Goal: Task Accomplishment & Management: Manage account settings

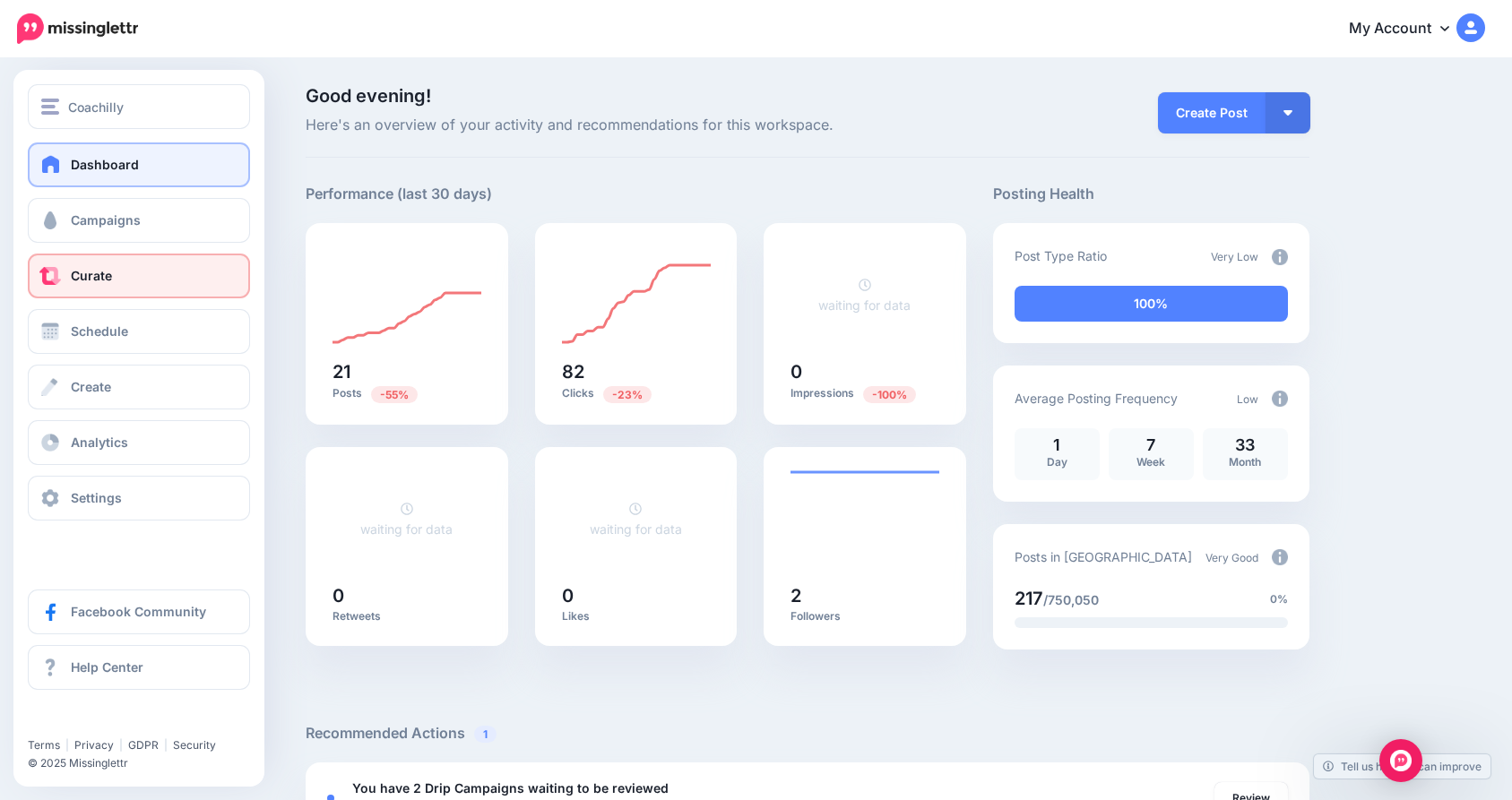
click at [112, 287] on link "Curate" at bounding box center [138, 276] width 222 height 45
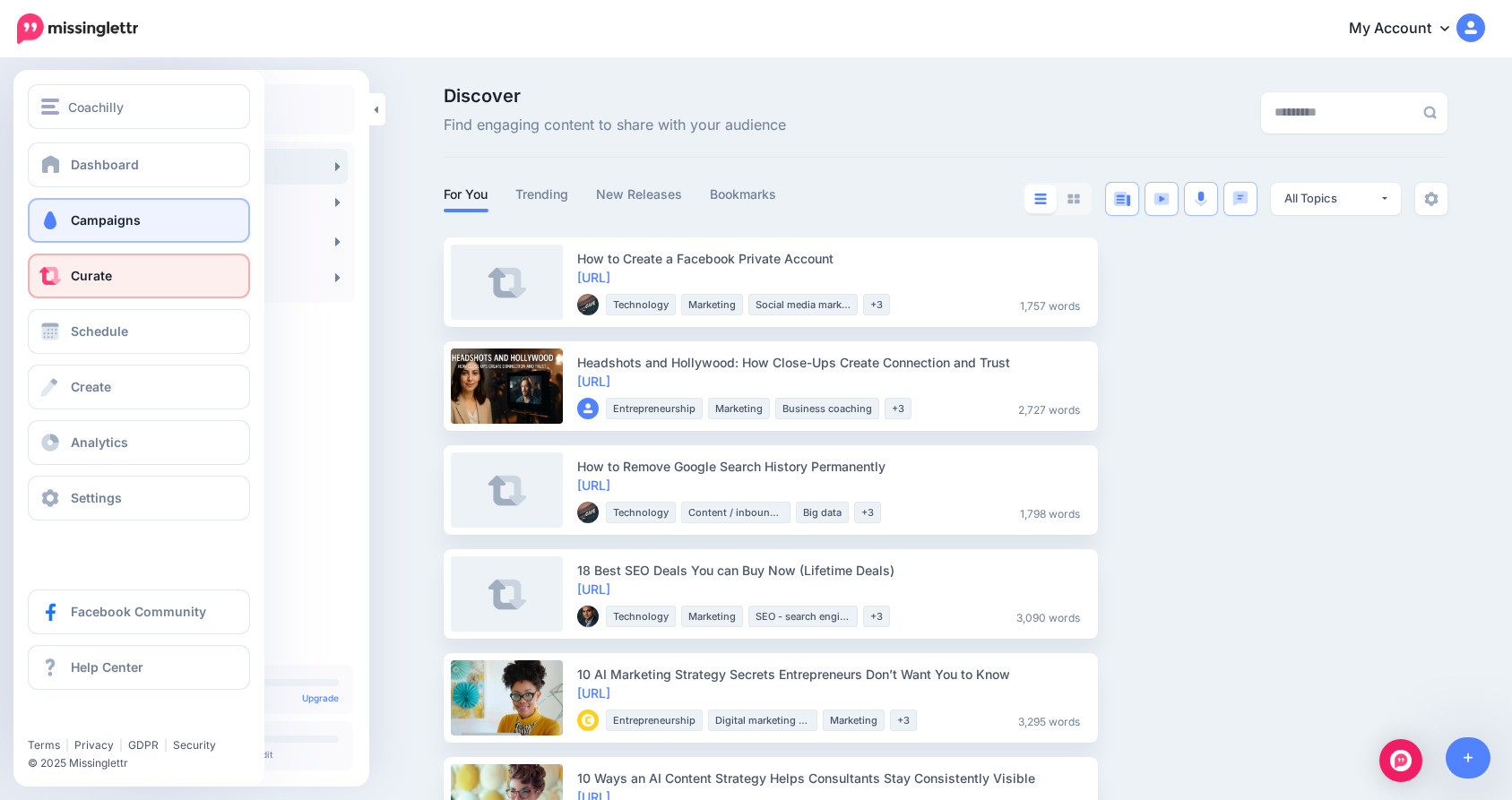
click at [64, 209] on link "Campaigns" at bounding box center [138, 221] width 222 height 45
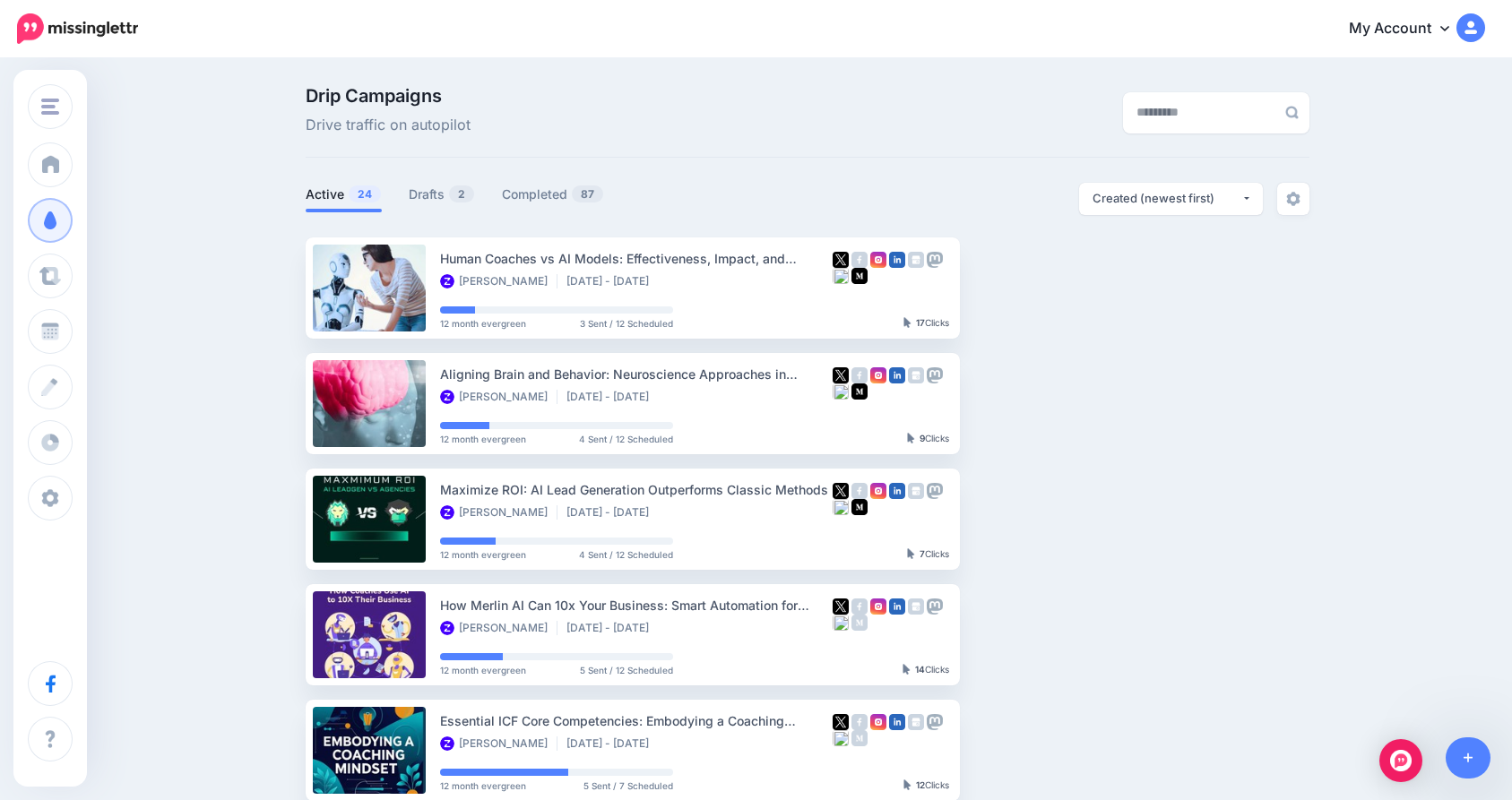
click at [425, 178] on div "Drip Campaigns Drive traffic on autopilot Active 24 2" at bounding box center [808, 777] width 1031 height 1379
click at [426, 197] on link "Drafts 2" at bounding box center [442, 195] width 67 height 22
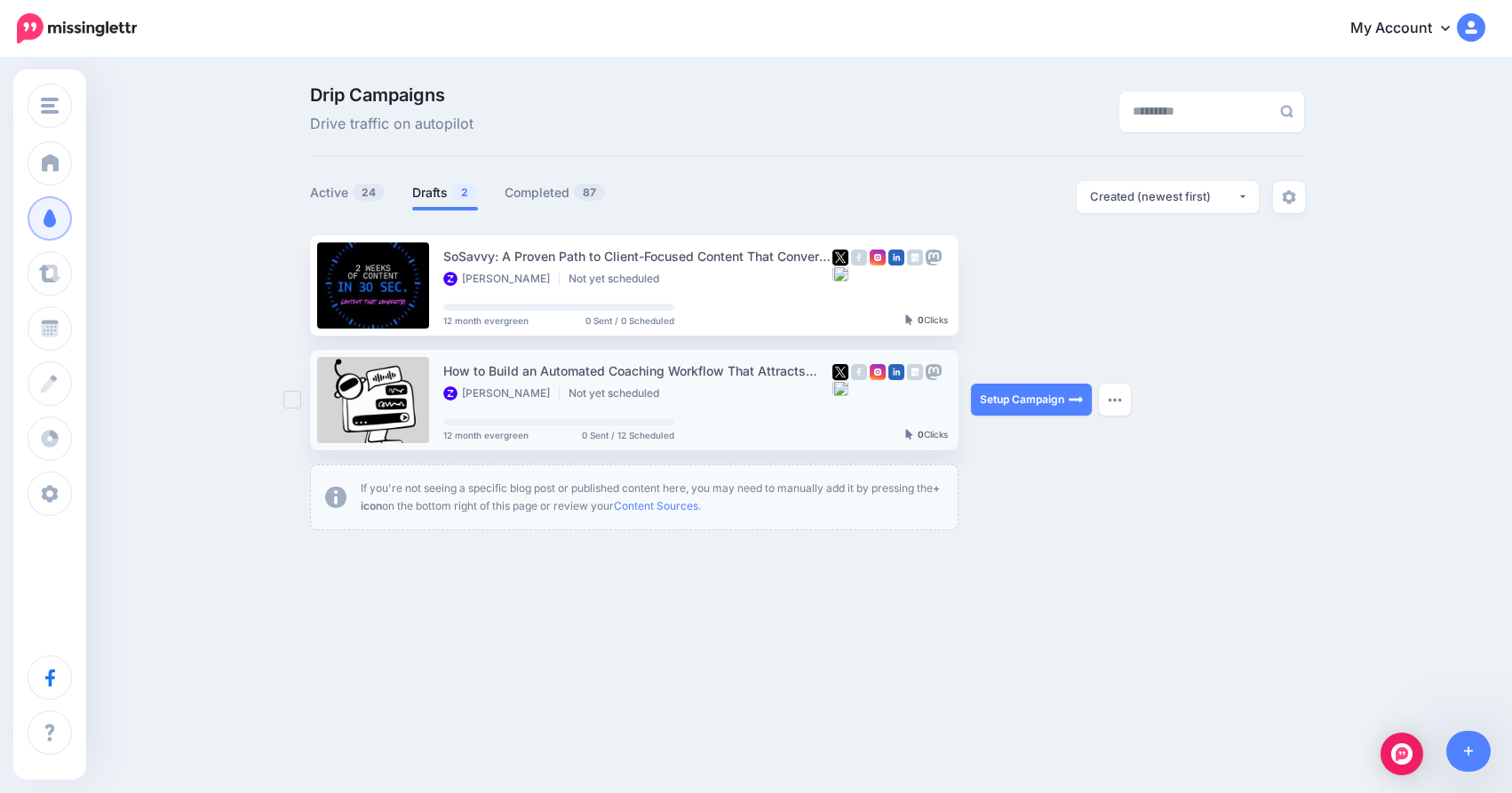
click at [1051, 416] on div "Setup Campaign Review Campaign Regenerate Campaign Update Source URL Regenerate…" at bounding box center [1037, 400] width 133 height 101
click at [1049, 410] on link "Setup Campaign" at bounding box center [1031, 399] width 121 height 32
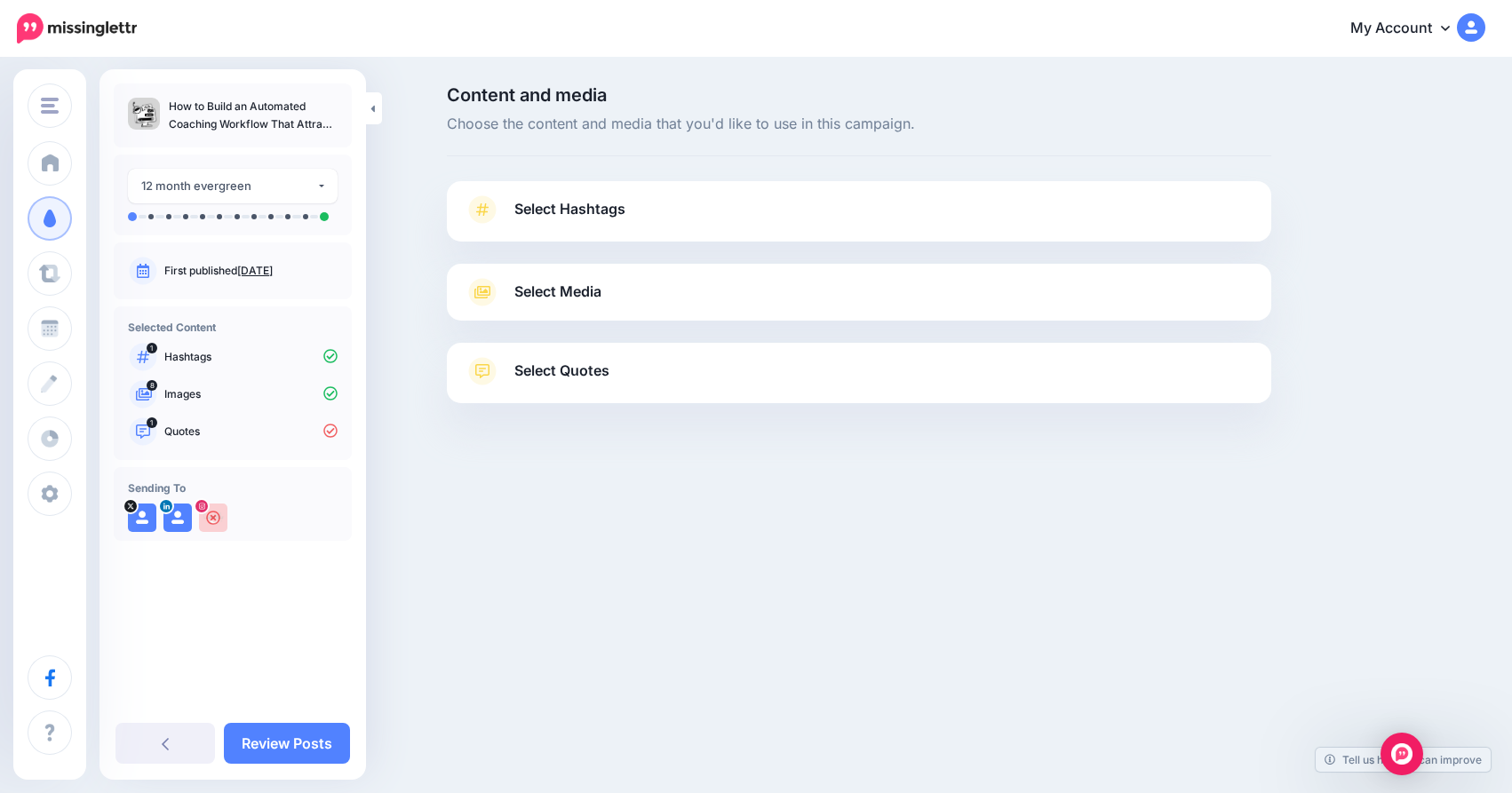
click at [616, 214] on span "Select Hashtags" at bounding box center [570, 208] width 111 height 24
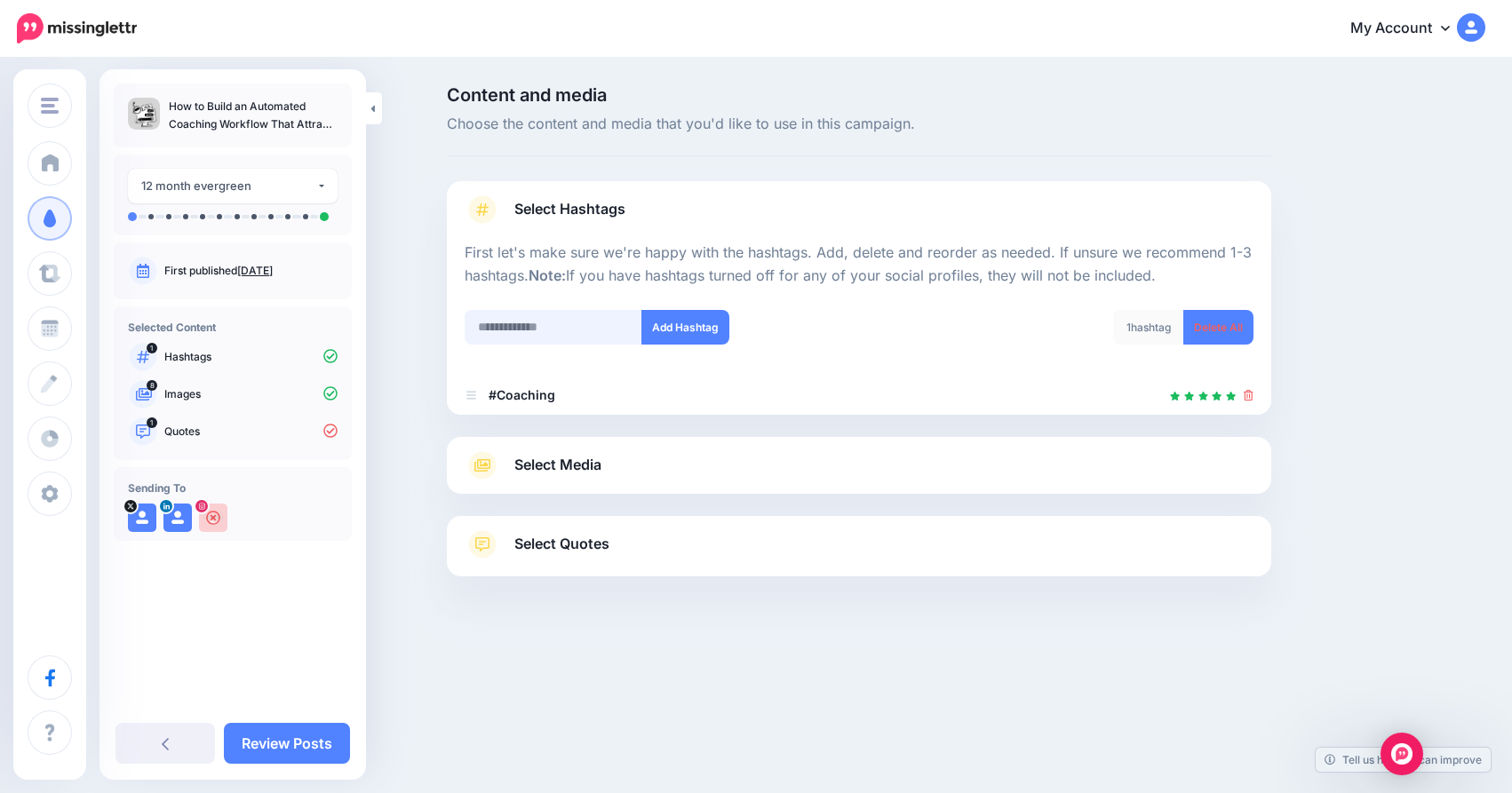
click at [598, 335] on input "text" at bounding box center [552, 328] width 177 height 35
click at [183, 126] on p "How to Build an Automated Coaching Workflow That Attracts High-Ticket Clients" at bounding box center [253, 115] width 169 height 36
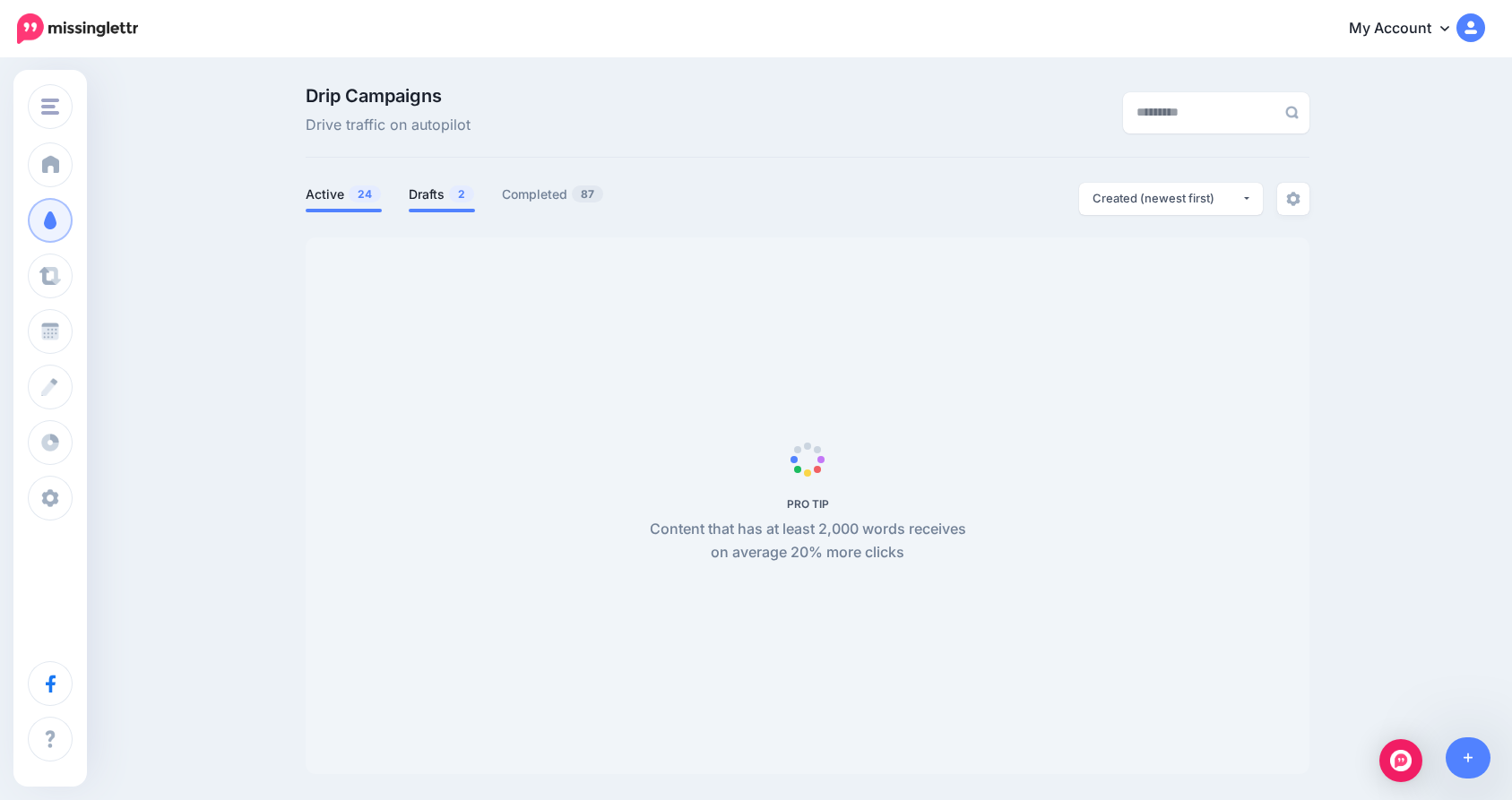
click at [460, 185] on link "Drafts 2" at bounding box center [442, 195] width 67 height 22
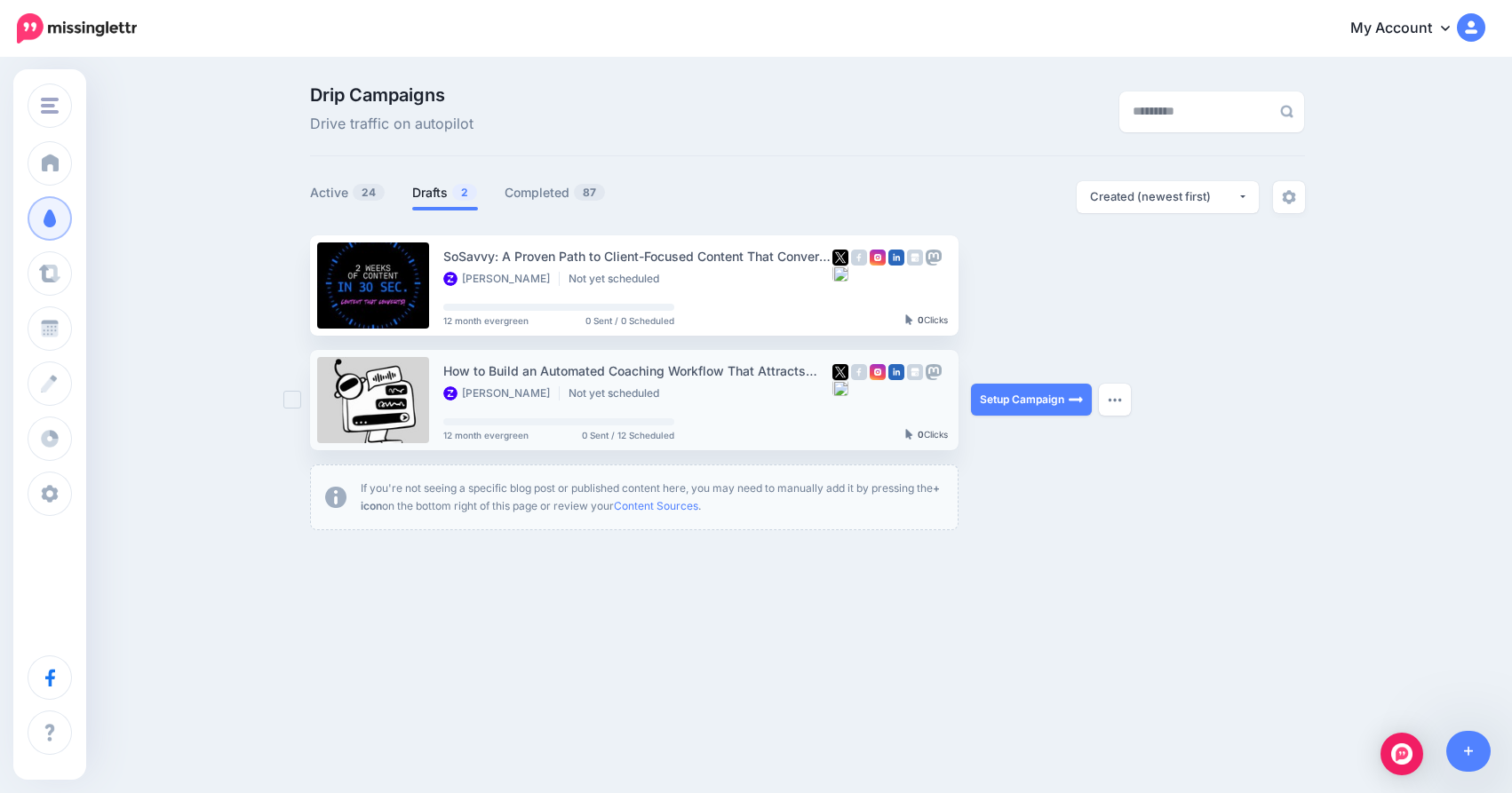
click at [583, 370] on div "How to Build an Automated Coaching Workflow That Attracts High-Ticket Clients" at bounding box center [637, 370] width 389 height 20
click at [1045, 403] on link "Setup Campaign" at bounding box center [1031, 399] width 121 height 32
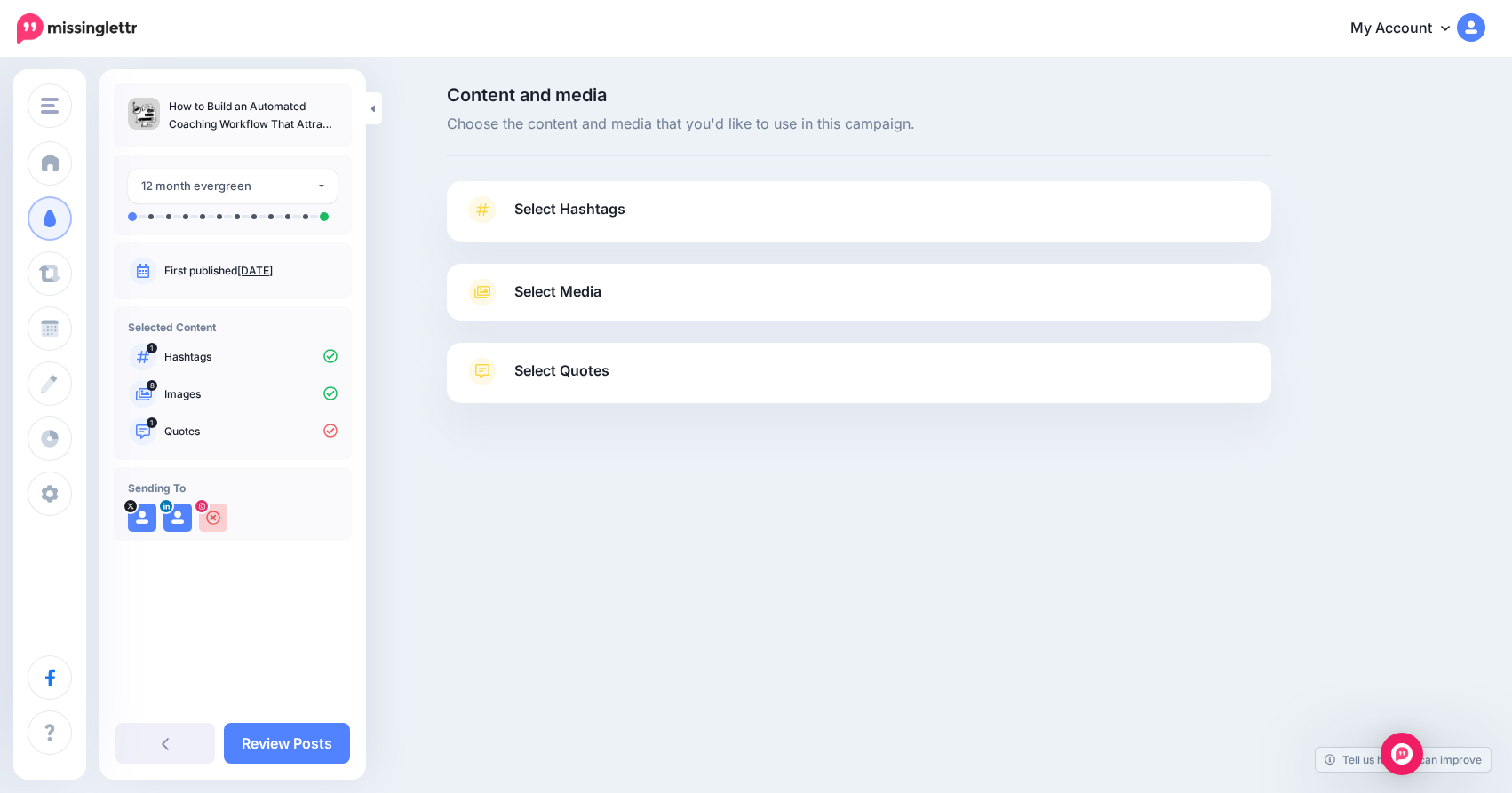
click at [261, 127] on p "How to Build an Automated Coaching Workflow That Attracts High-Ticket Clients" at bounding box center [253, 115] width 169 height 36
click at [296, 121] on p "How to Build an Automated Coaching Workflow That Attracts High-Ticket Clients" at bounding box center [253, 115] width 169 height 36
click at [375, 110] on link at bounding box center [374, 108] width 16 height 32
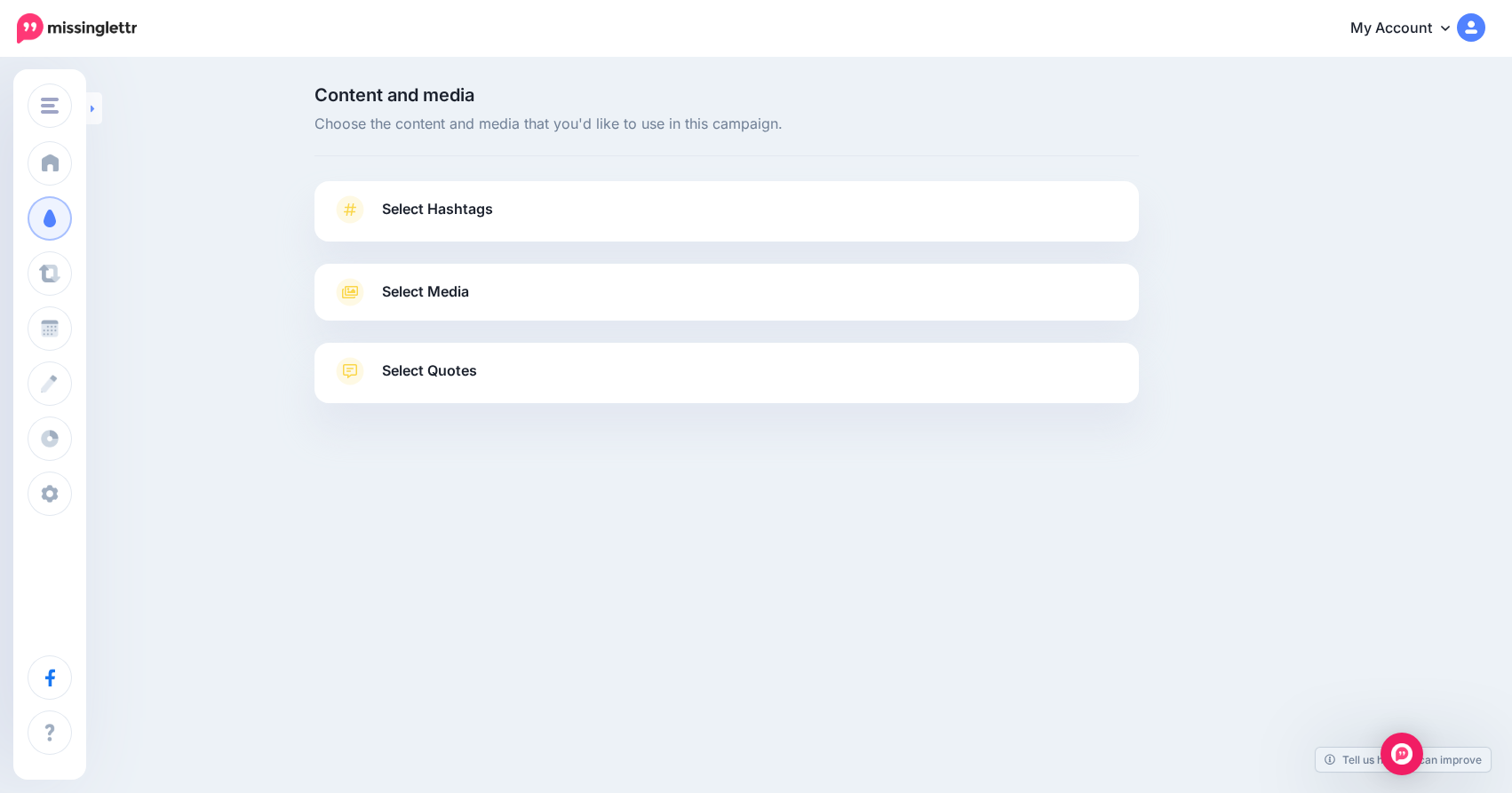
click at [100, 106] on link at bounding box center [94, 108] width 16 height 32
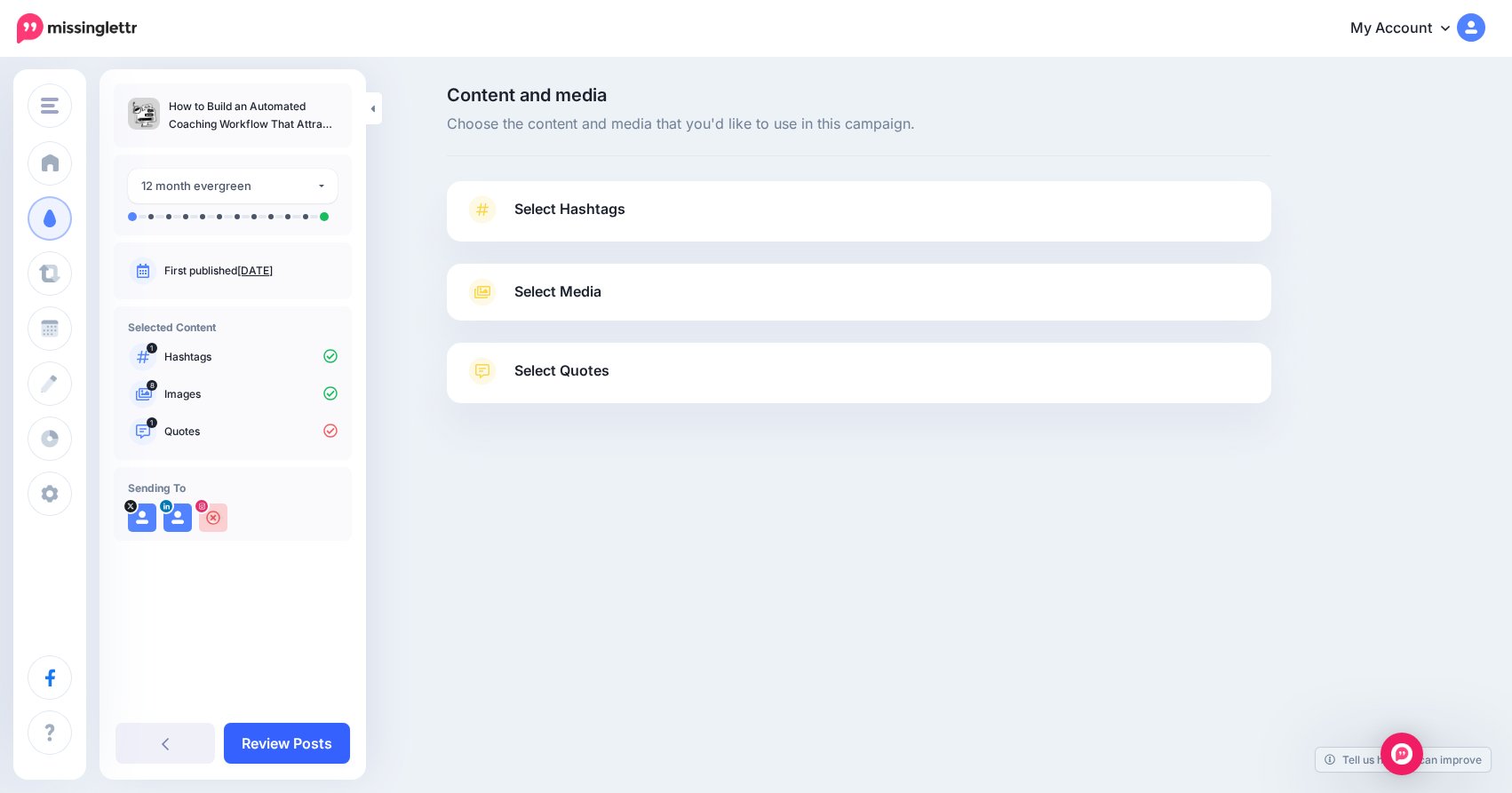
click at [275, 741] on link "Review Posts" at bounding box center [287, 744] width 126 height 41
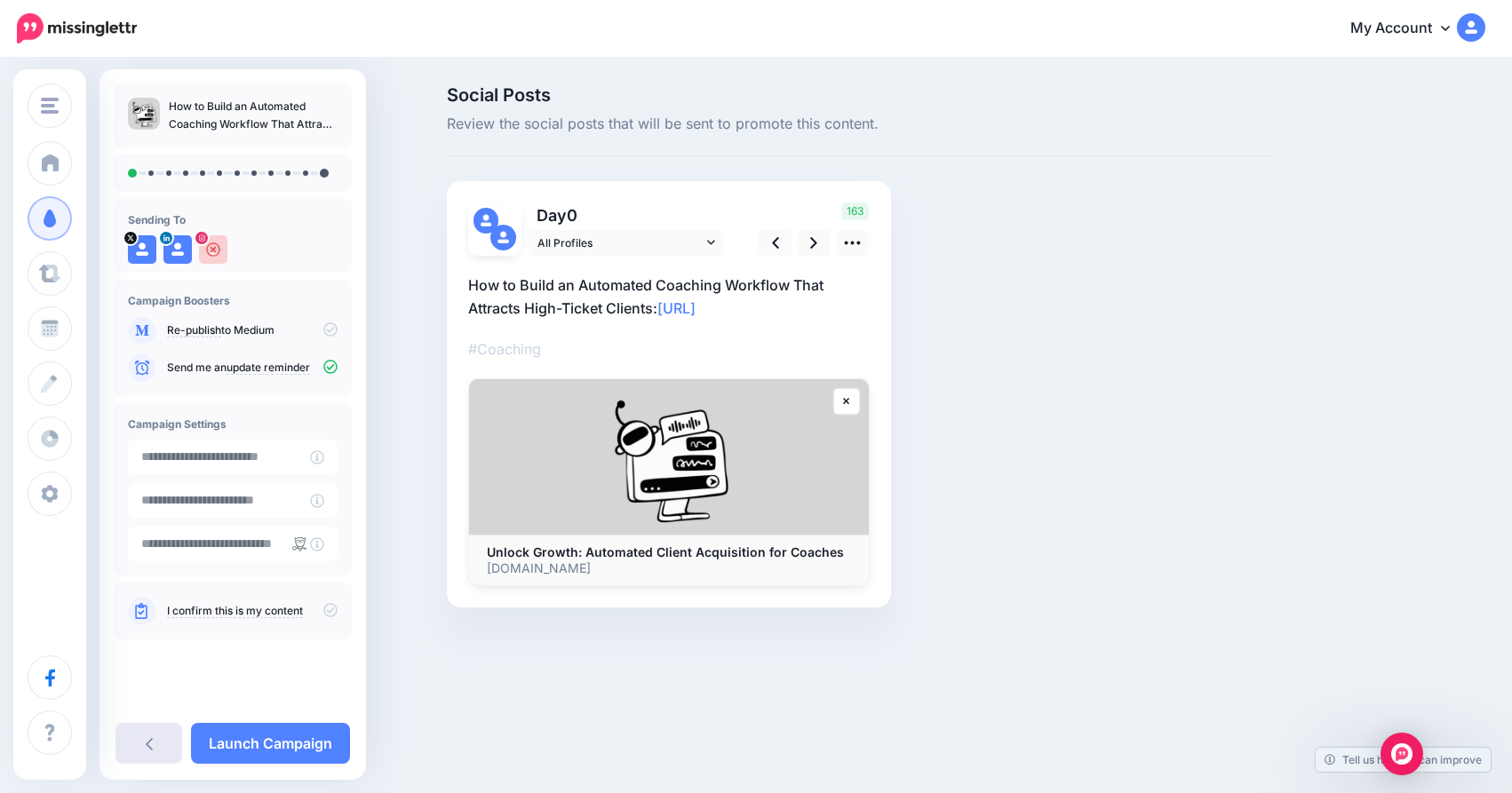
click at [156, 743] on link at bounding box center [148, 744] width 67 height 41
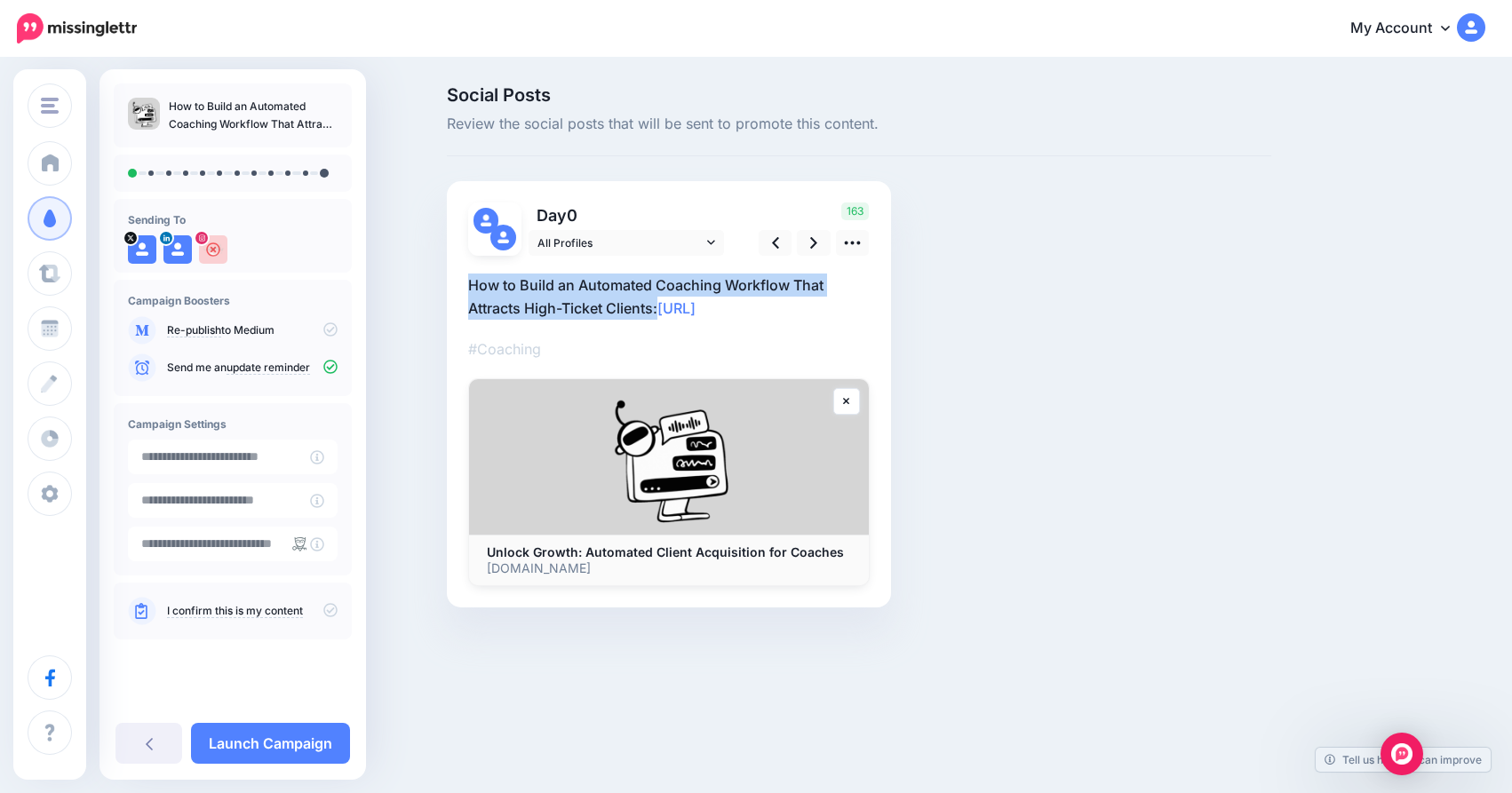
drag, startPoint x: 468, startPoint y: 285, endPoint x: 659, endPoint y: 309, distance: 192.5
click at [658, 309] on p "How to Build an Automated Coaching Workflow That Attracts High-Ticket Clients: …" at bounding box center [669, 297] width 401 height 47
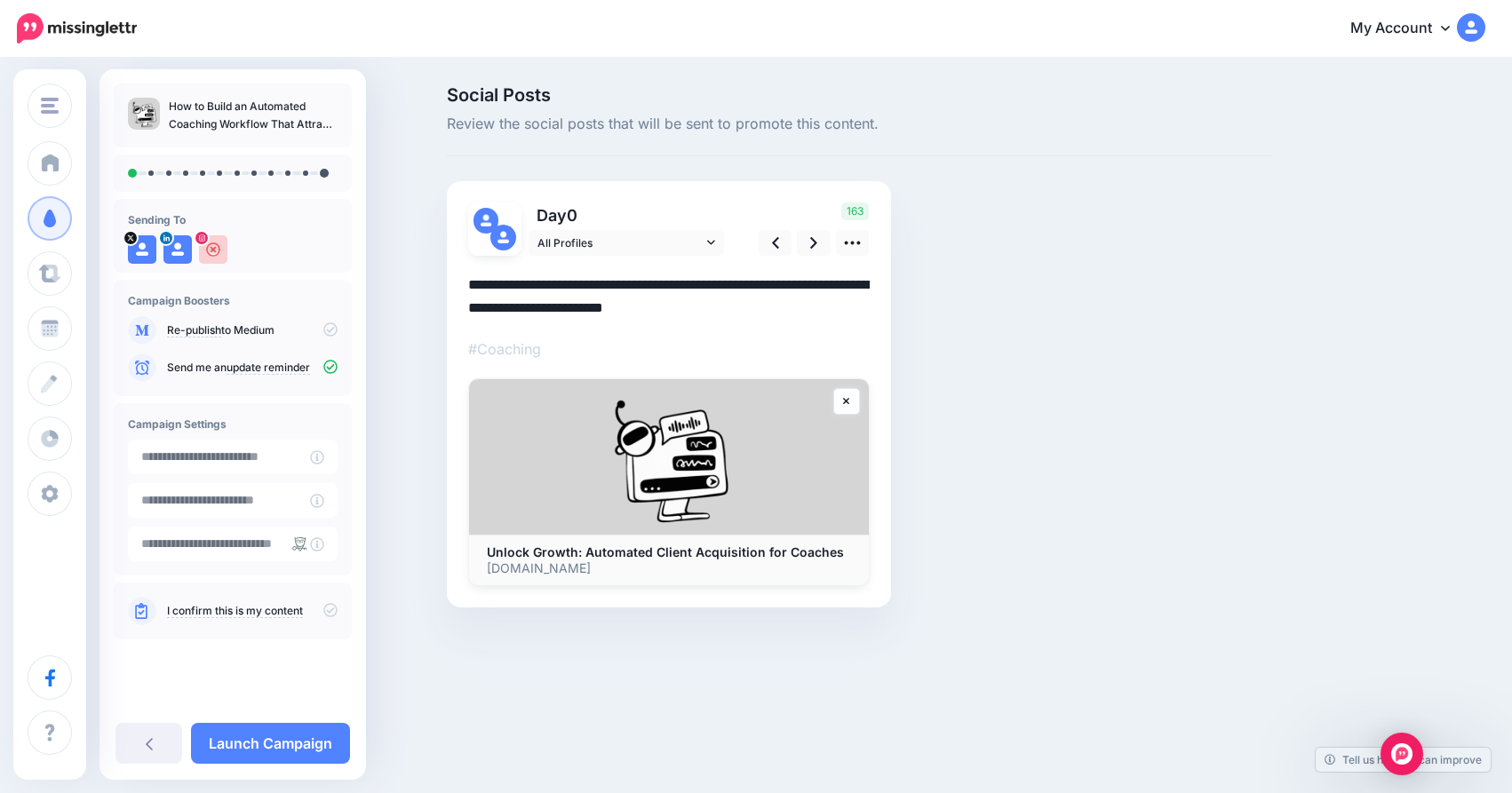
drag, startPoint x: 657, startPoint y: 306, endPoint x: 483, endPoint y: 296, distance: 174.3
click at [454, 280] on div "Day 0 All Profiles 163" at bounding box center [669, 395] width 444 height 427
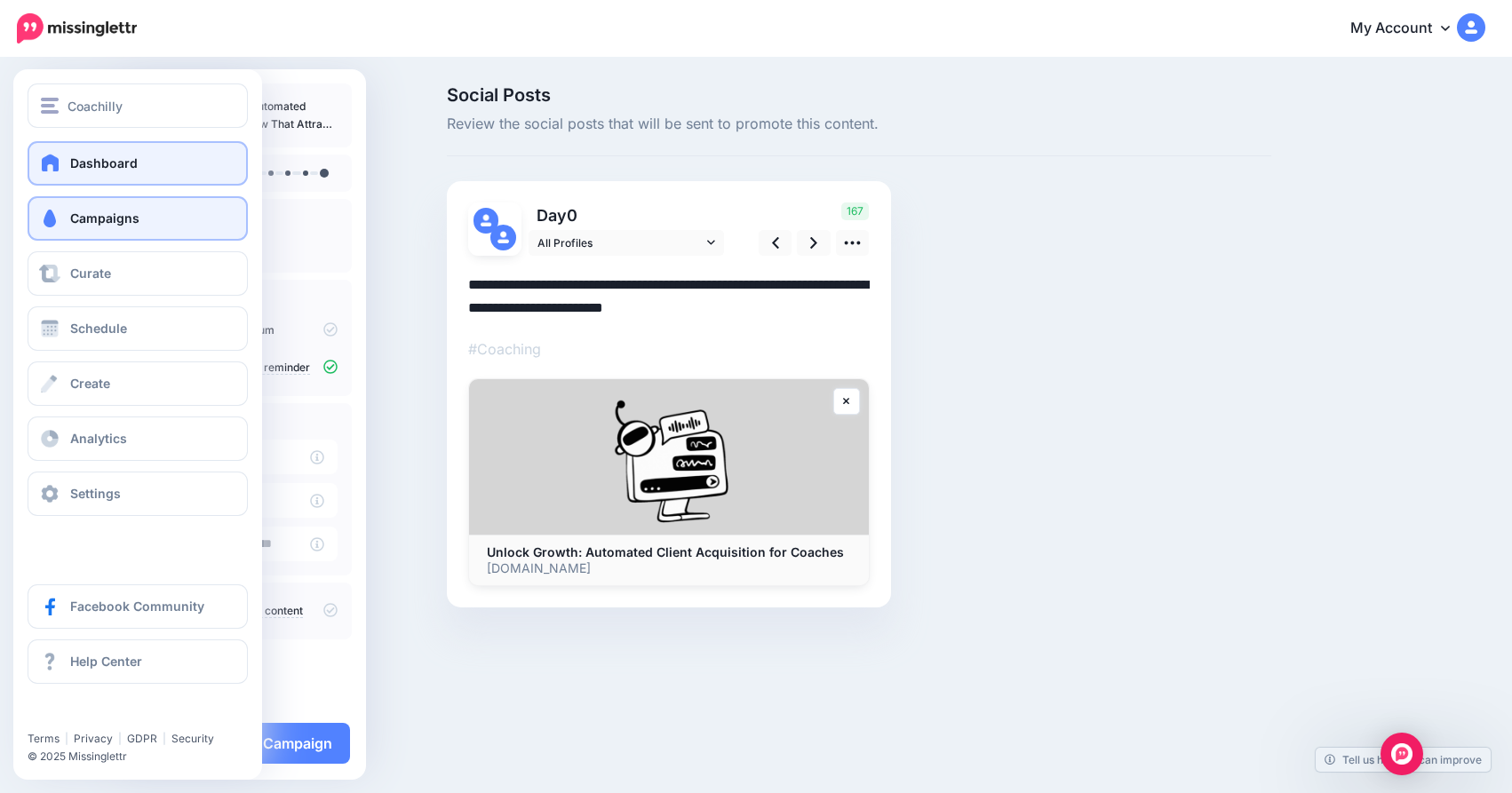
click at [90, 181] on link "Dashboard" at bounding box center [137, 164] width 220 height 45
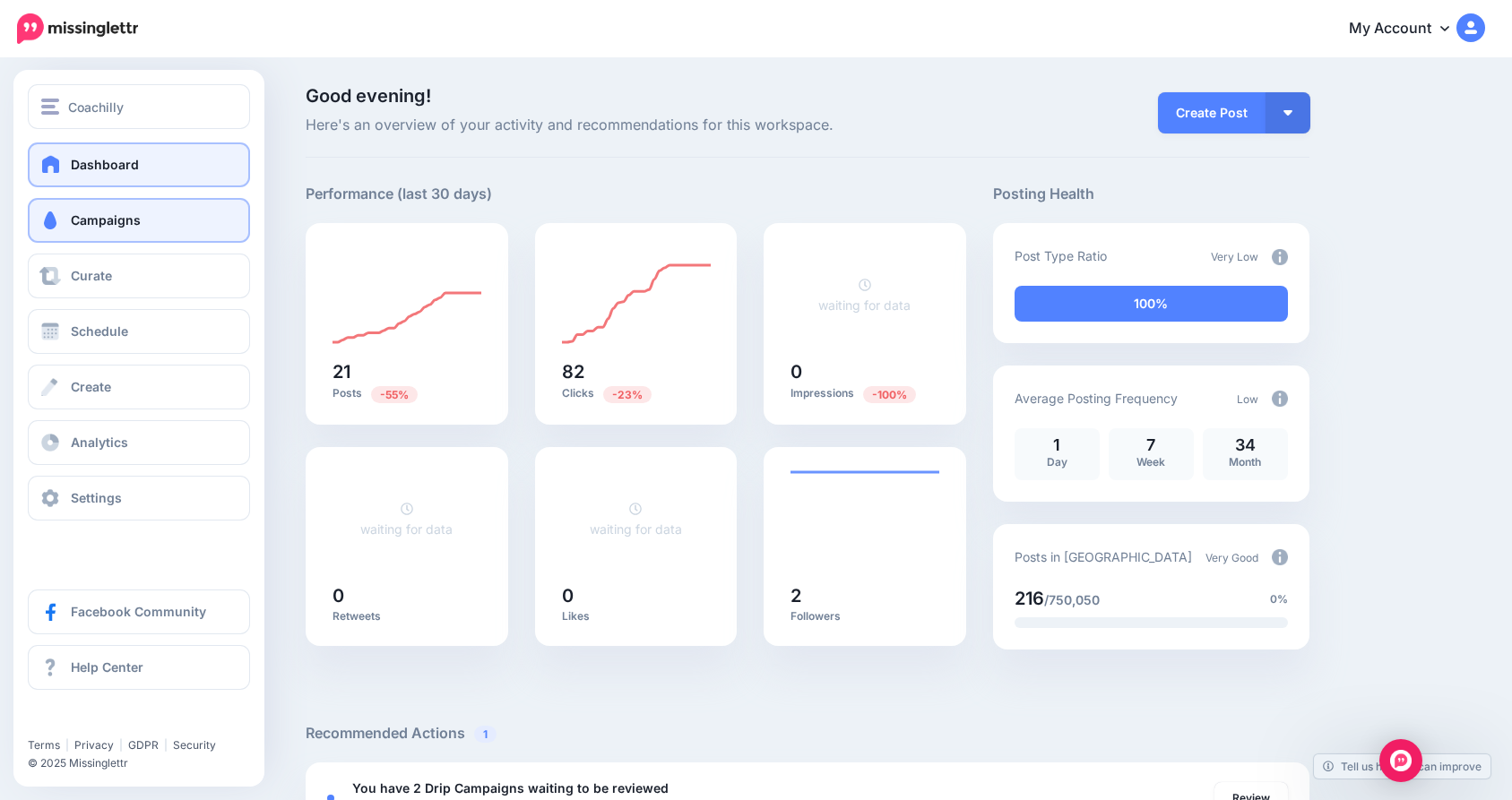
click at [155, 226] on link "Campaigns" at bounding box center [138, 221] width 222 height 45
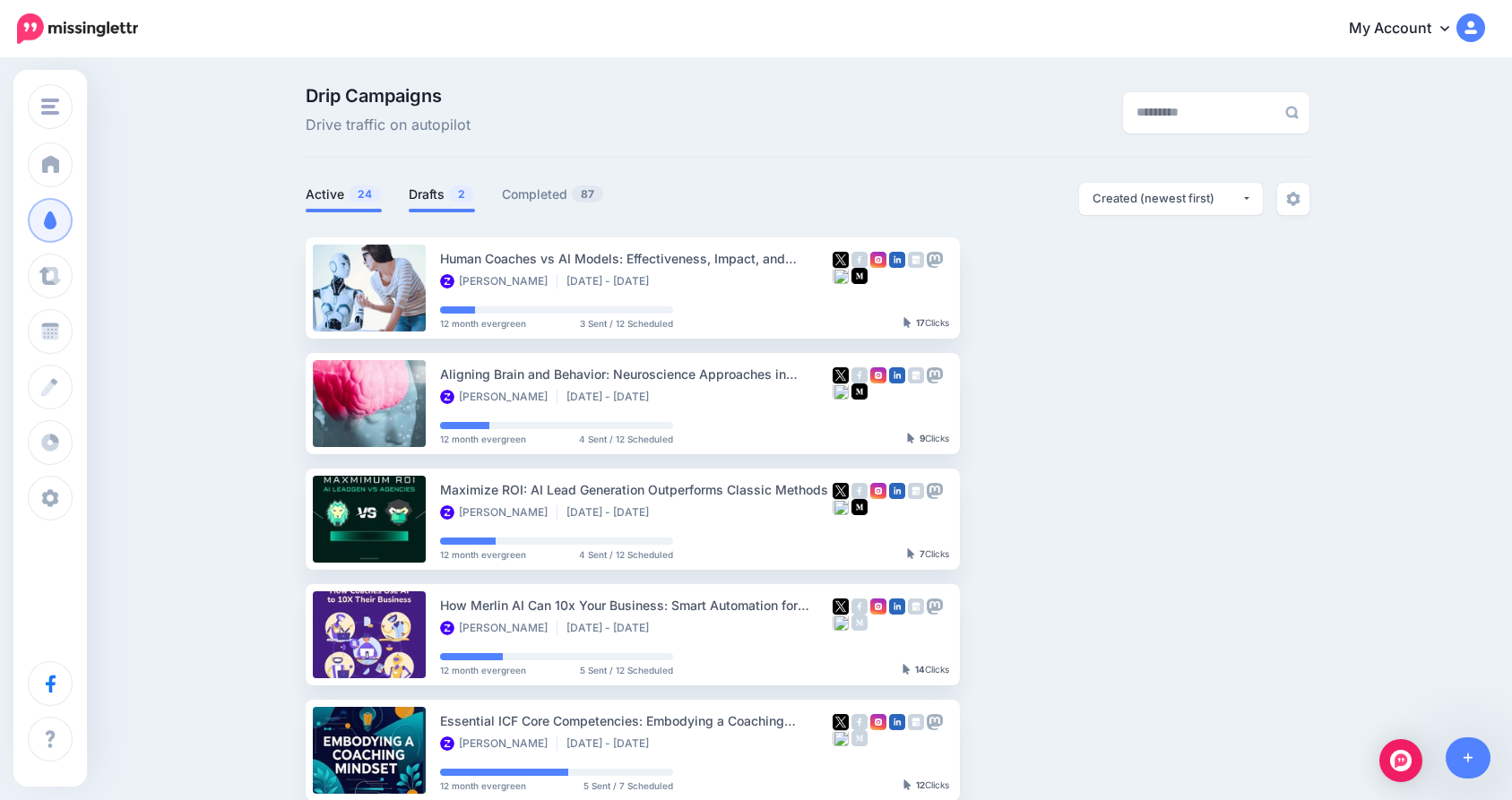
click at [447, 197] on link "Drafts 2" at bounding box center [442, 195] width 67 height 22
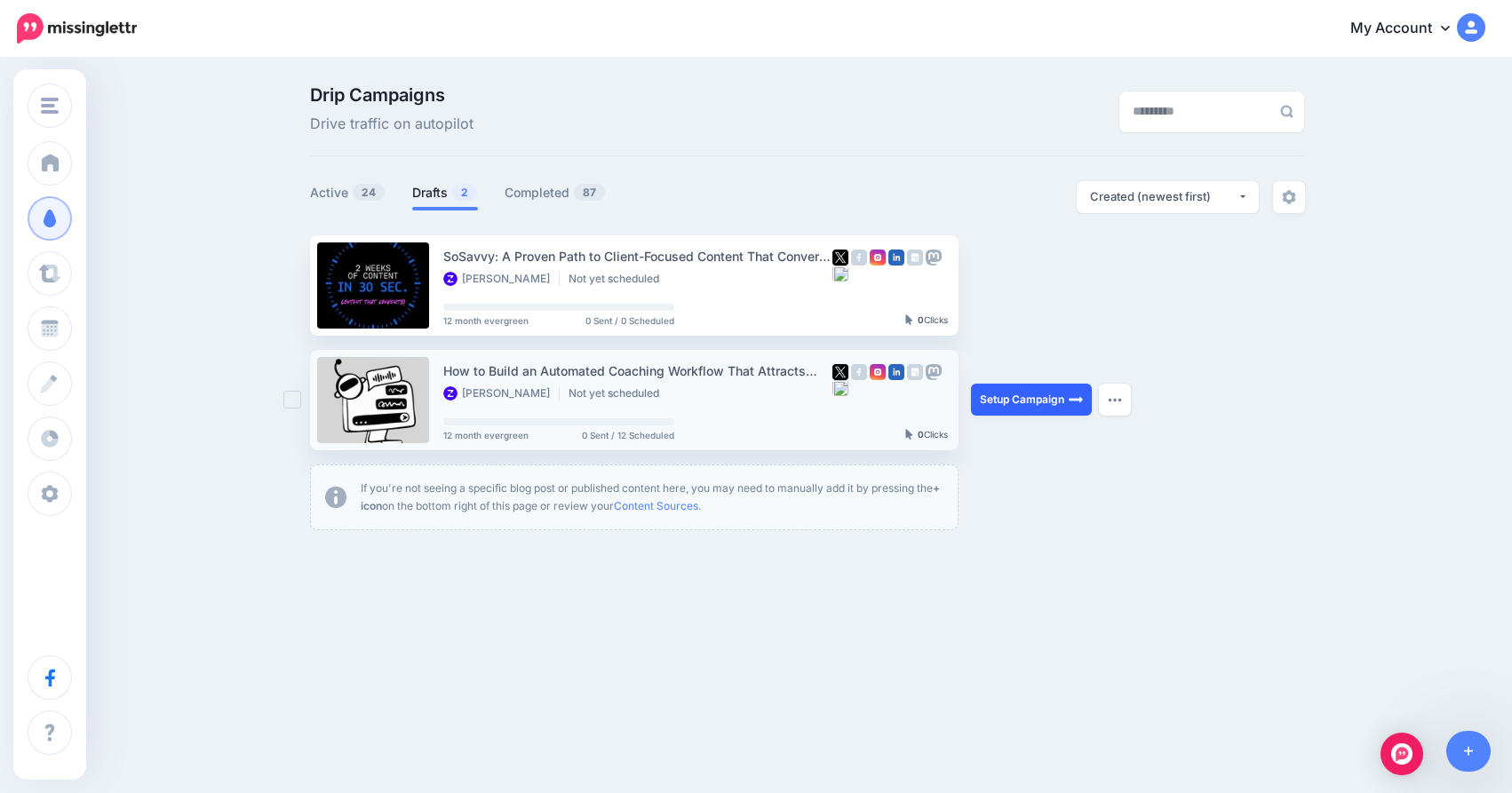
click at [1055, 399] on link "Setup Campaign" at bounding box center [1031, 399] width 121 height 32
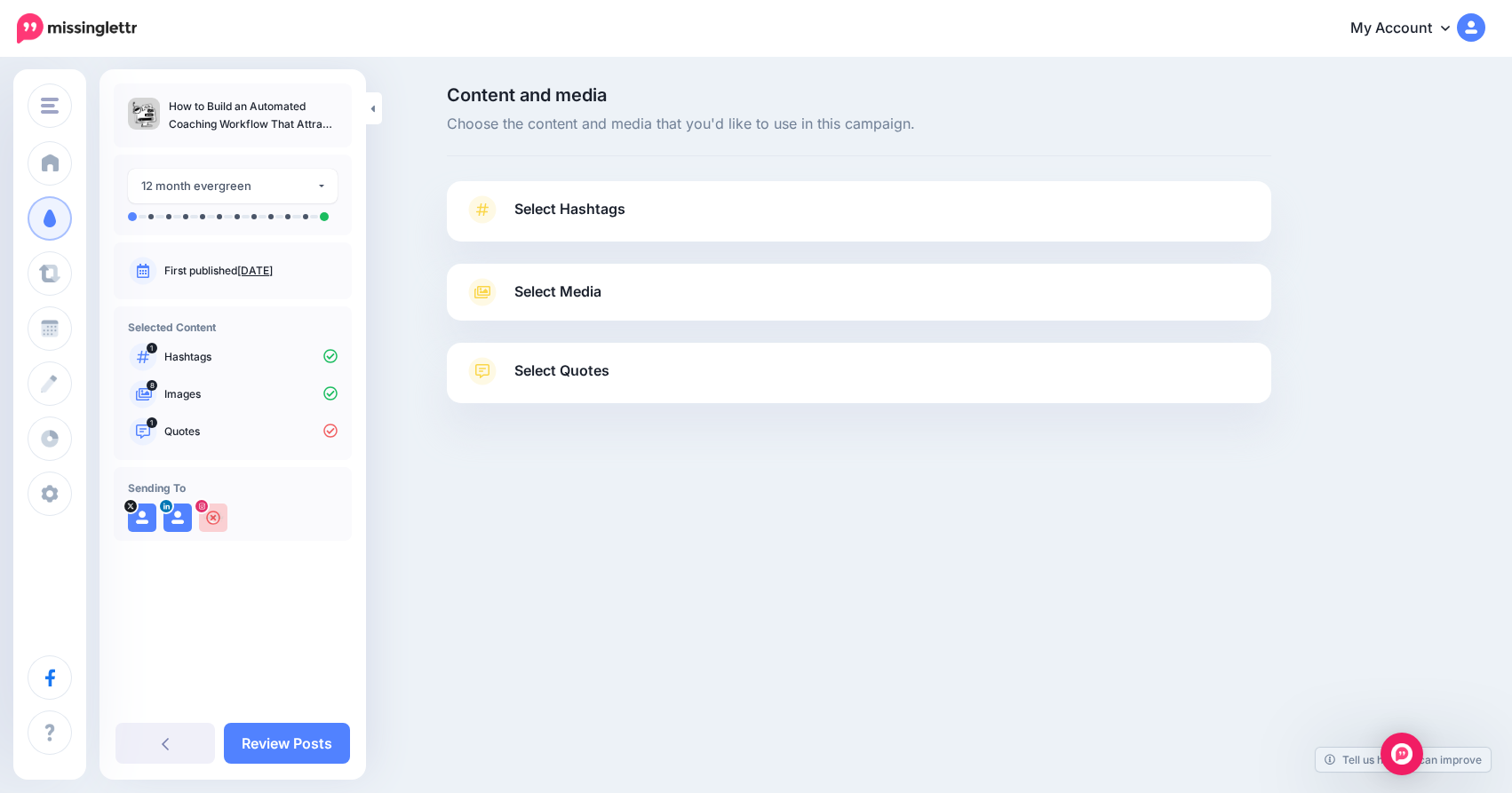
click at [760, 238] on link "Select Hashtags" at bounding box center [859, 219] width 789 height 47
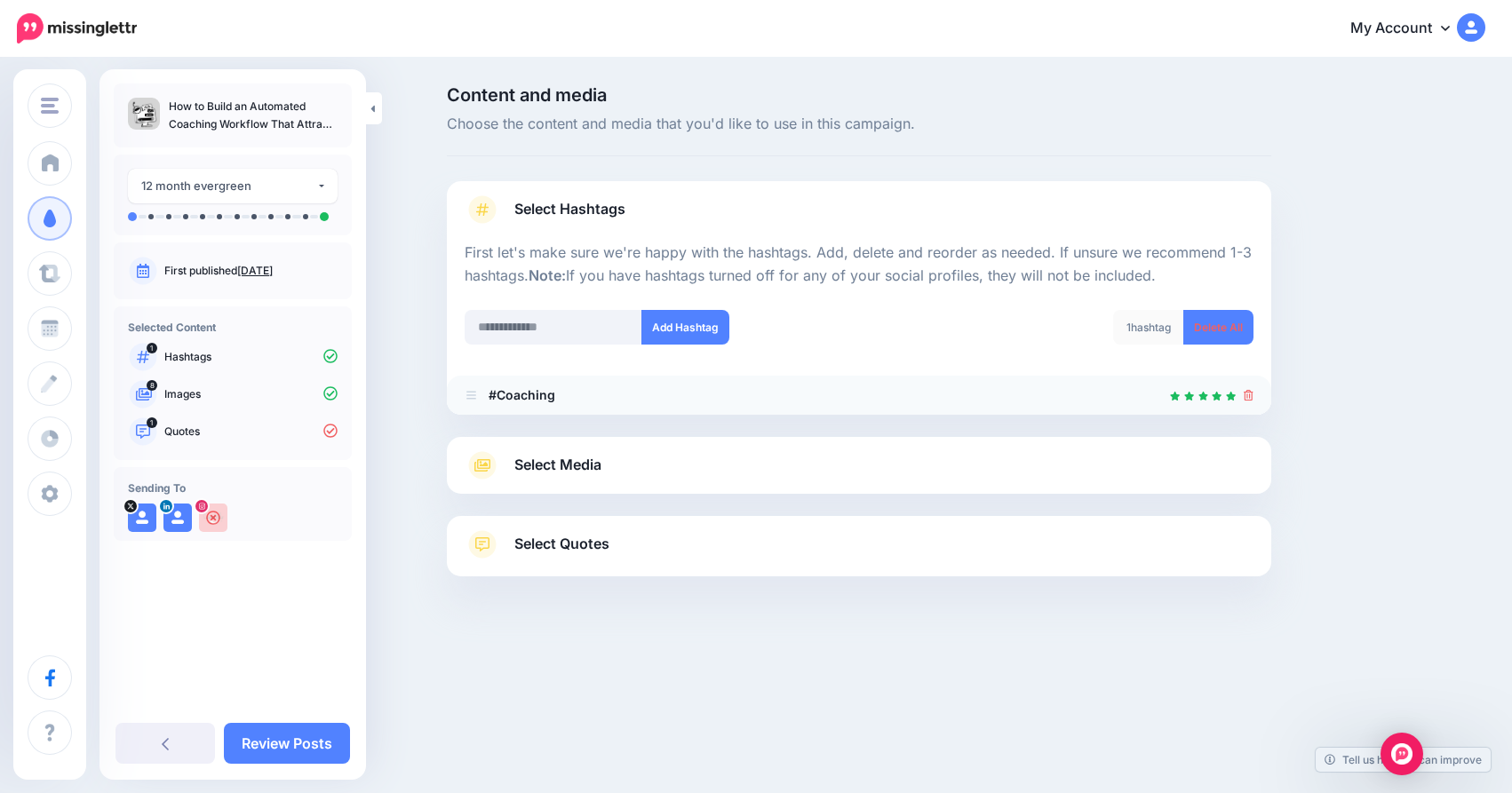
click at [488, 396] on b "#Coaching" at bounding box center [521, 396] width 67 height 16
click at [507, 390] on b "#Coaching" at bounding box center [521, 396] width 67 height 16
click at [692, 391] on div at bounding box center [859, 396] width 789 height 21
drag, startPoint x: 538, startPoint y: 398, endPoint x: 491, endPoint y: 398, distance: 47.0
click at [491, 398] on li "#Coaching" at bounding box center [859, 396] width 825 height 39
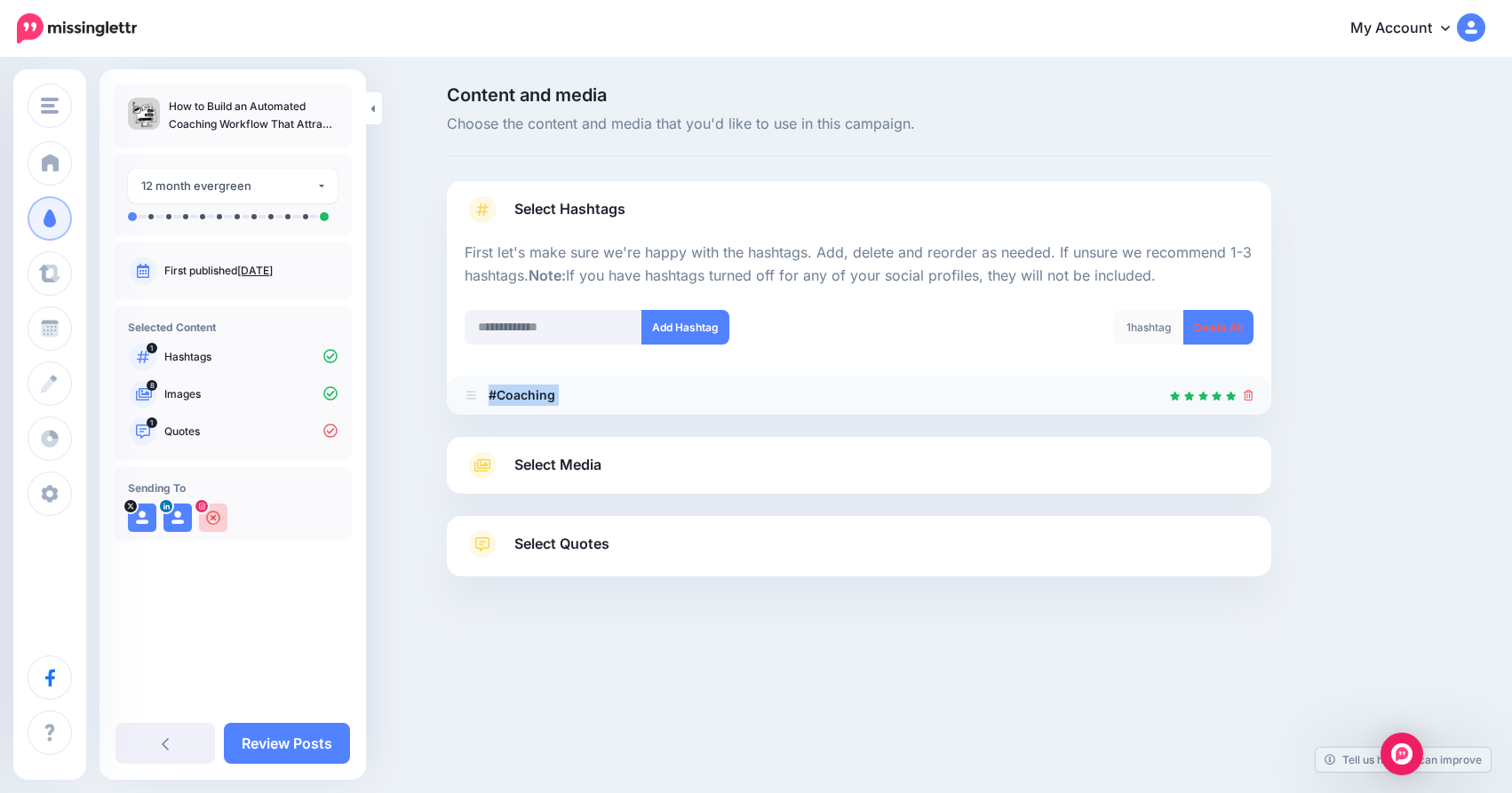
copy li "#Coaching"
click at [619, 320] on input "text" at bounding box center [552, 328] width 177 height 35
paste input "*********"
type input "*********"
click at [697, 326] on button "Add Hashtag" at bounding box center [685, 328] width 88 height 35
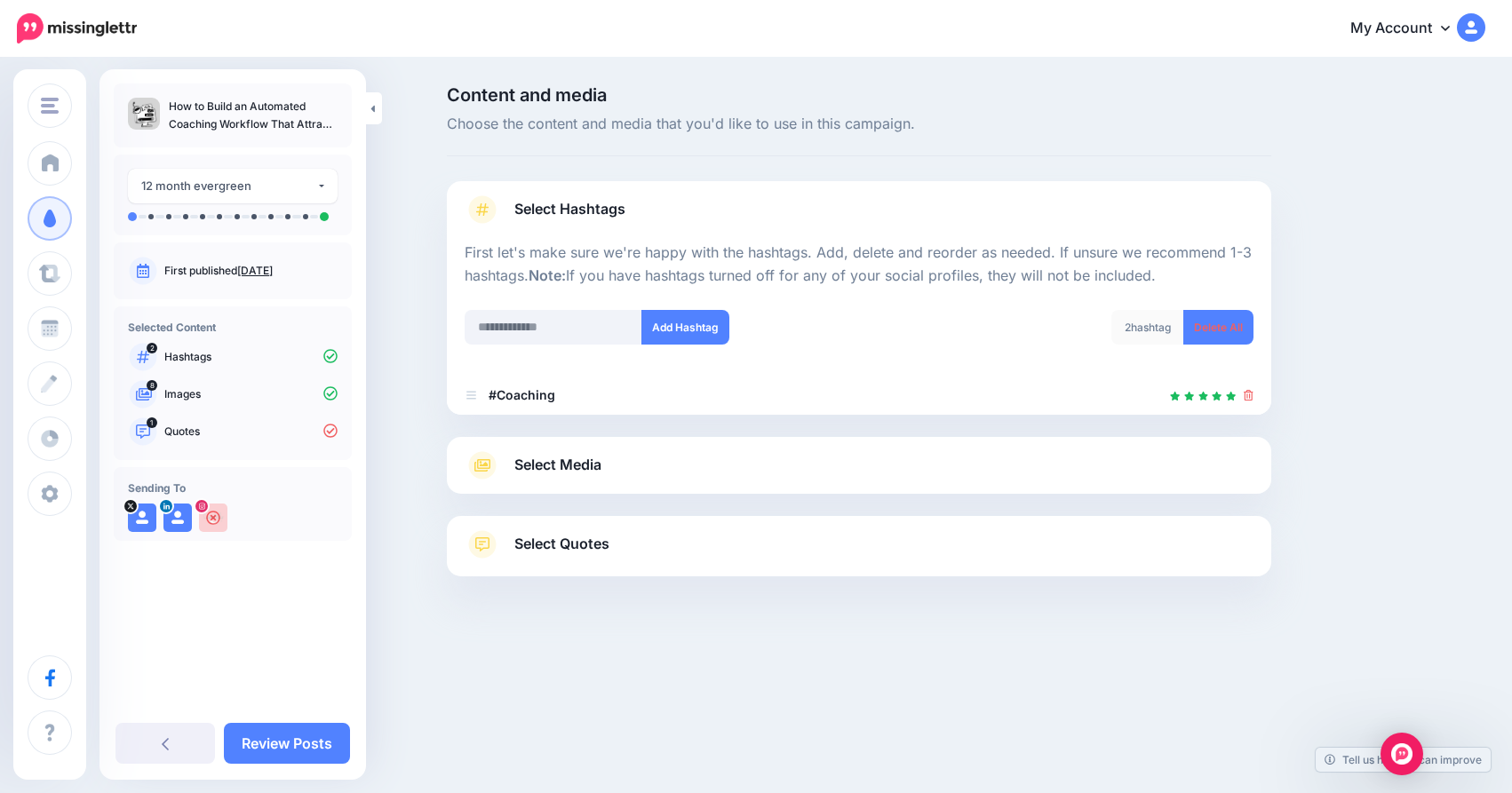
click at [1147, 326] on div "2 hashtag" at bounding box center [1148, 328] width 73 height 35
click at [1248, 396] on icon at bounding box center [1248, 395] width 10 height 11
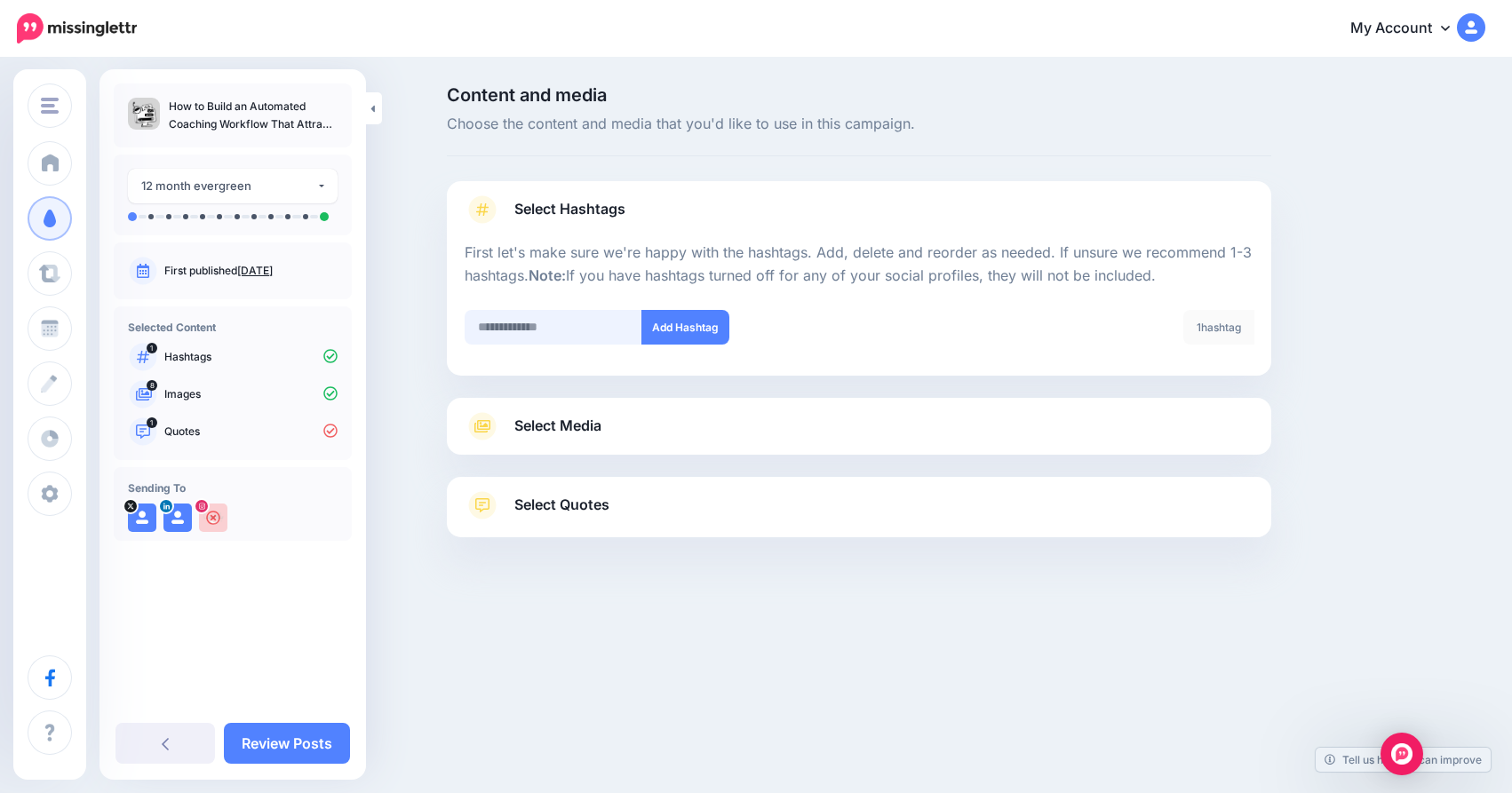
click at [614, 337] on input "text" at bounding box center [552, 328] width 177 height 35
paste input "*********"
type input "*********"
click at [684, 328] on button "Add Hashtag" at bounding box center [685, 328] width 88 height 35
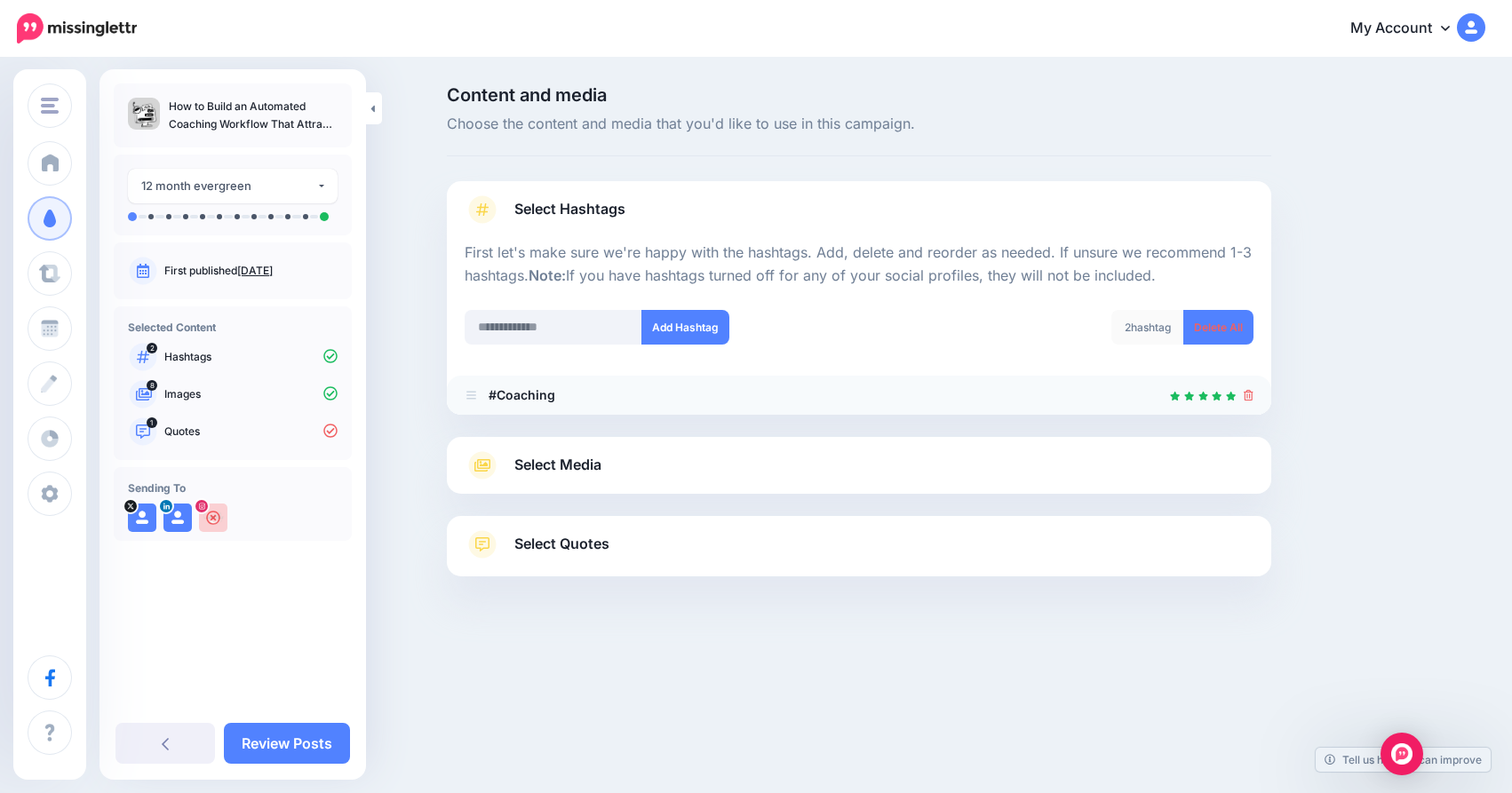
click at [557, 393] on div at bounding box center [859, 396] width 789 height 21
click at [623, 462] on link "Select Media" at bounding box center [859, 465] width 789 height 28
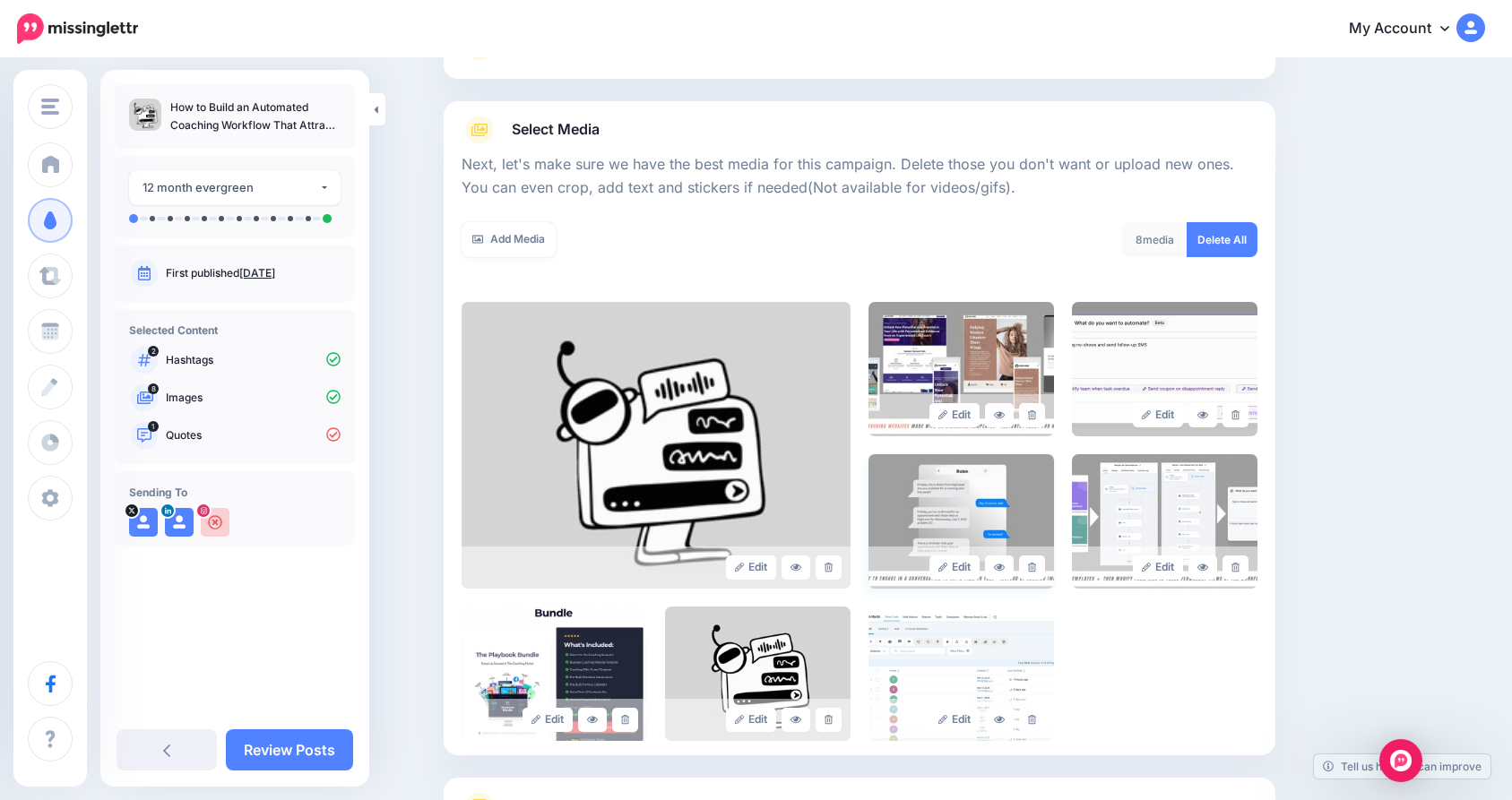
scroll to position [320, 0]
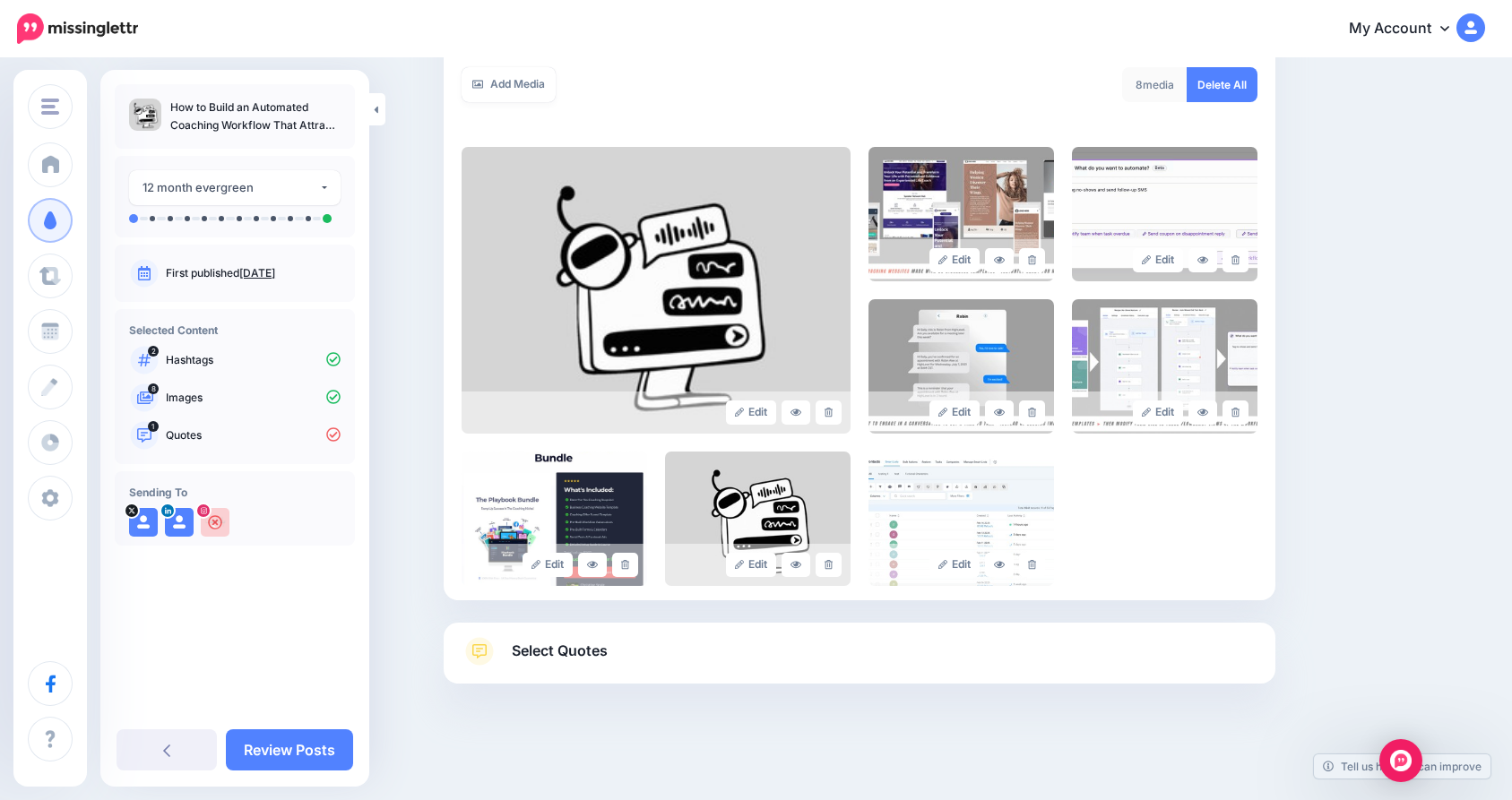
click at [634, 661] on link "Select Quotes" at bounding box center [860, 661] width 796 height 47
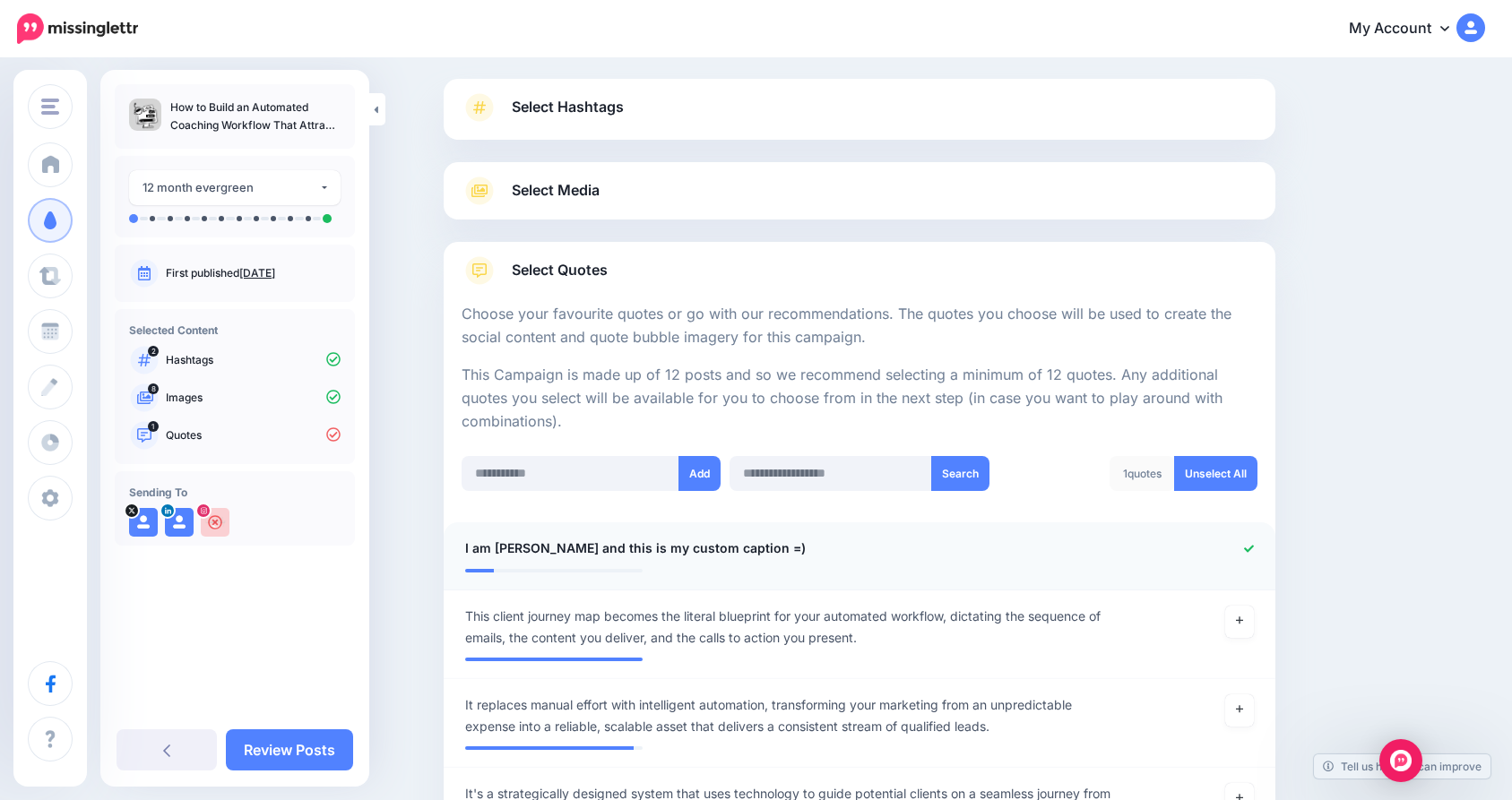
scroll to position [0, 0]
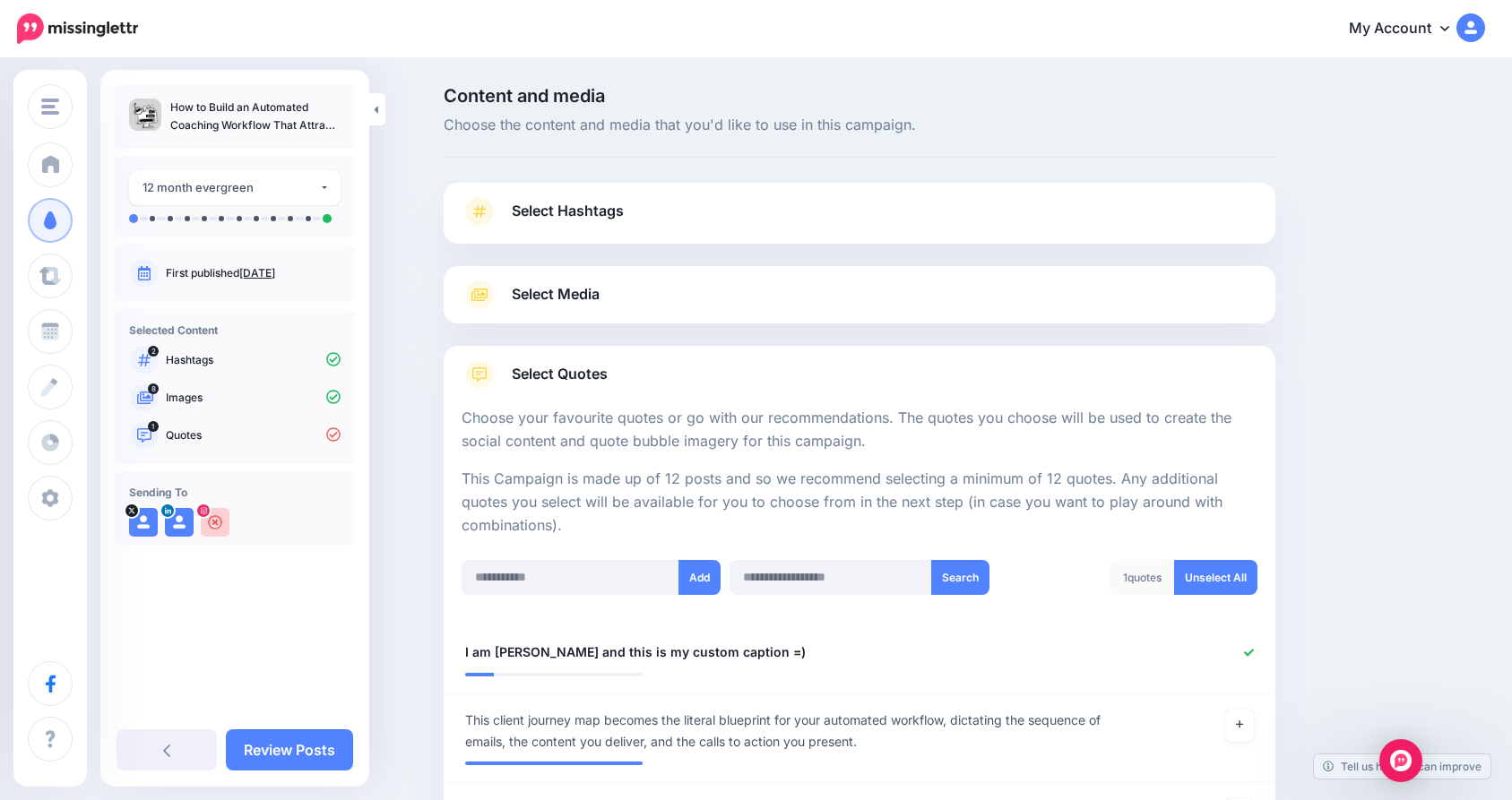
click at [646, 299] on link "Select Media" at bounding box center [860, 294] width 796 height 28
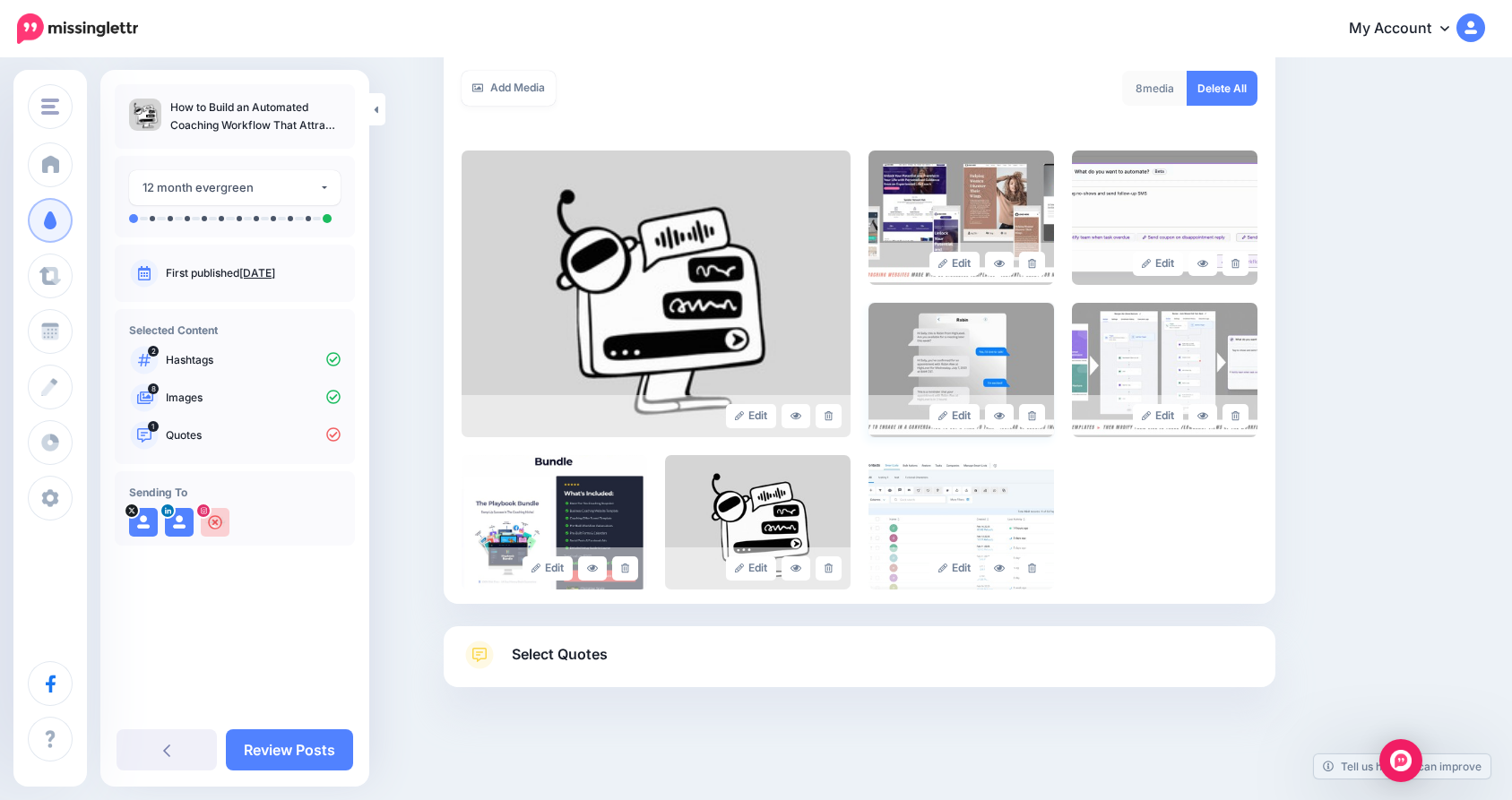
scroll to position [320, 0]
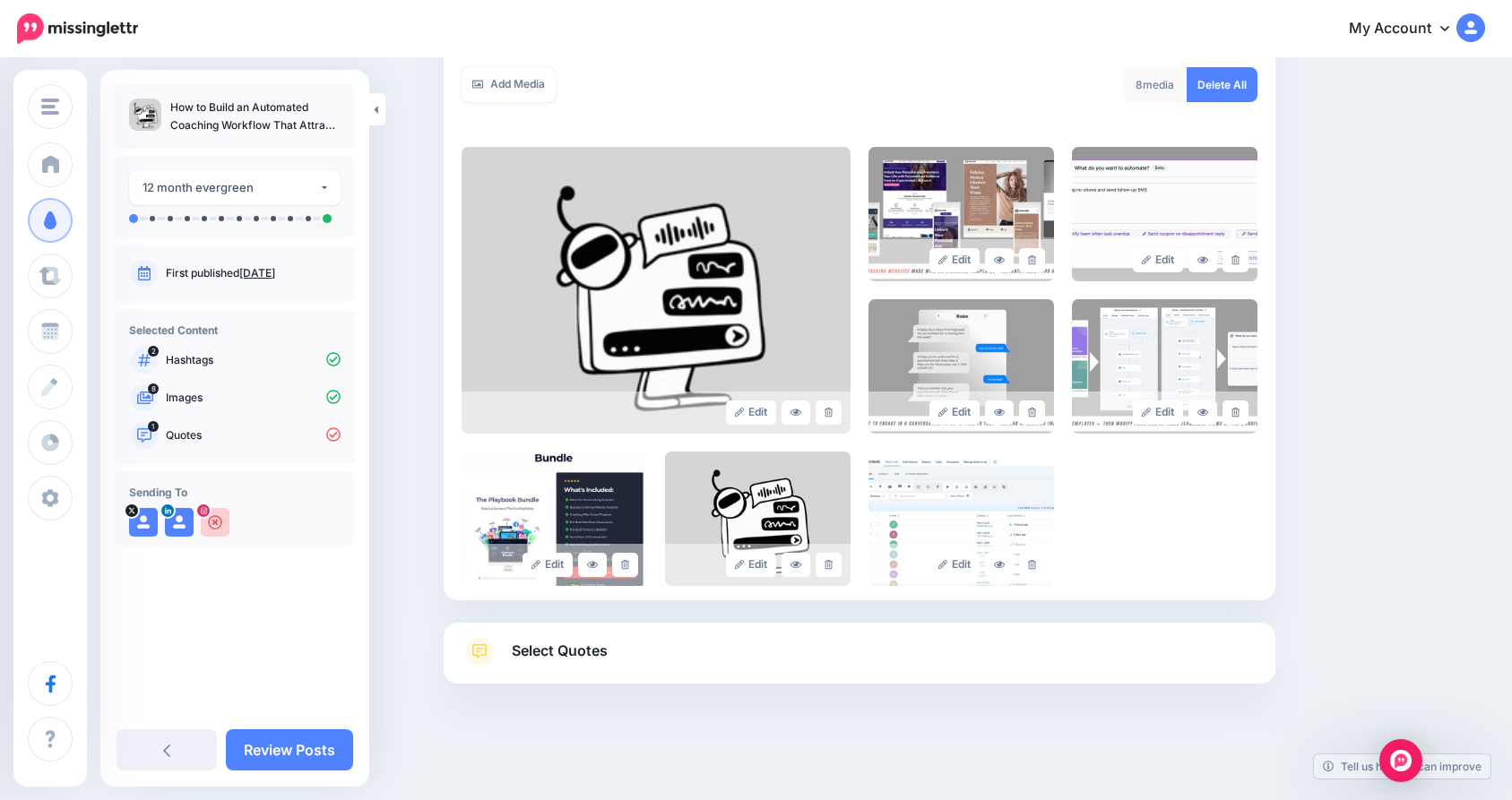
click at [650, 671] on link "Select Quotes" at bounding box center [860, 661] width 796 height 47
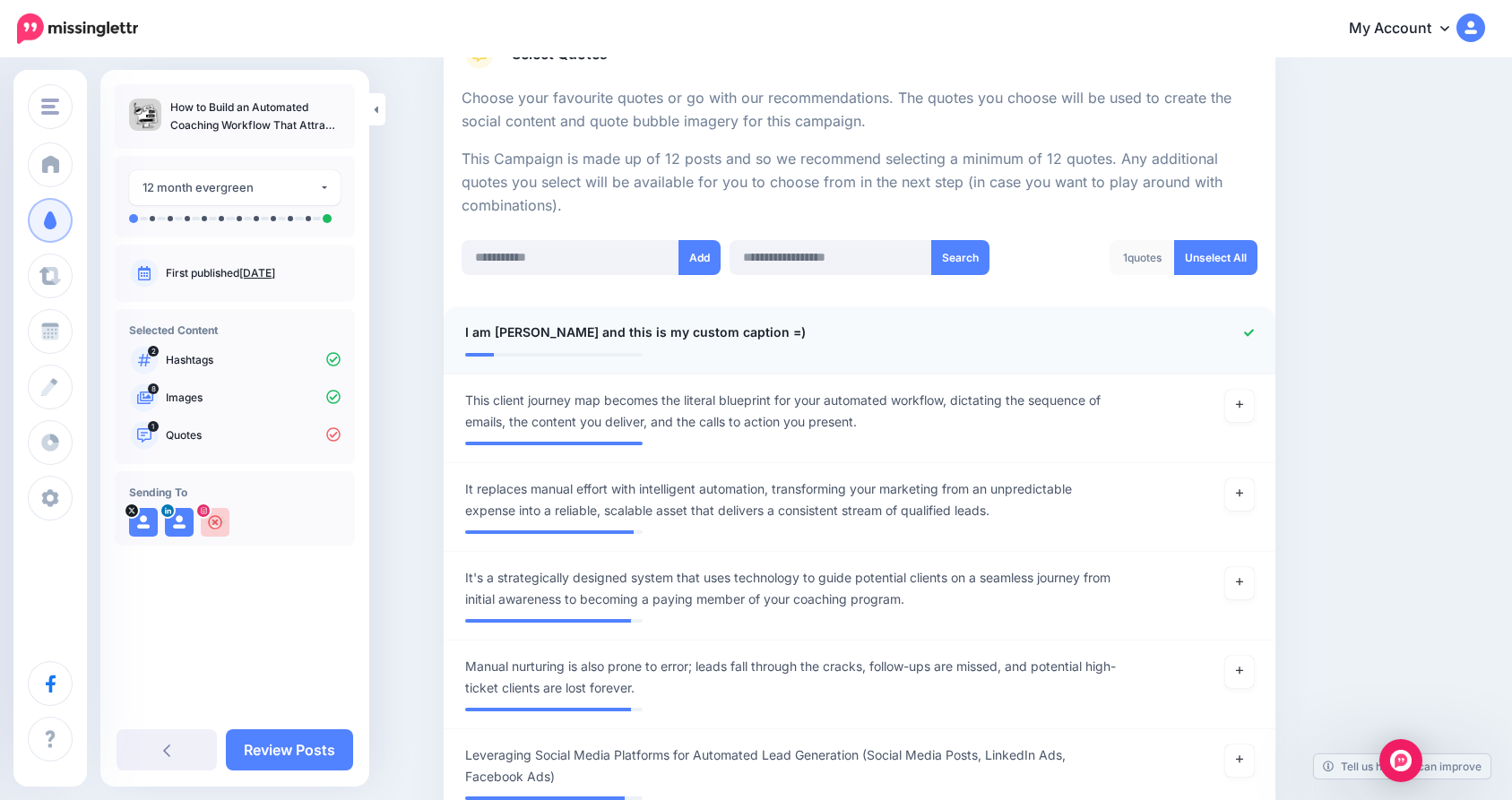
click at [1200, 334] on div at bounding box center [1200, 333] width 136 height 22
click at [819, 378] on li "**********" at bounding box center [860, 419] width 832 height 89
click at [1237, 262] on link "Unselect All" at bounding box center [1216, 258] width 83 height 35
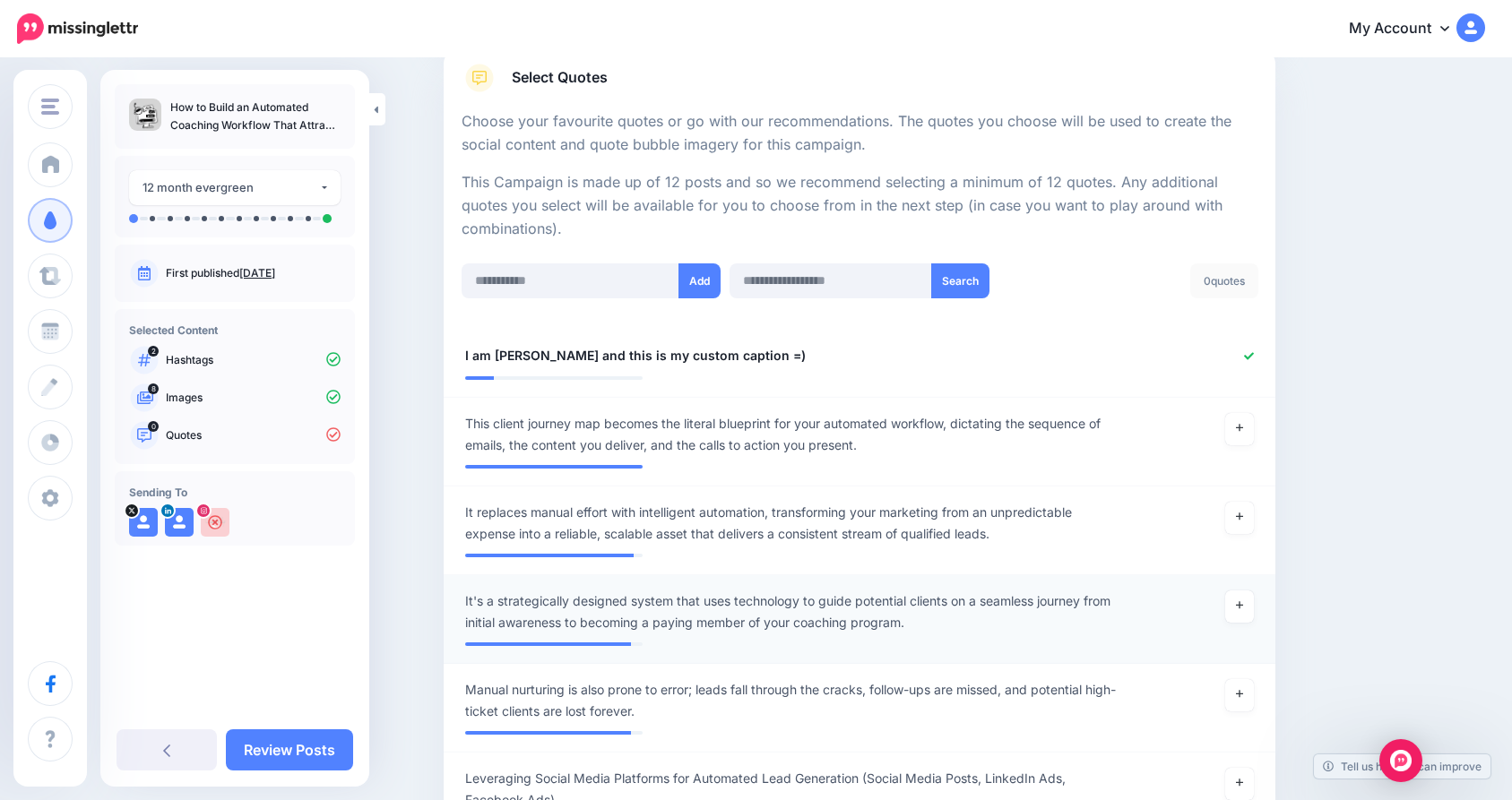
scroll to position [279, 0]
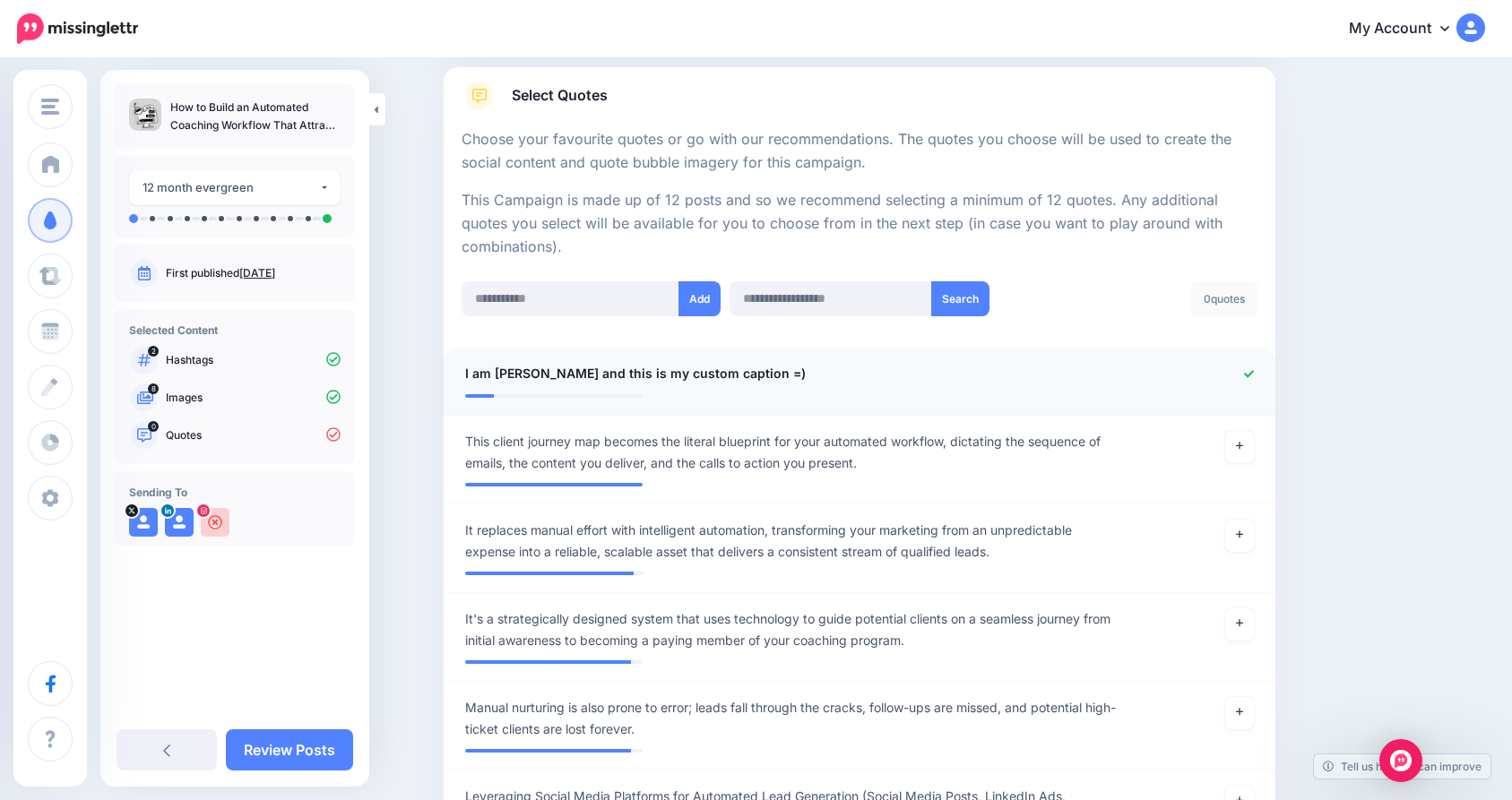
click at [606, 357] on li "**********" at bounding box center [860, 382] width 832 height 68
click at [607, 370] on span "I am Chloe and this is my custom caption =)" at bounding box center [636, 374] width 340 height 22
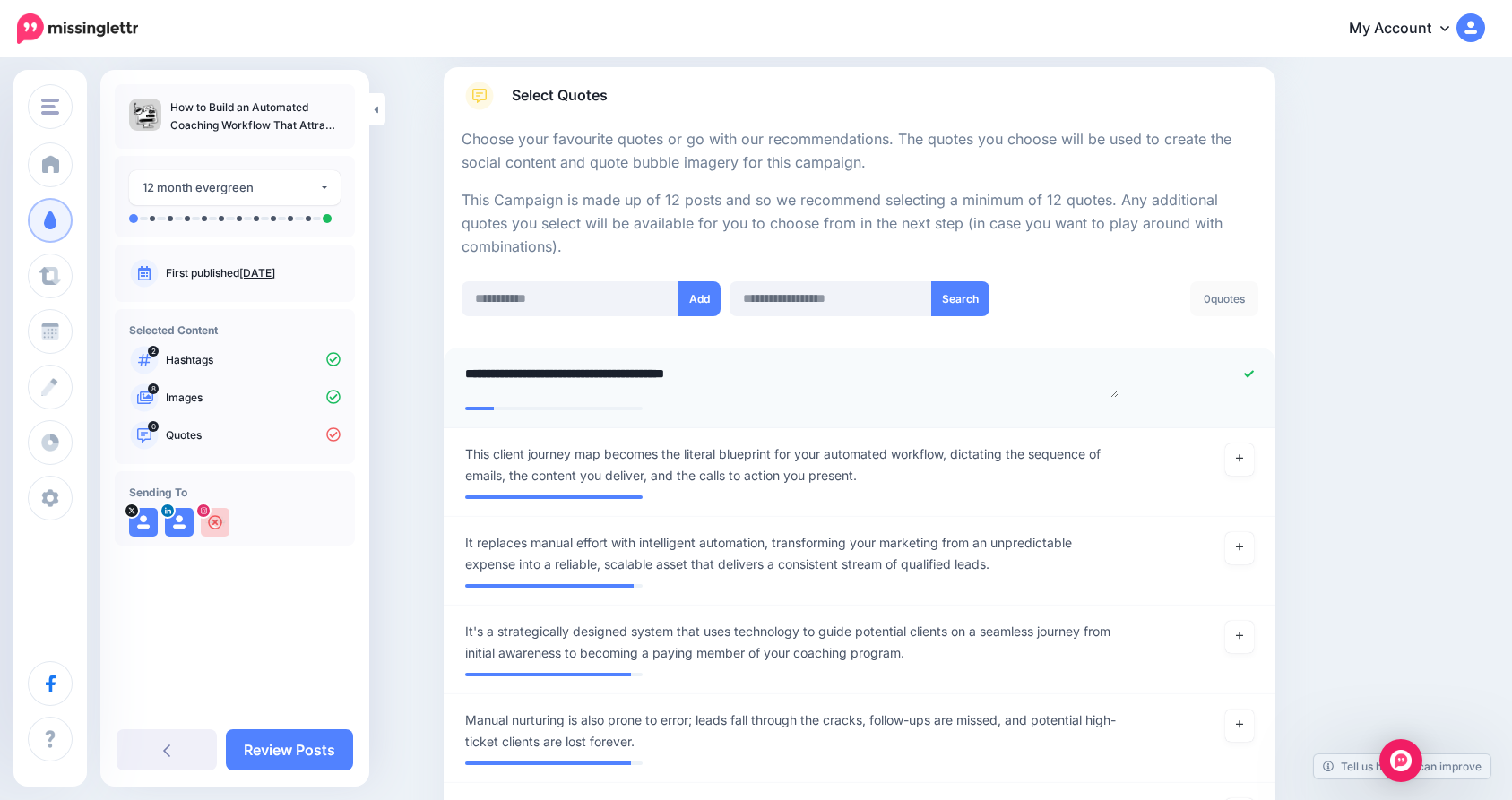
click at [607, 370] on textarea "**********" at bounding box center [792, 380] width 653 height 35
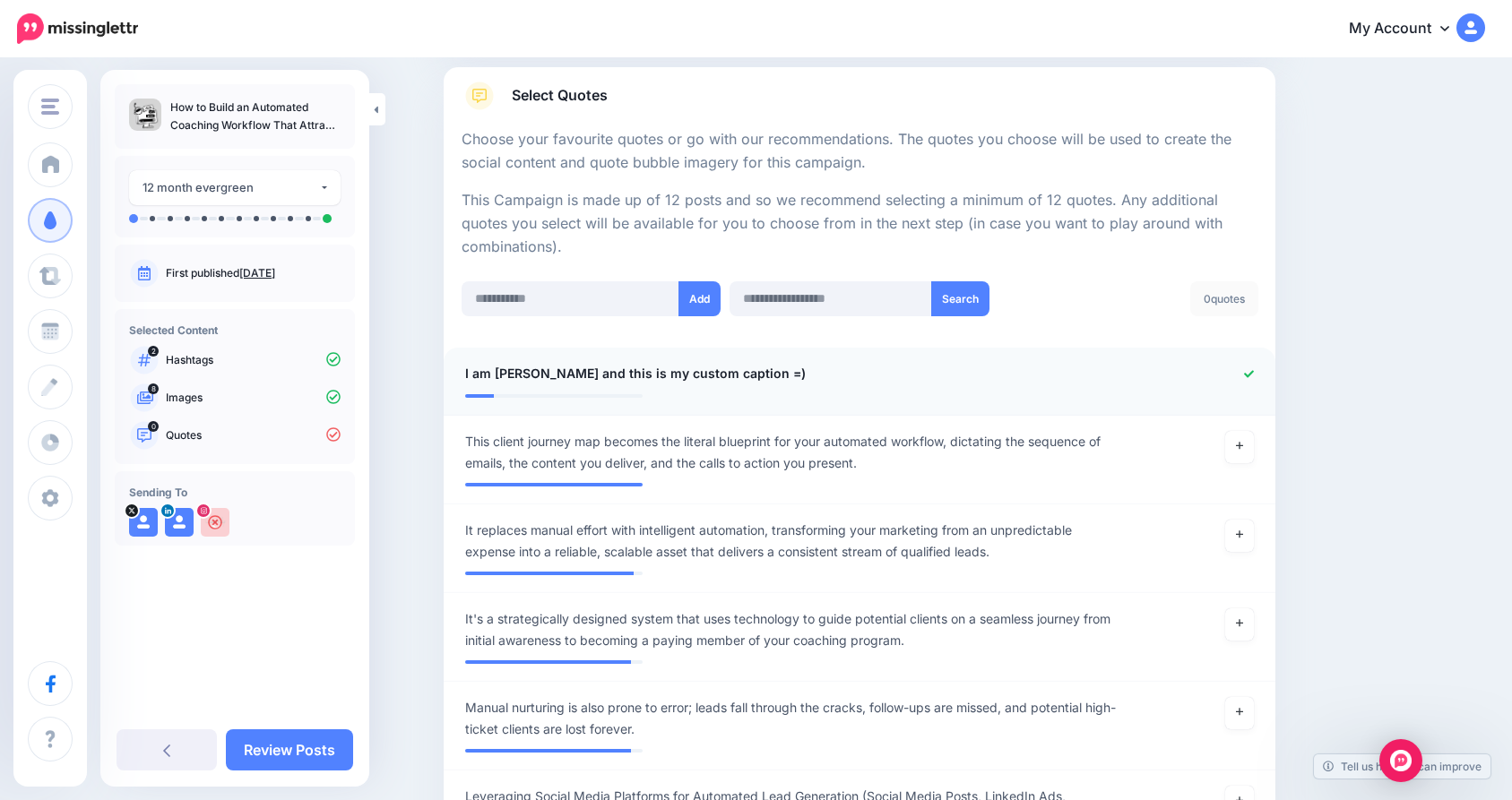
click at [1070, 295] on div "0 quotes Unselect All" at bounding box center [1128, 299] width 259 height 35
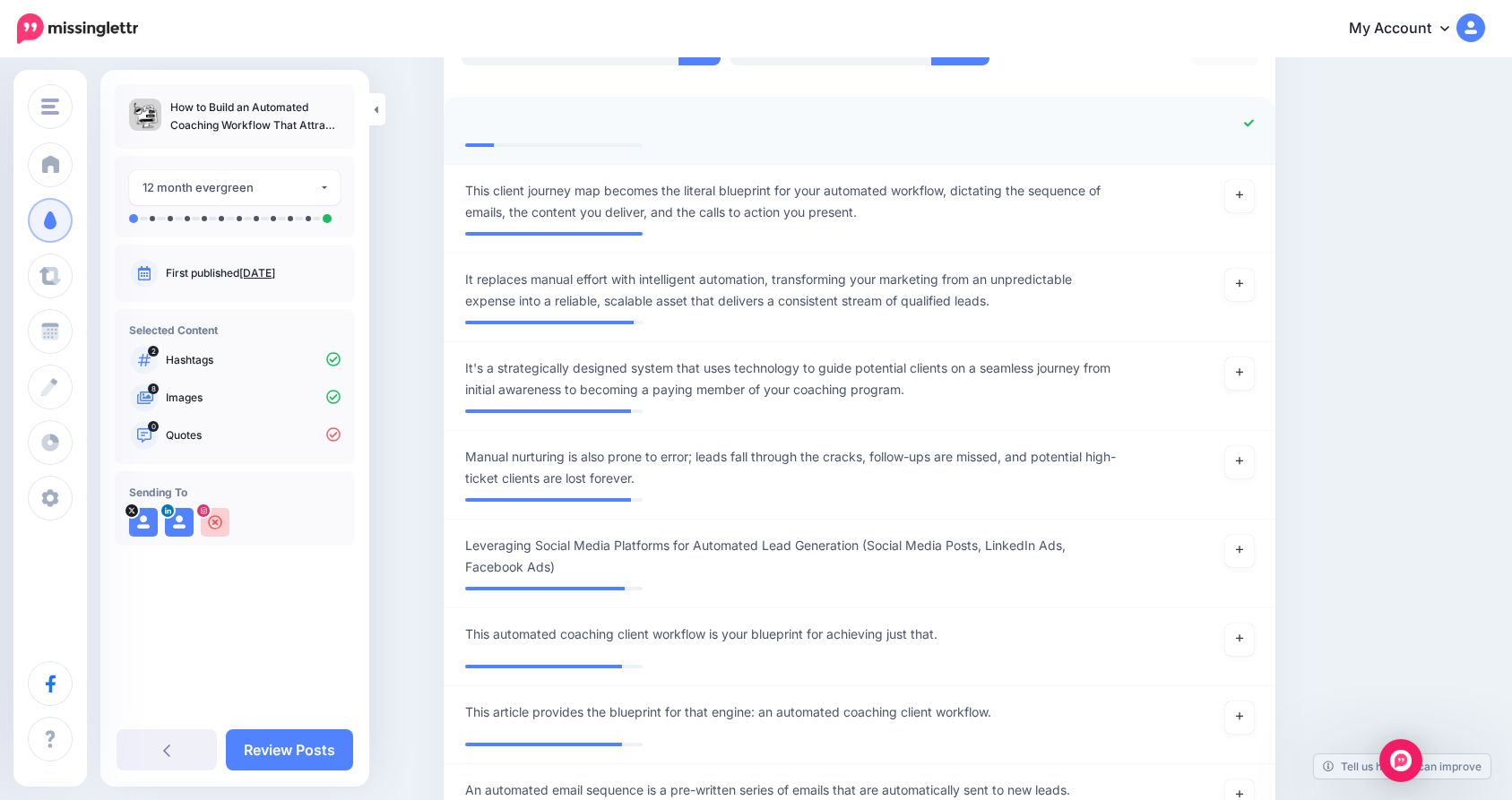
scroll to position [532, 0]
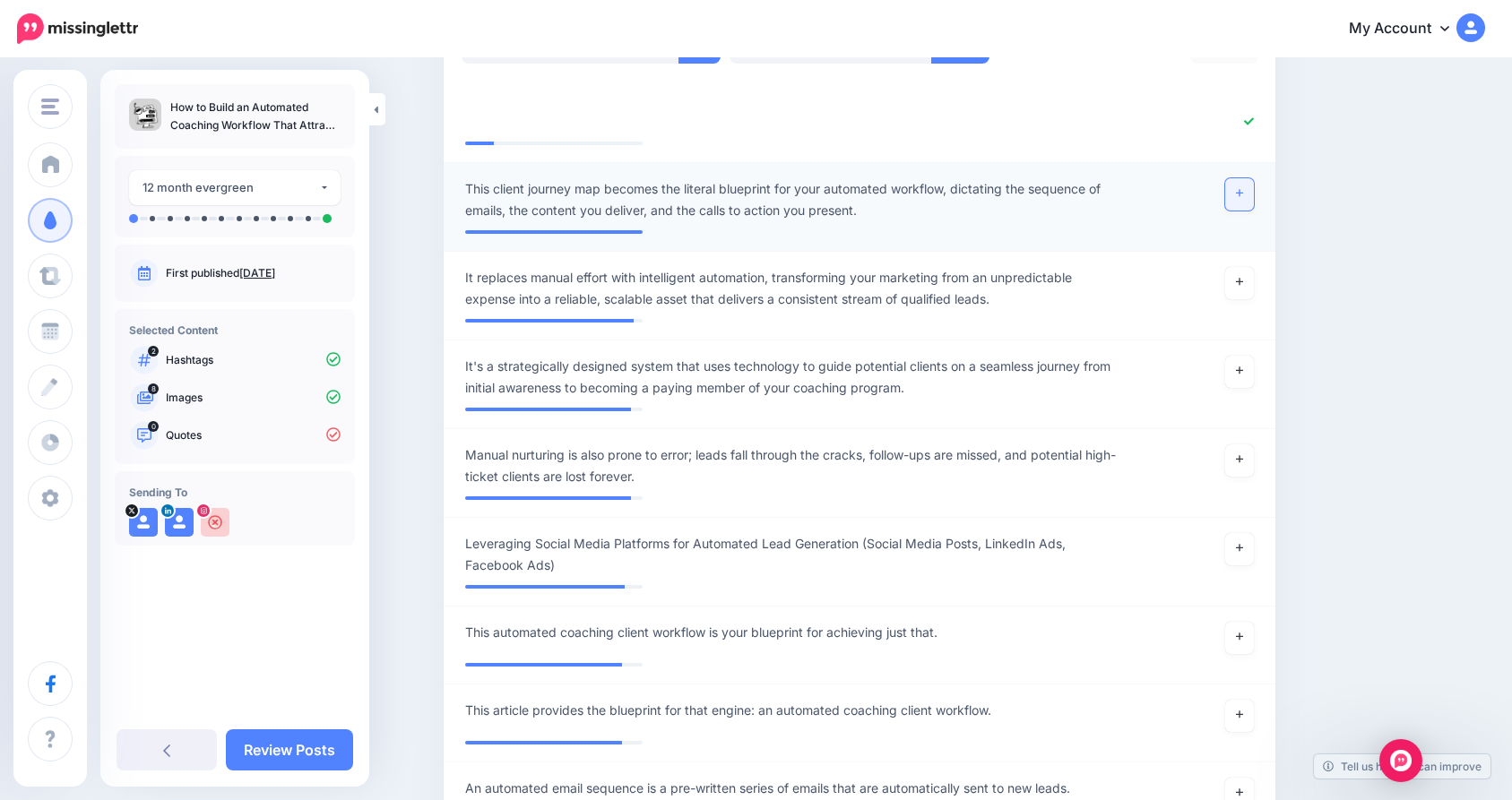
click at [1245, 187] on link at bounding box center [1239, 194] width 28 height 32
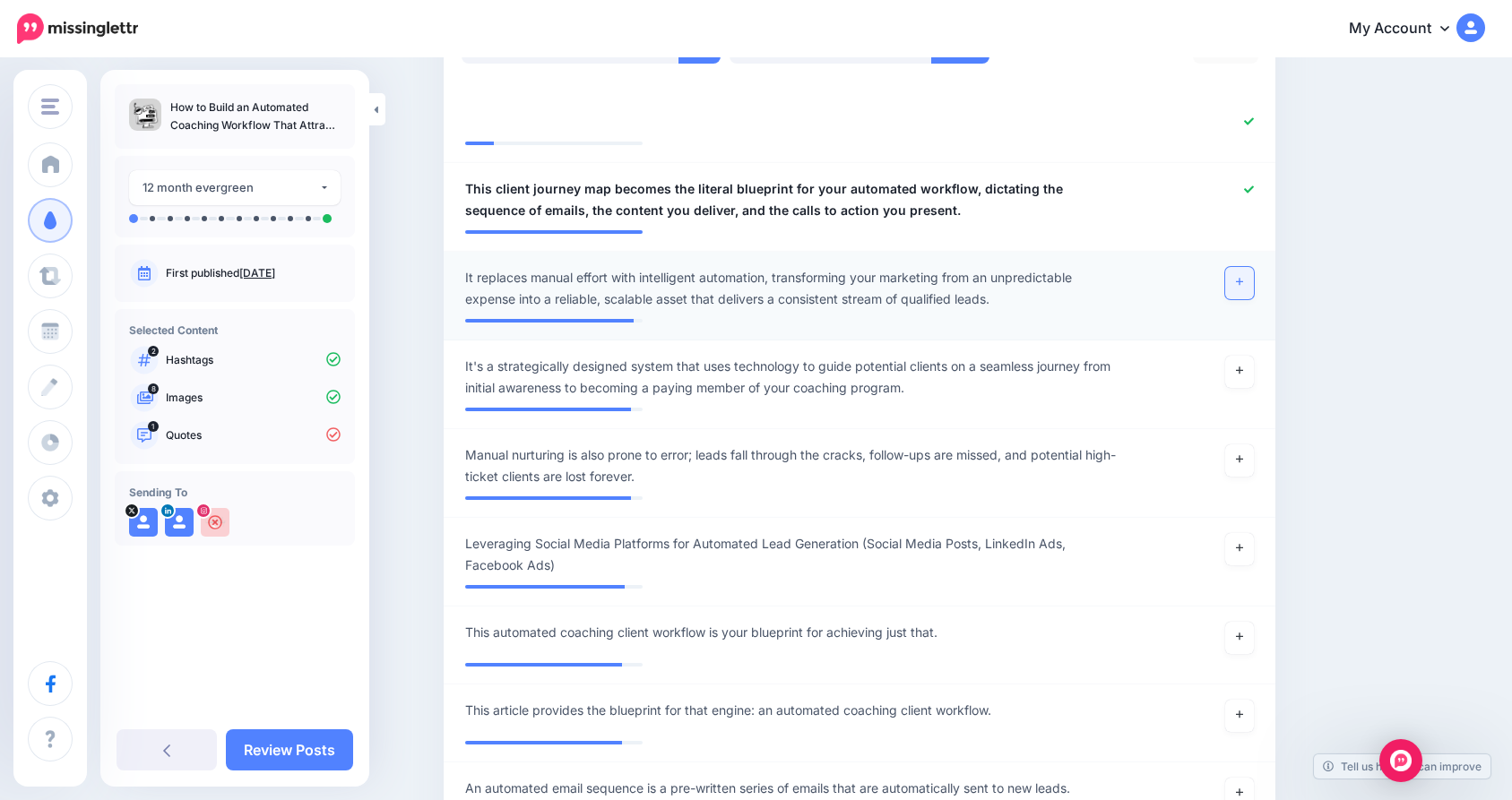
click at [1243, 280] on icon at bounding box center [1239, 282] width 7 height 7
click at [1251, 379] on link at bounding box center [1239, 372] width 28 height 32
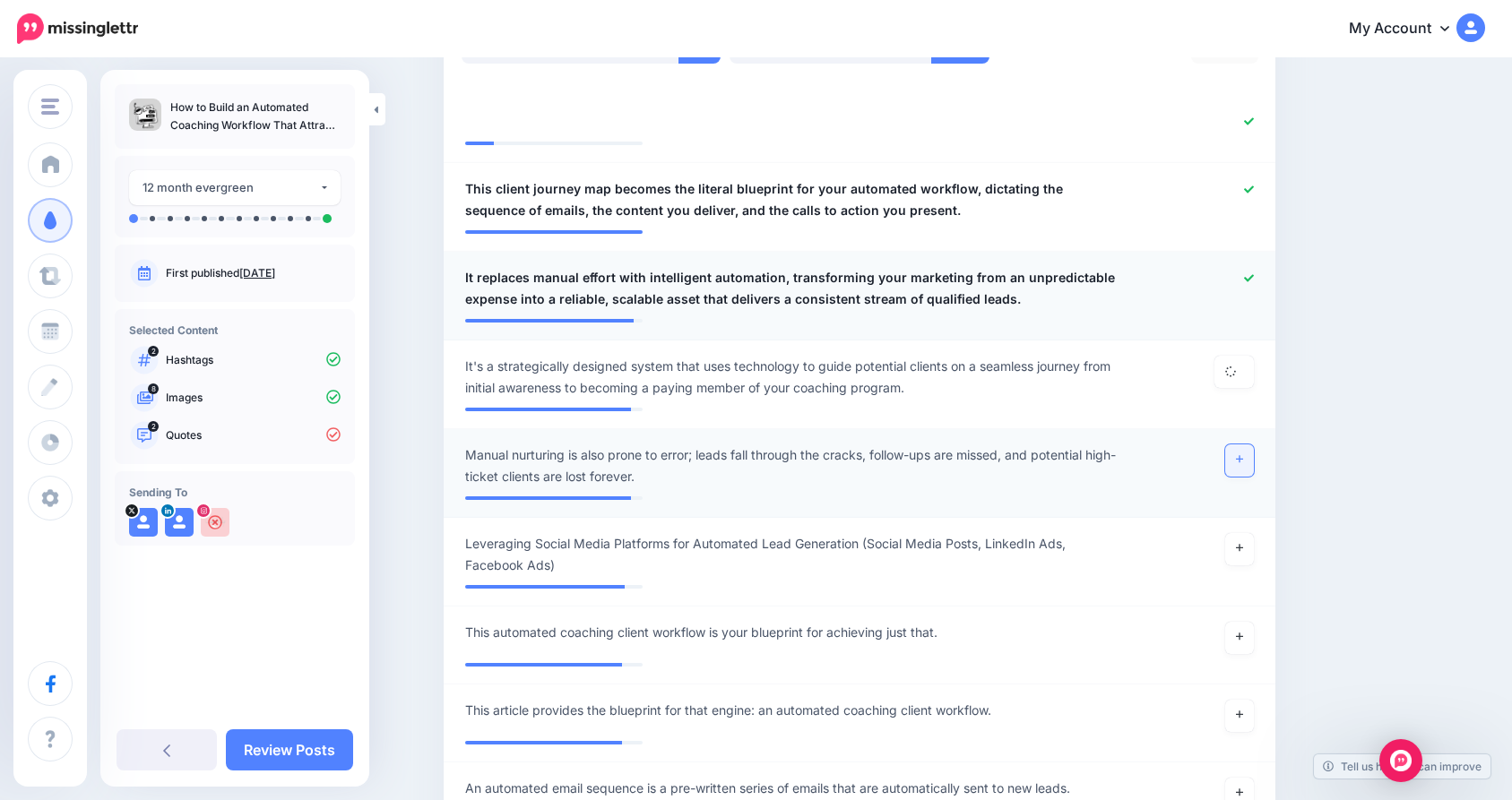
click at [1243, 459] on icon at bounding box center [1239, 460] width 7 height 7
click at [1241, 717] on link at bounding box center [1239, 716] width 28 height 32
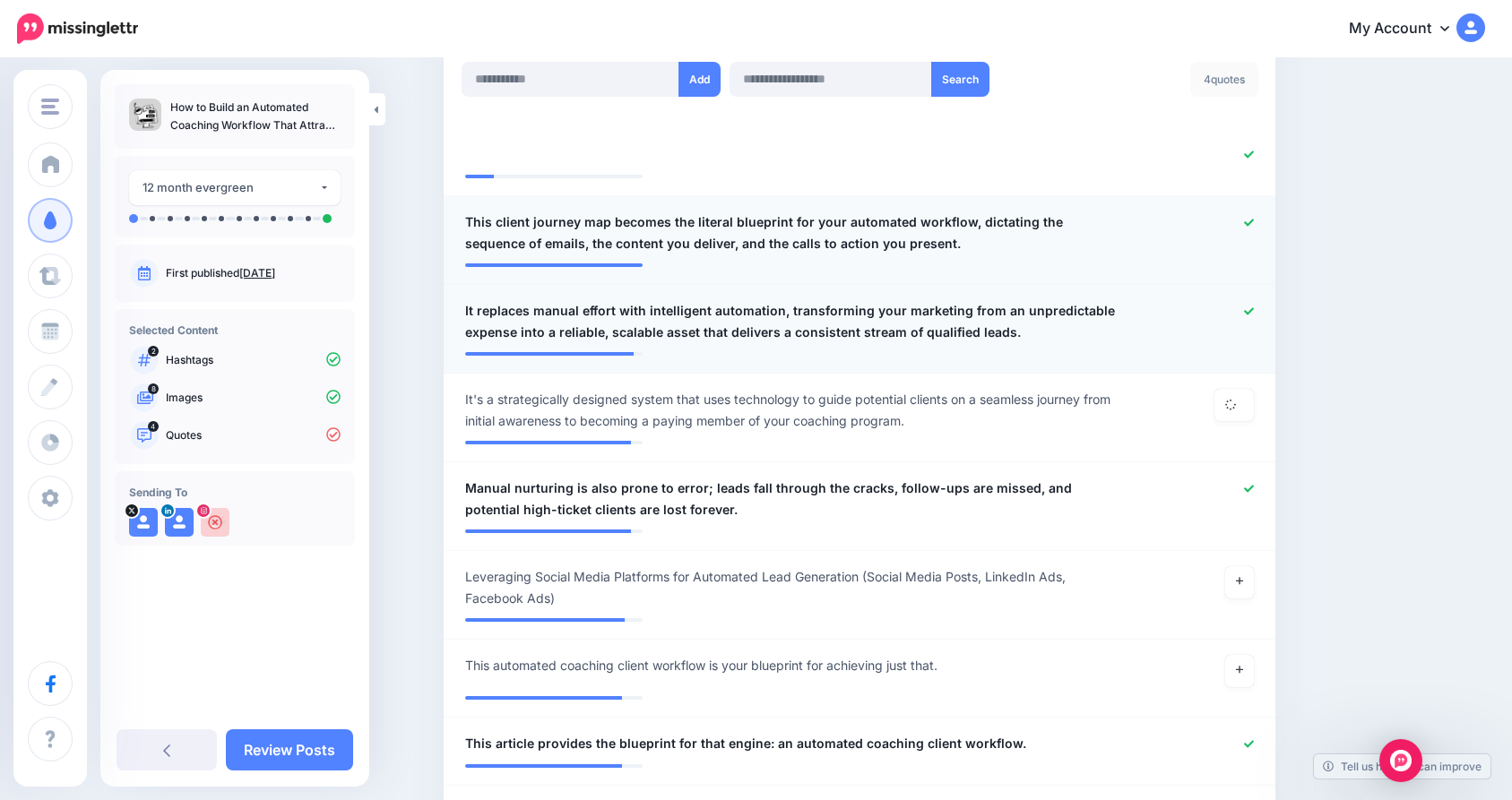
scroll to position [511, 0]
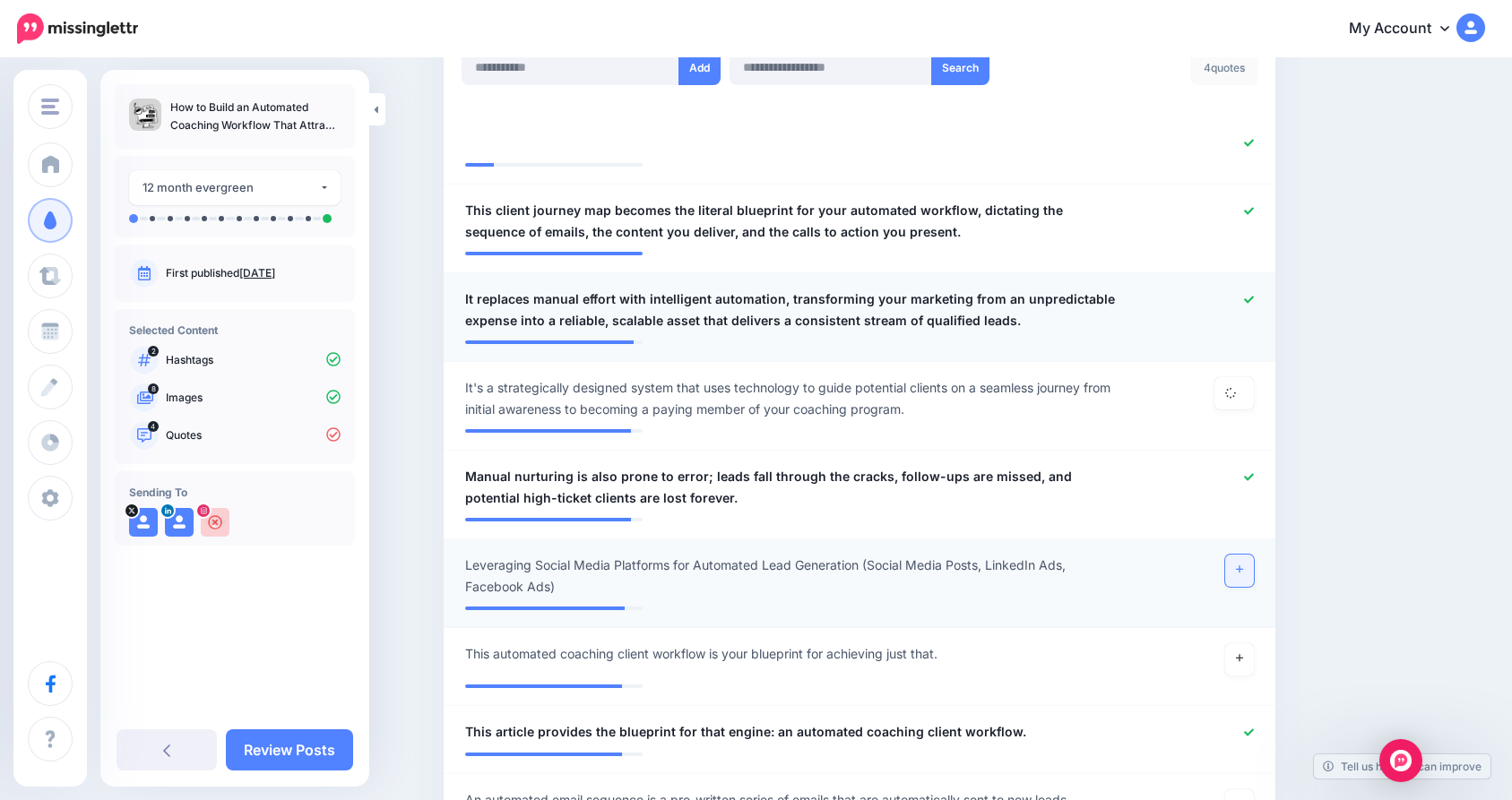
click at [1243, 572] on icon at bounding box center [1239, 569] width 7 height 10
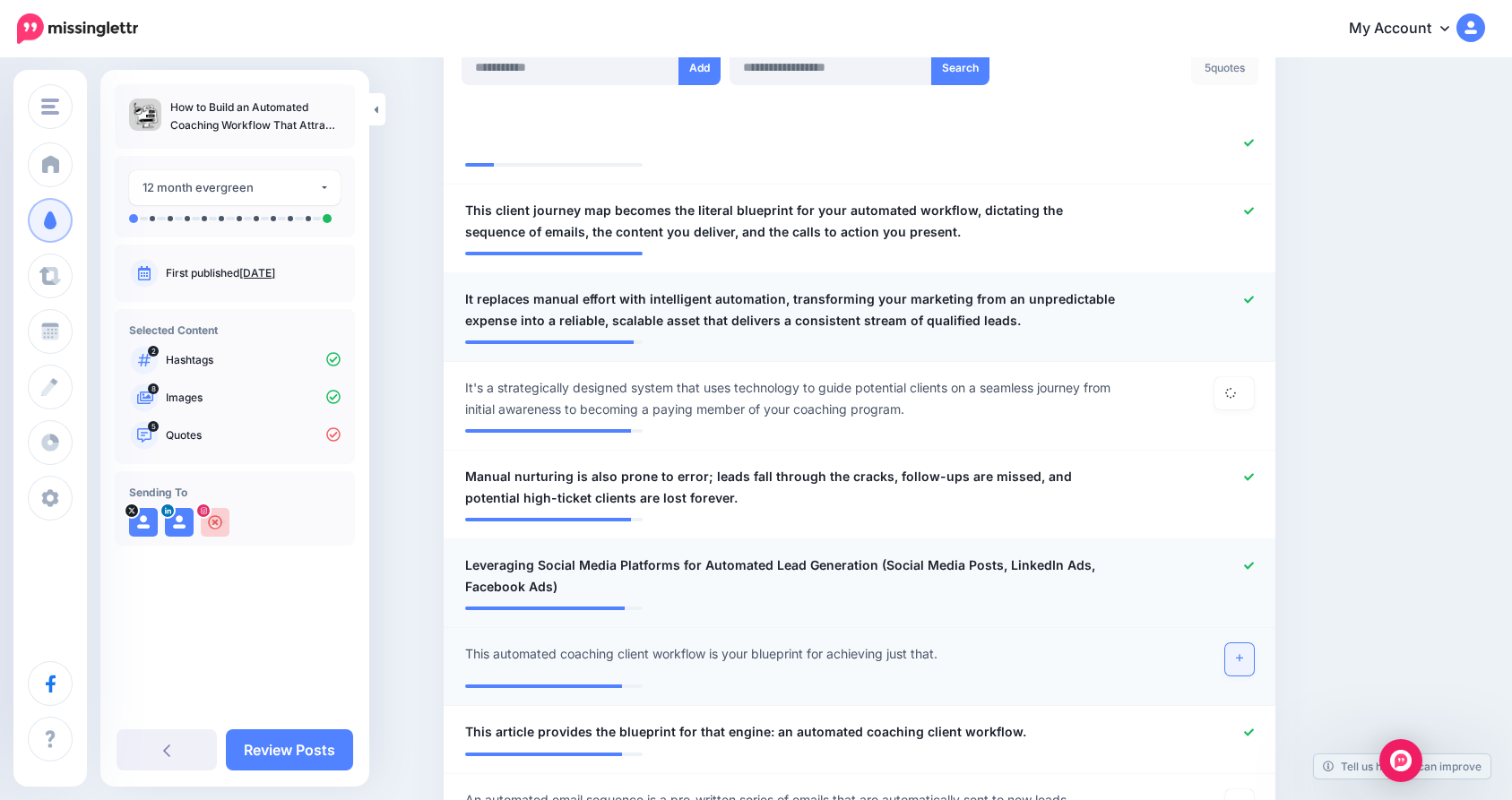
click at [1241, 653] on link at bounding box center [1239, 659] width 28 height 32
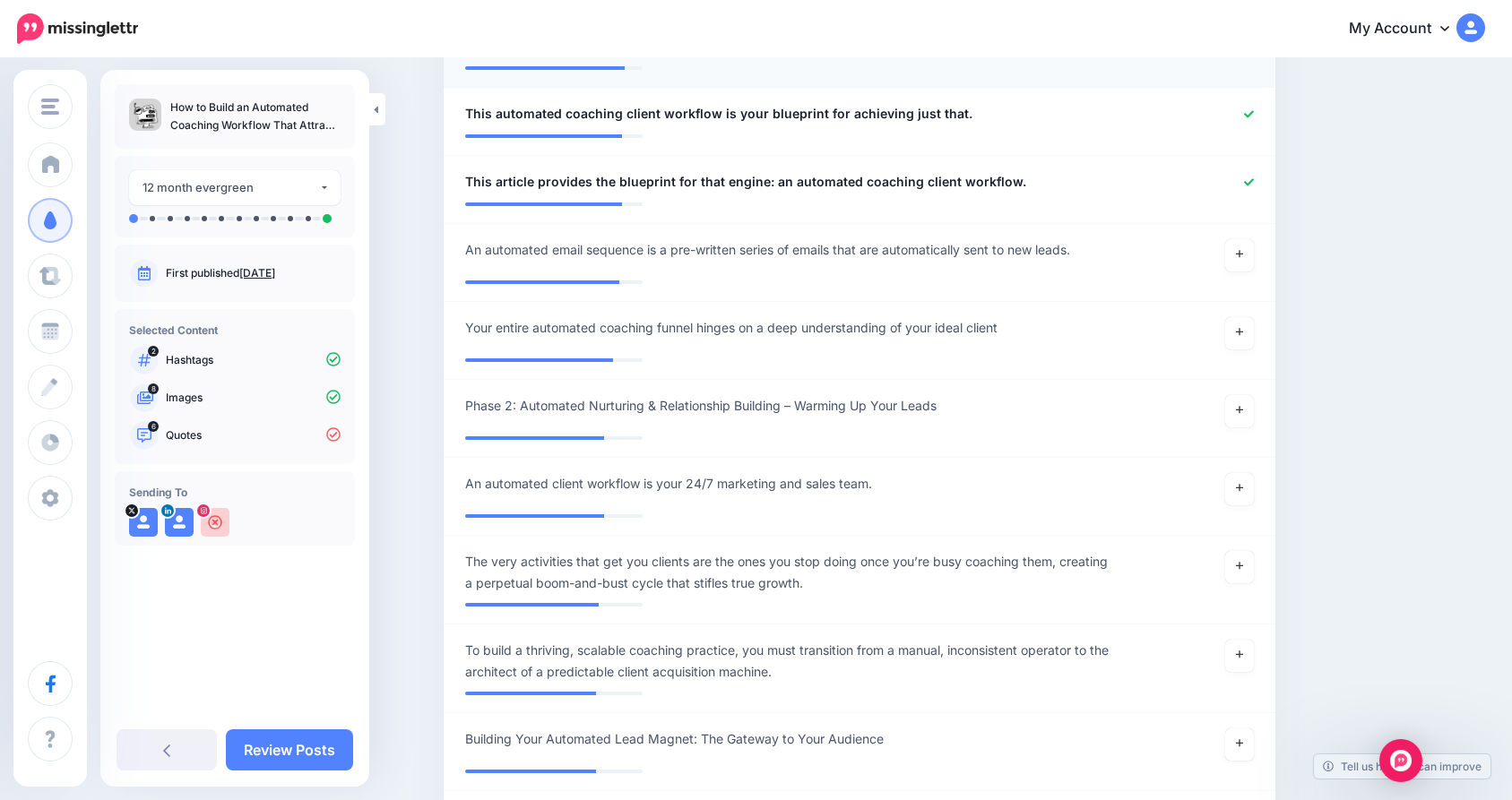
scroll to position [1099, 0]
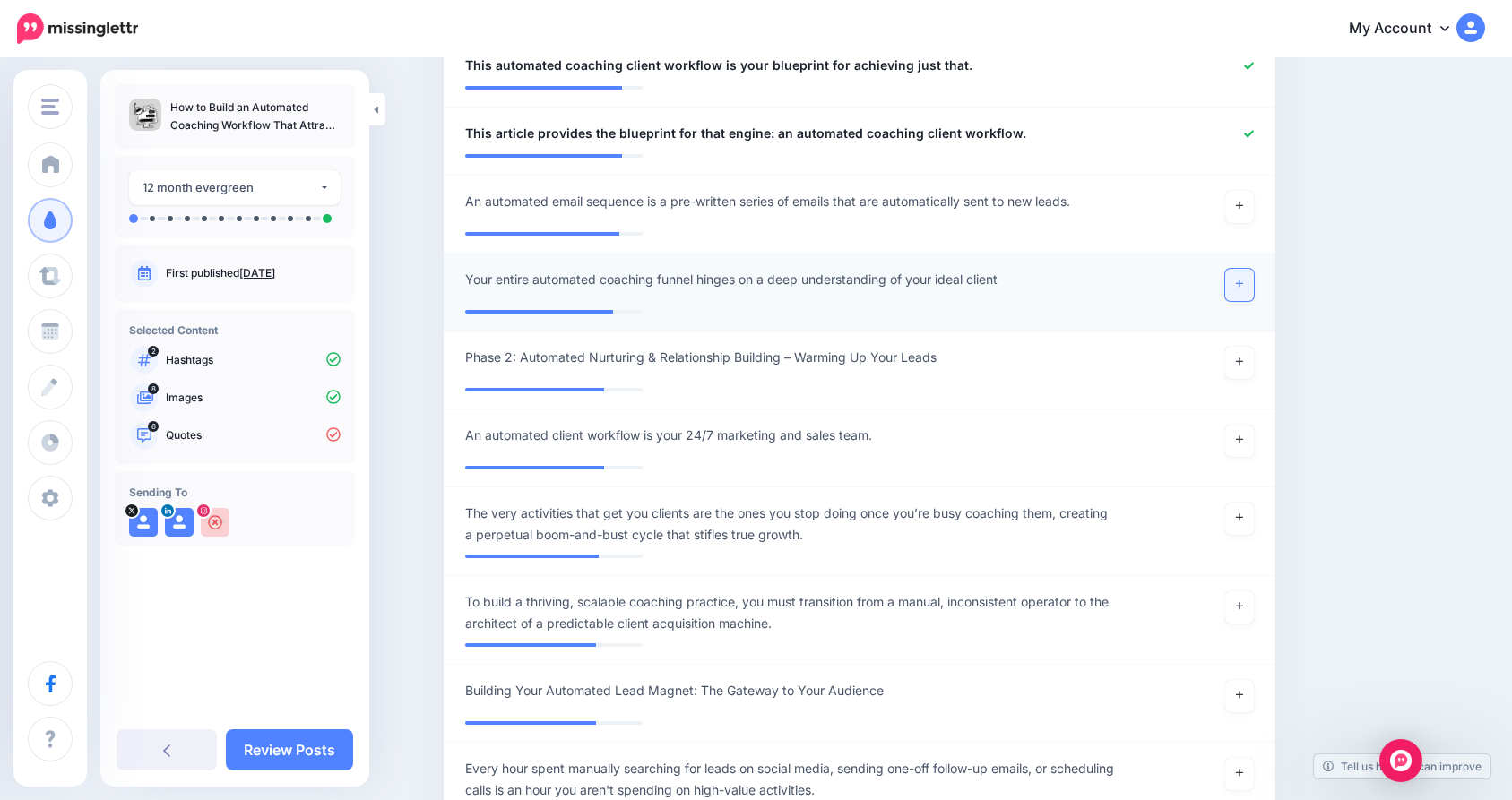
click at [1243, 286] on icon at bounding box center [1239, 284] width 7 height 7
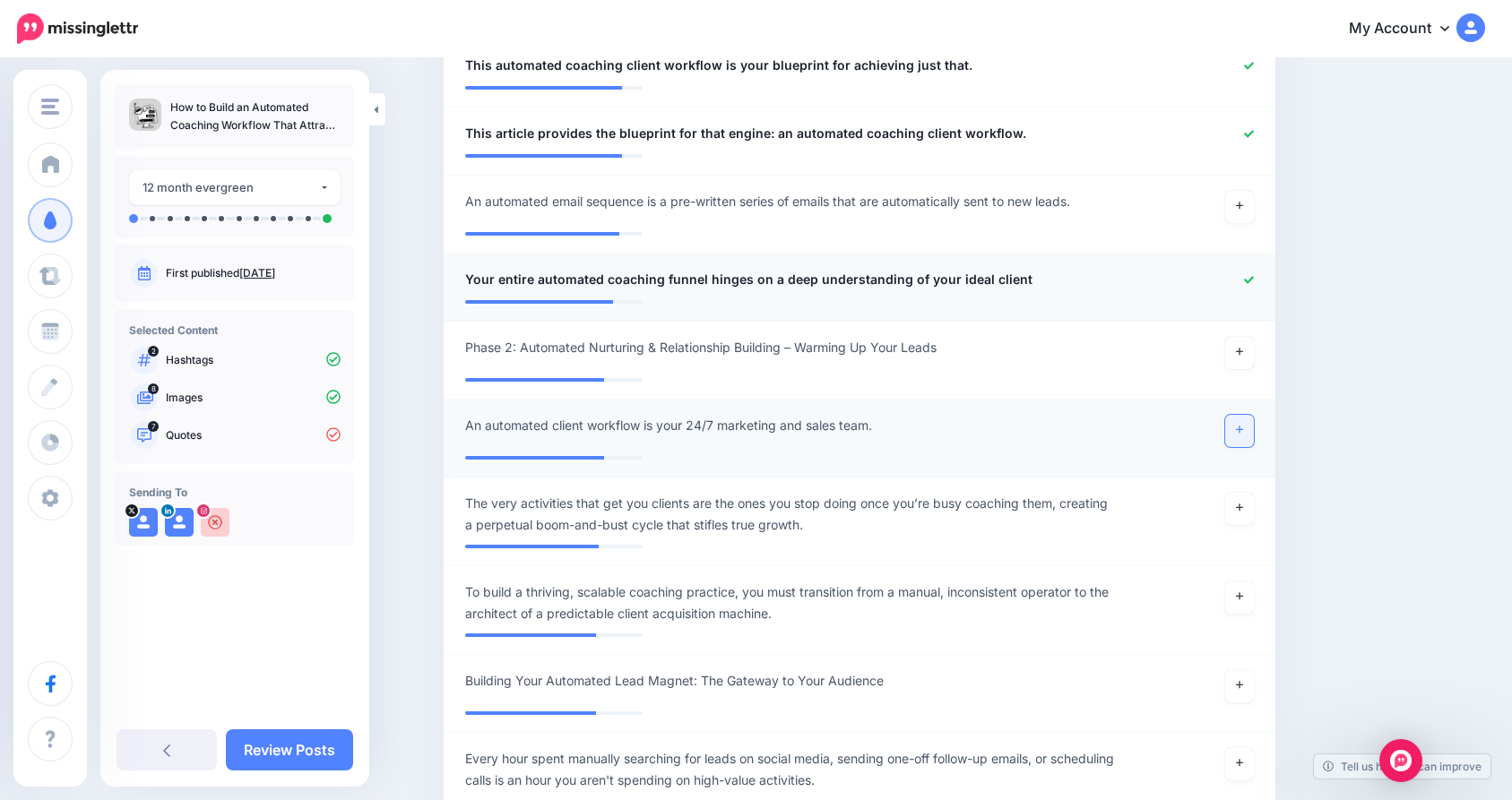
click at [1241, 431] on link at bounding box center [1239, 430] width 28 height 32
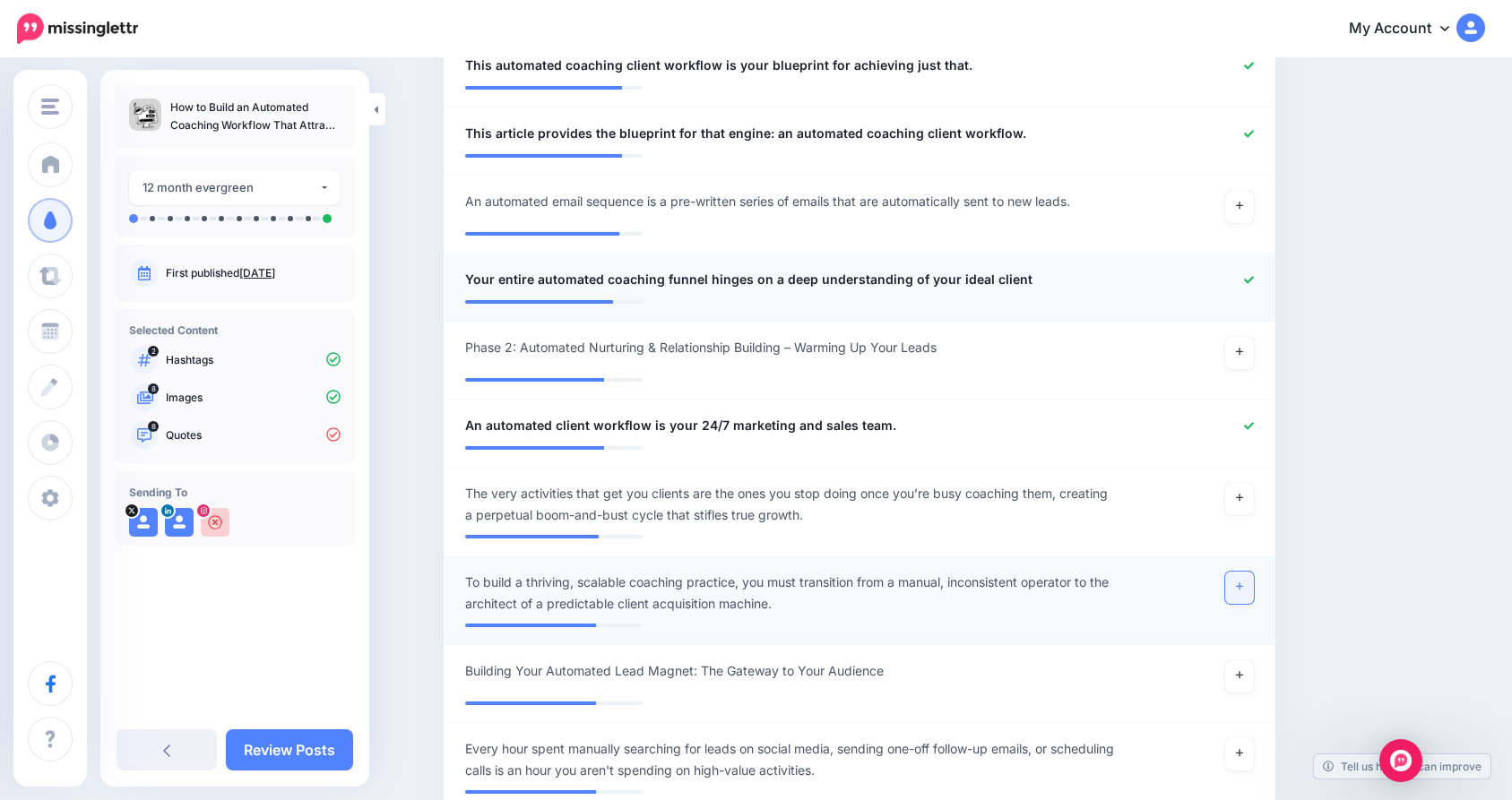
click at [1243, 587] on icon at bounding box center [1239, 587] width 7 height 10
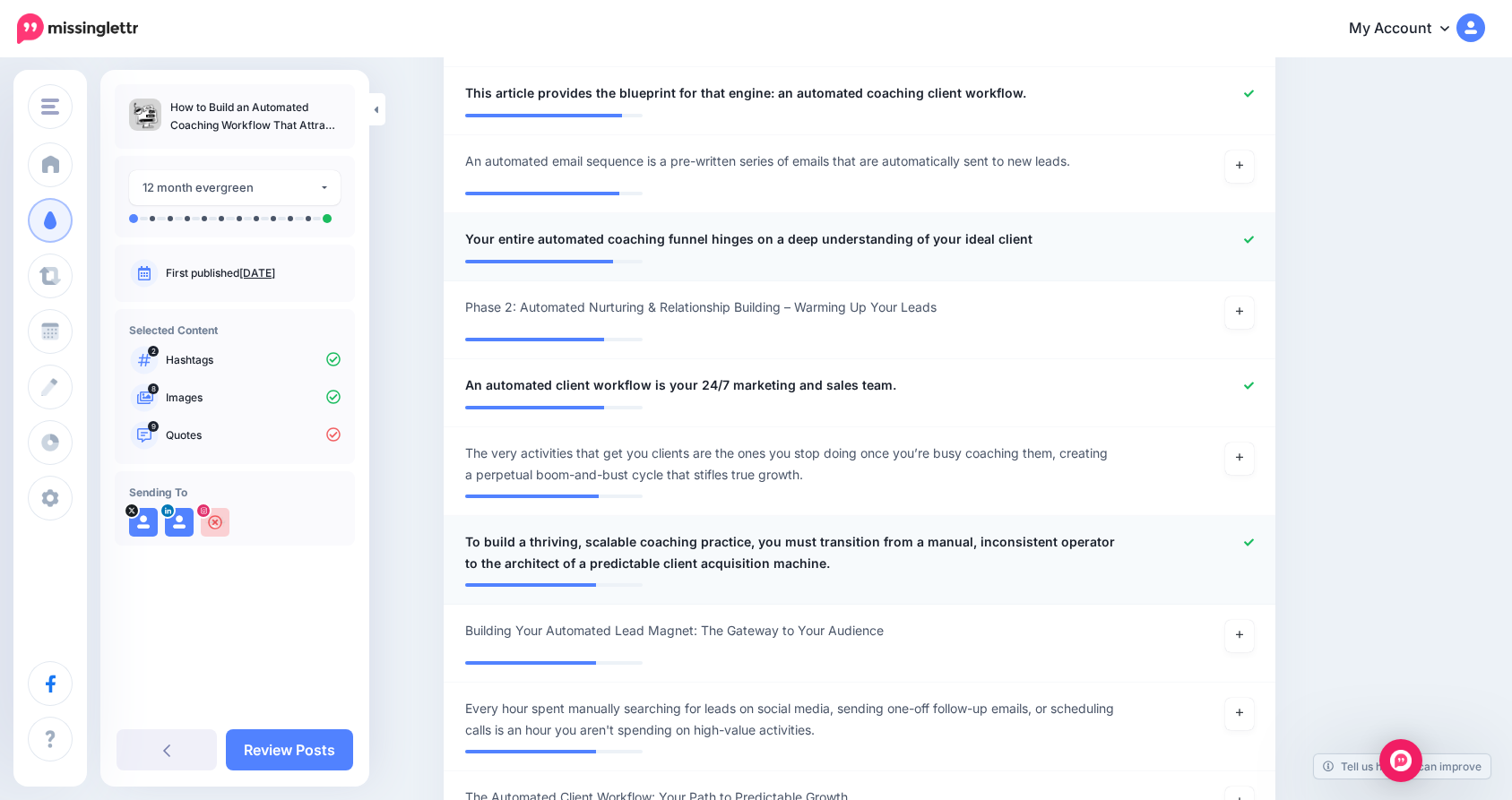
scroll to position [1141, 0]
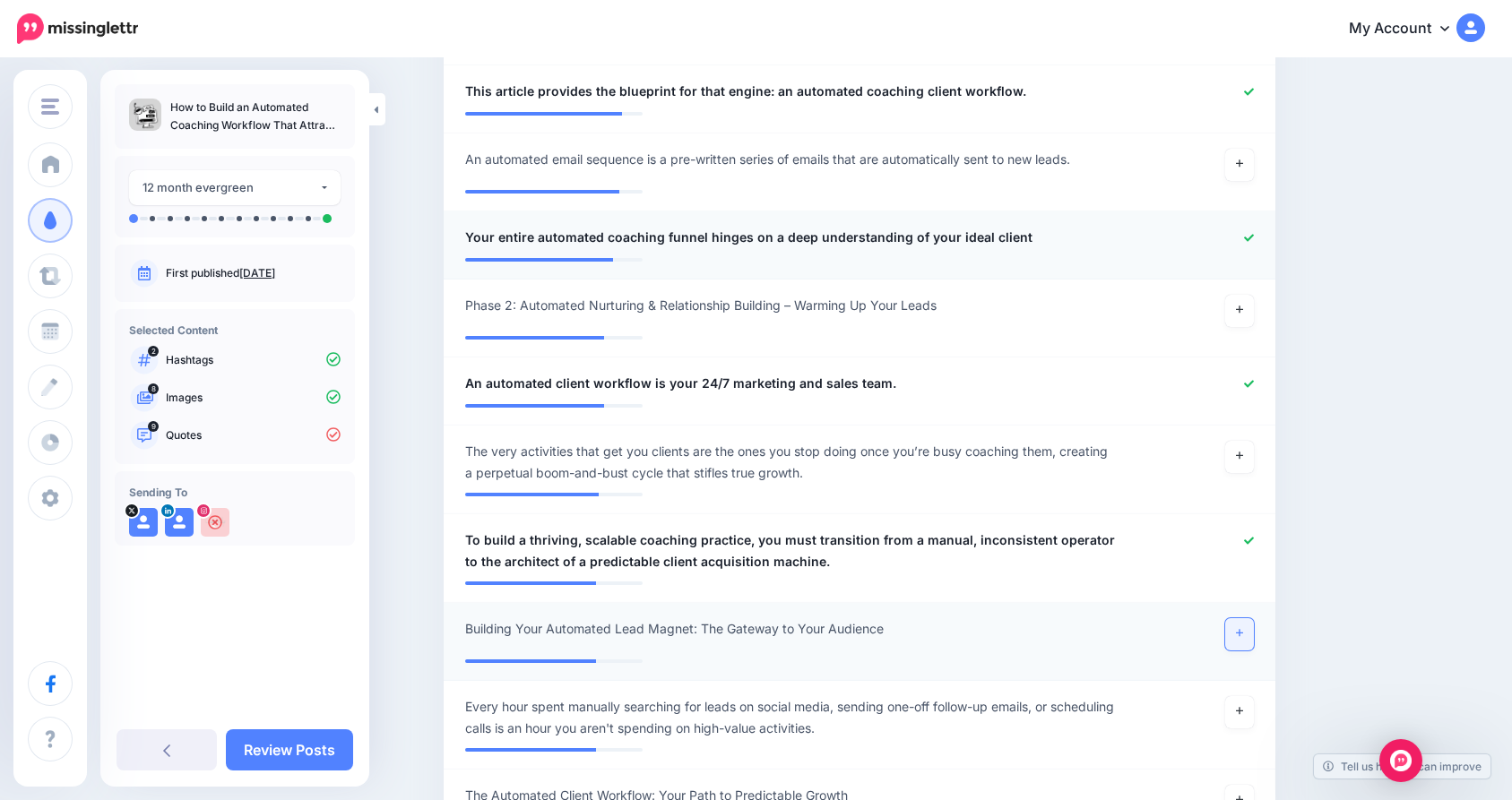
click at [1238, 637] on link at bounding box center [1239, 634] width 28 height 32
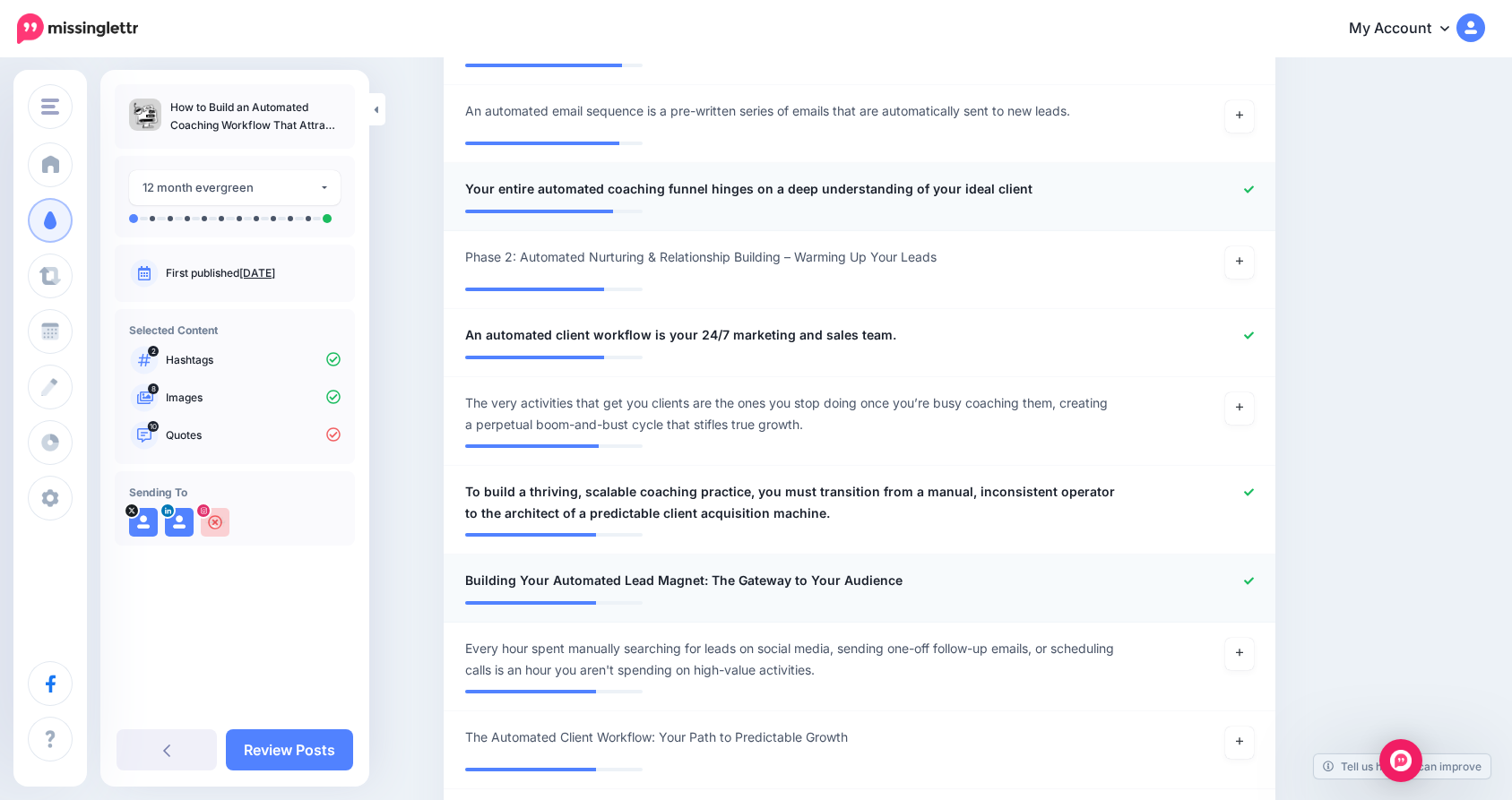
scroll to position [1196, 0]
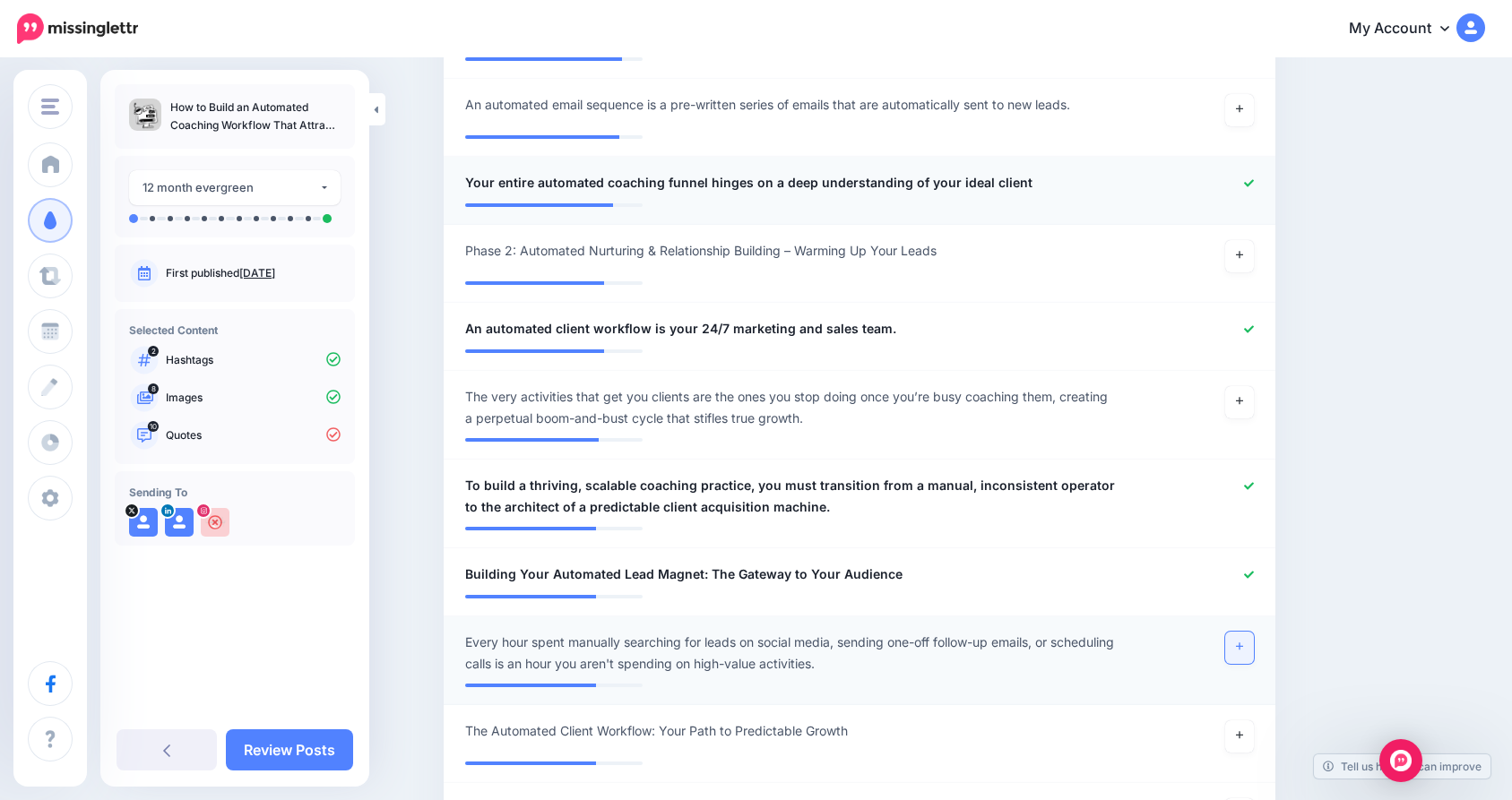
click at [1252, 658] on link at bounding box center [1239, 647] width 28 height 32
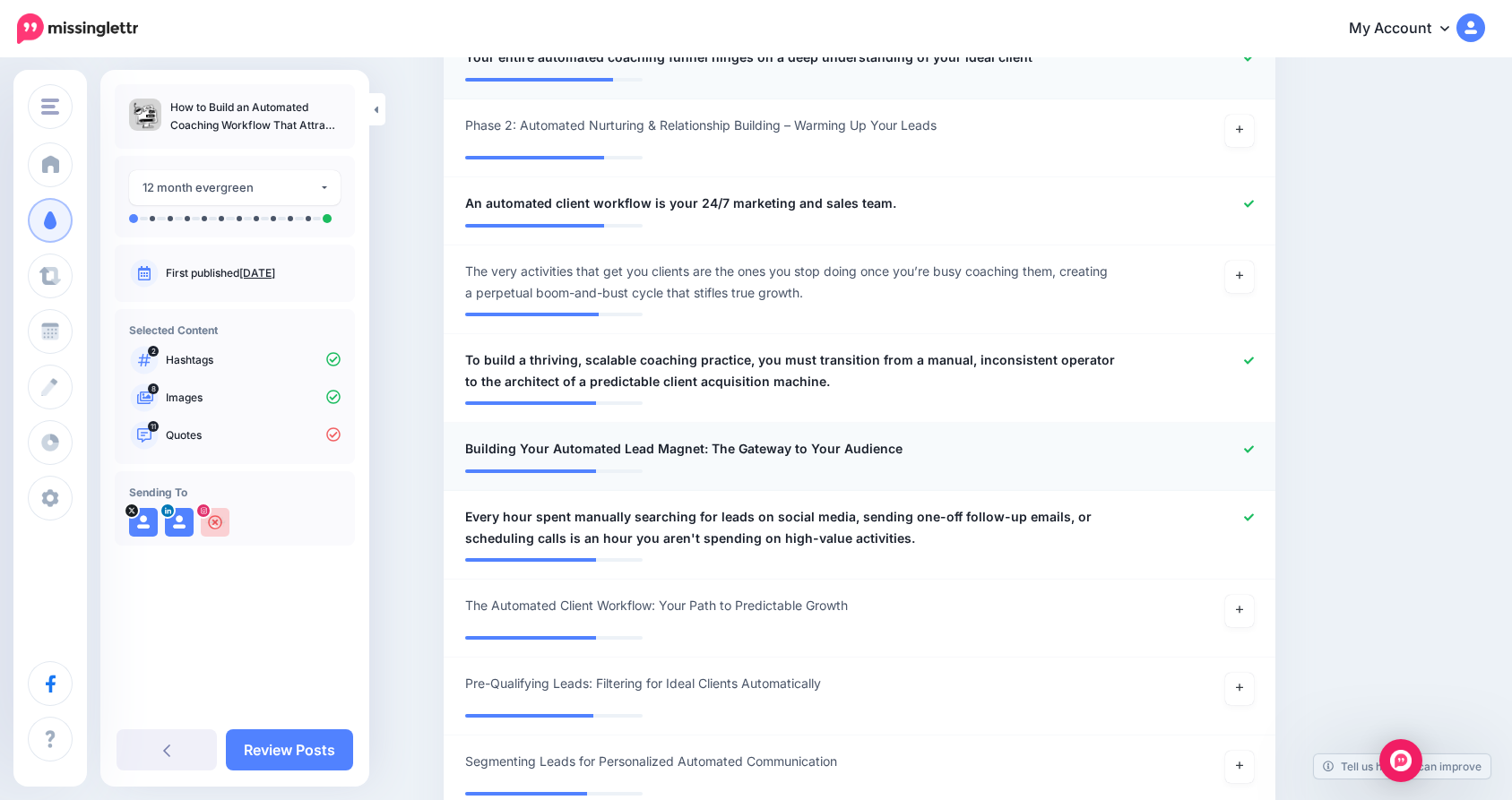
scroll to position [1321, 0]
click at [1238, 609] on link at bounding box center [1239, 611] width 28 height 32
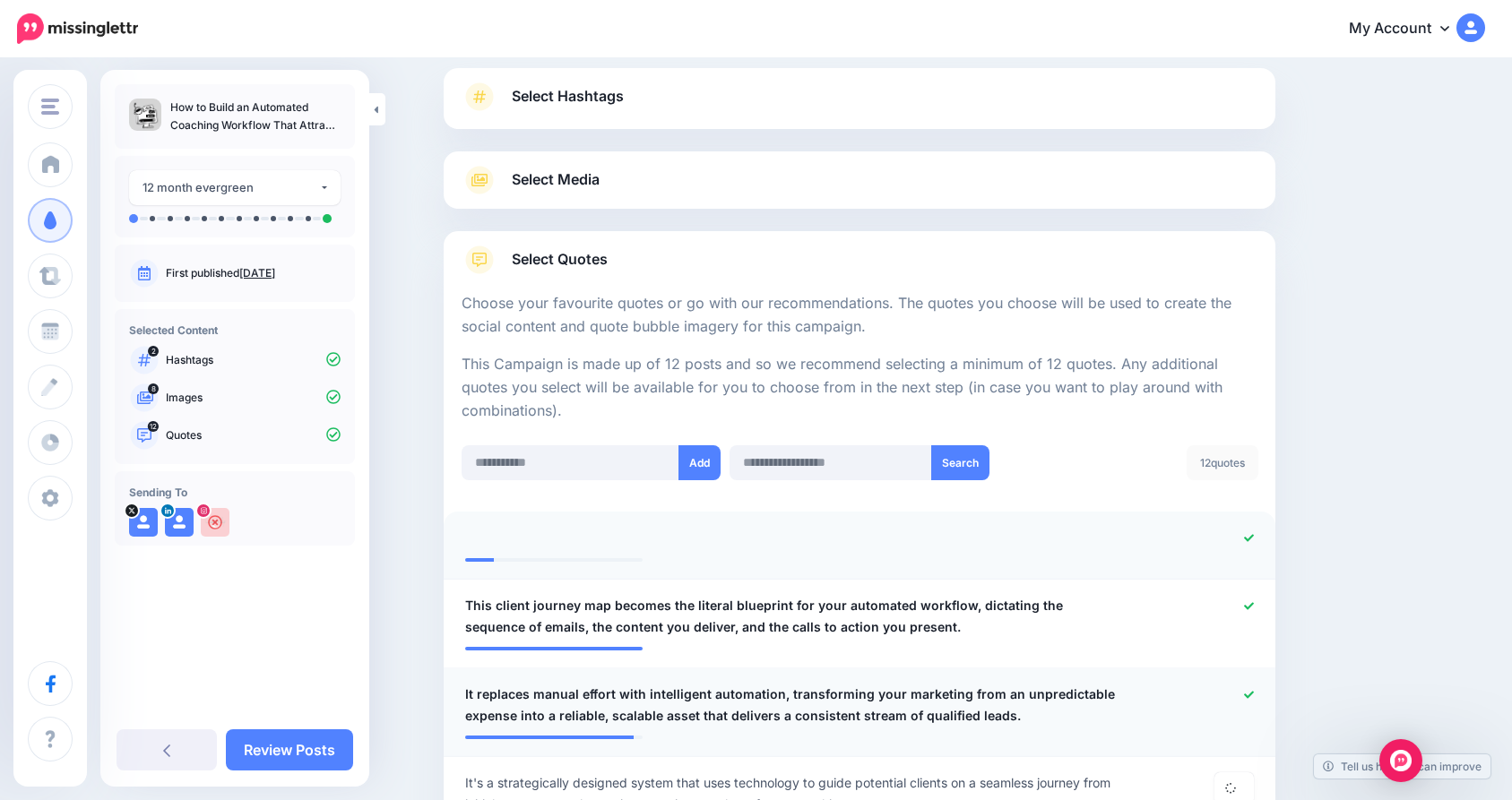
scroll to position [0, 0]
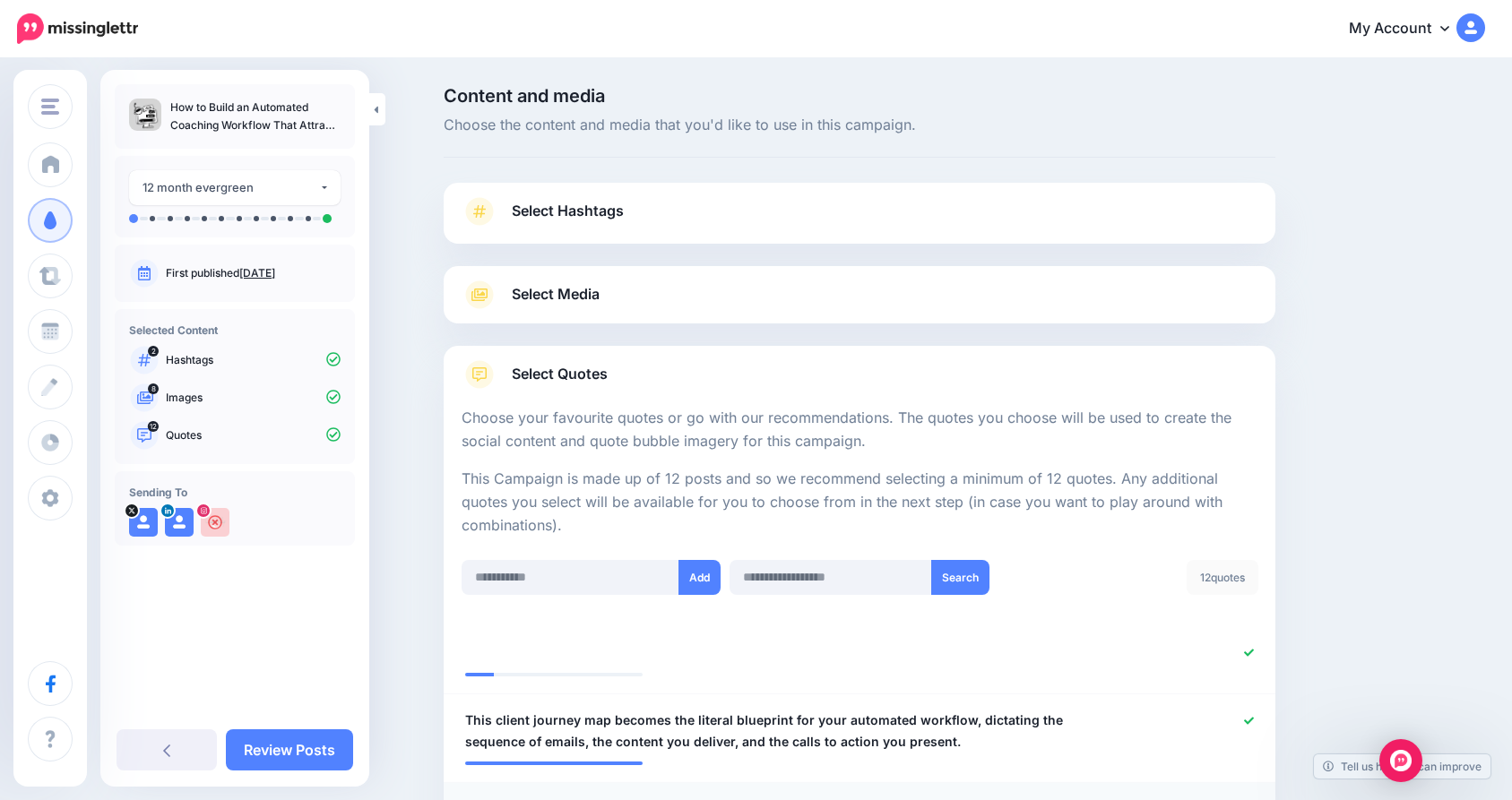
click at [720, 298] on link "Select Media" at bounding box center [860, 294] width 796 height 28
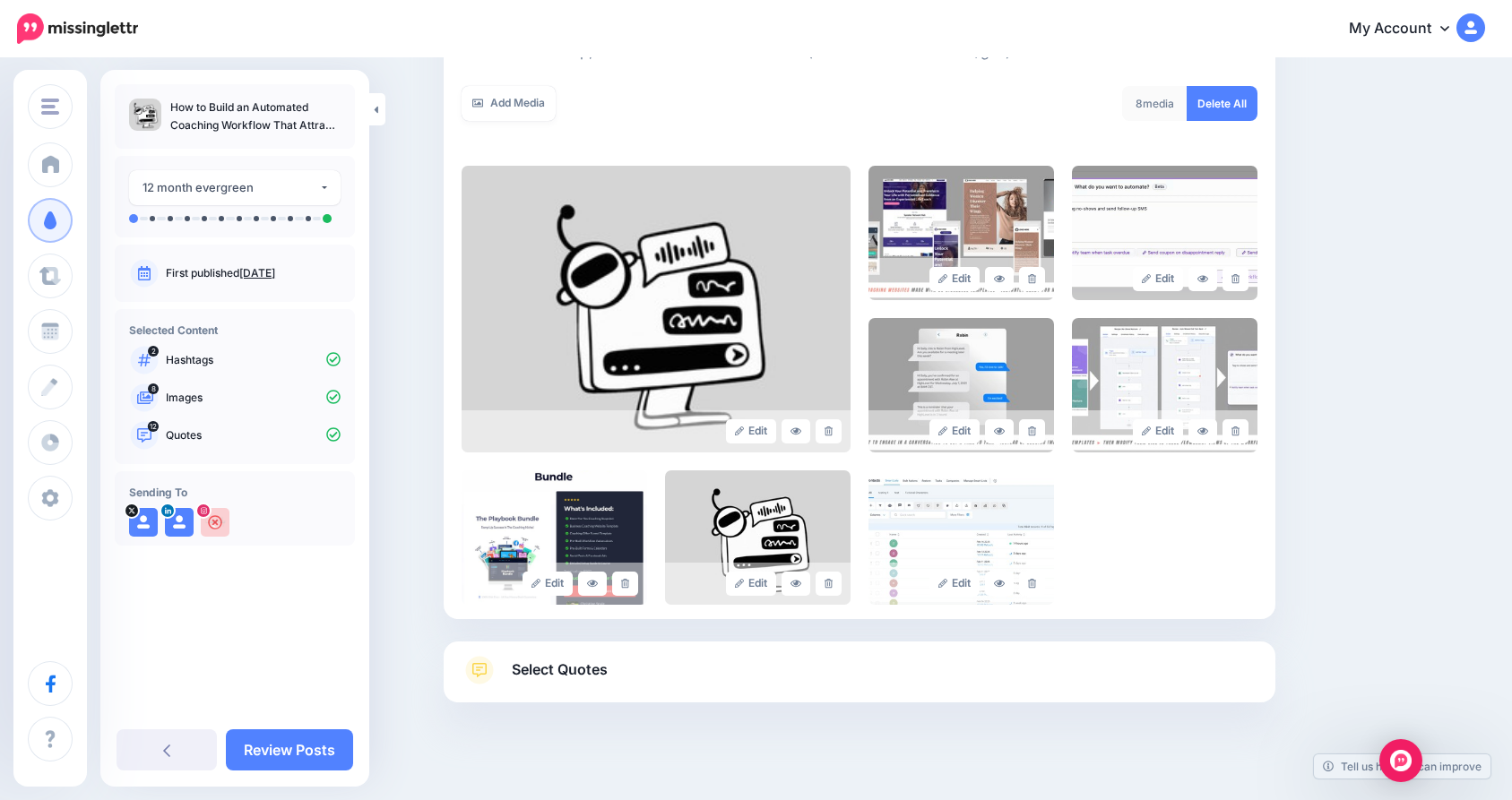
scroll to position [320, 0]
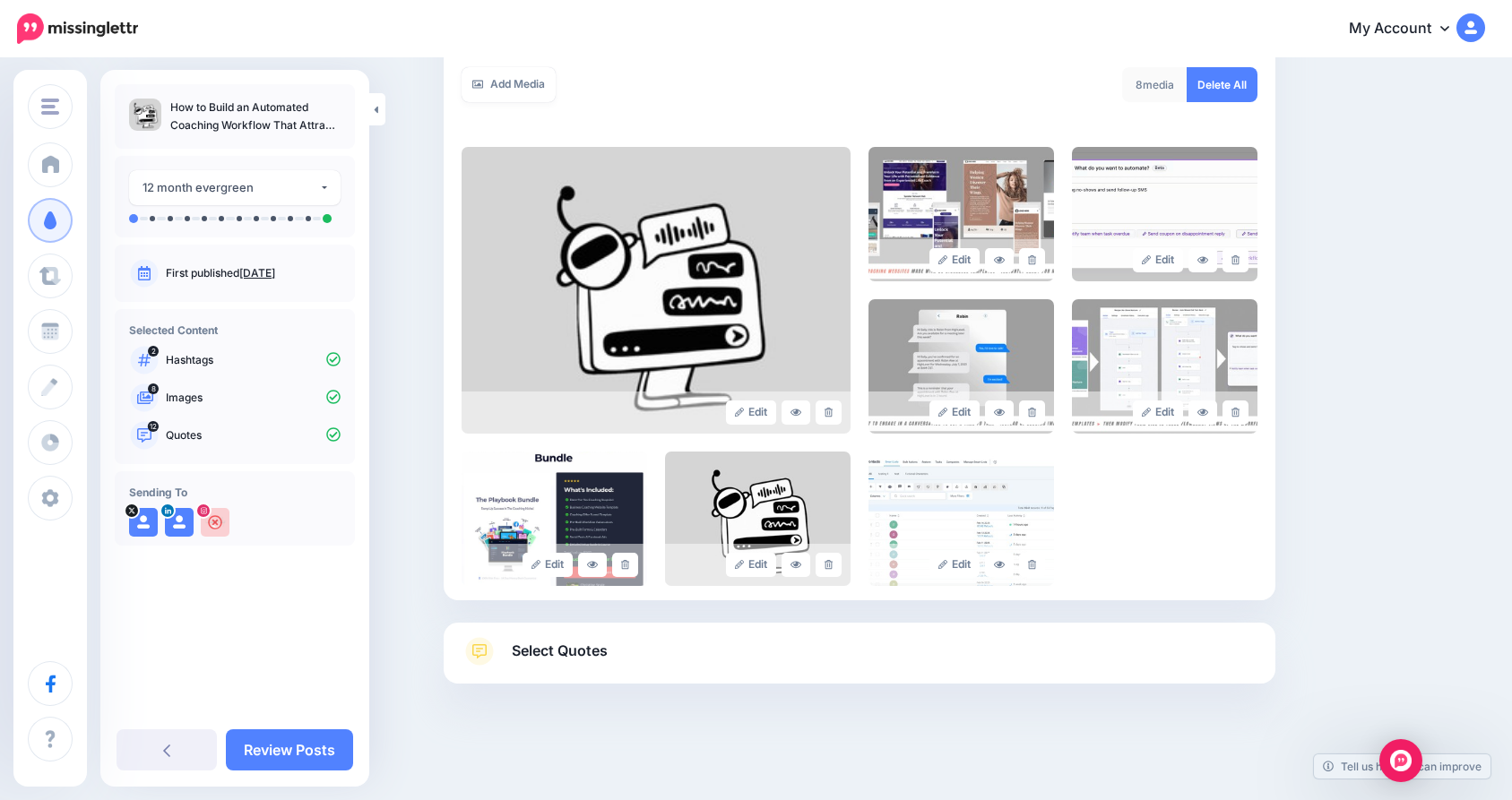
click at [624, 665] on link "Select Quotes" at bounding box center [860, 661] width 796 height 47
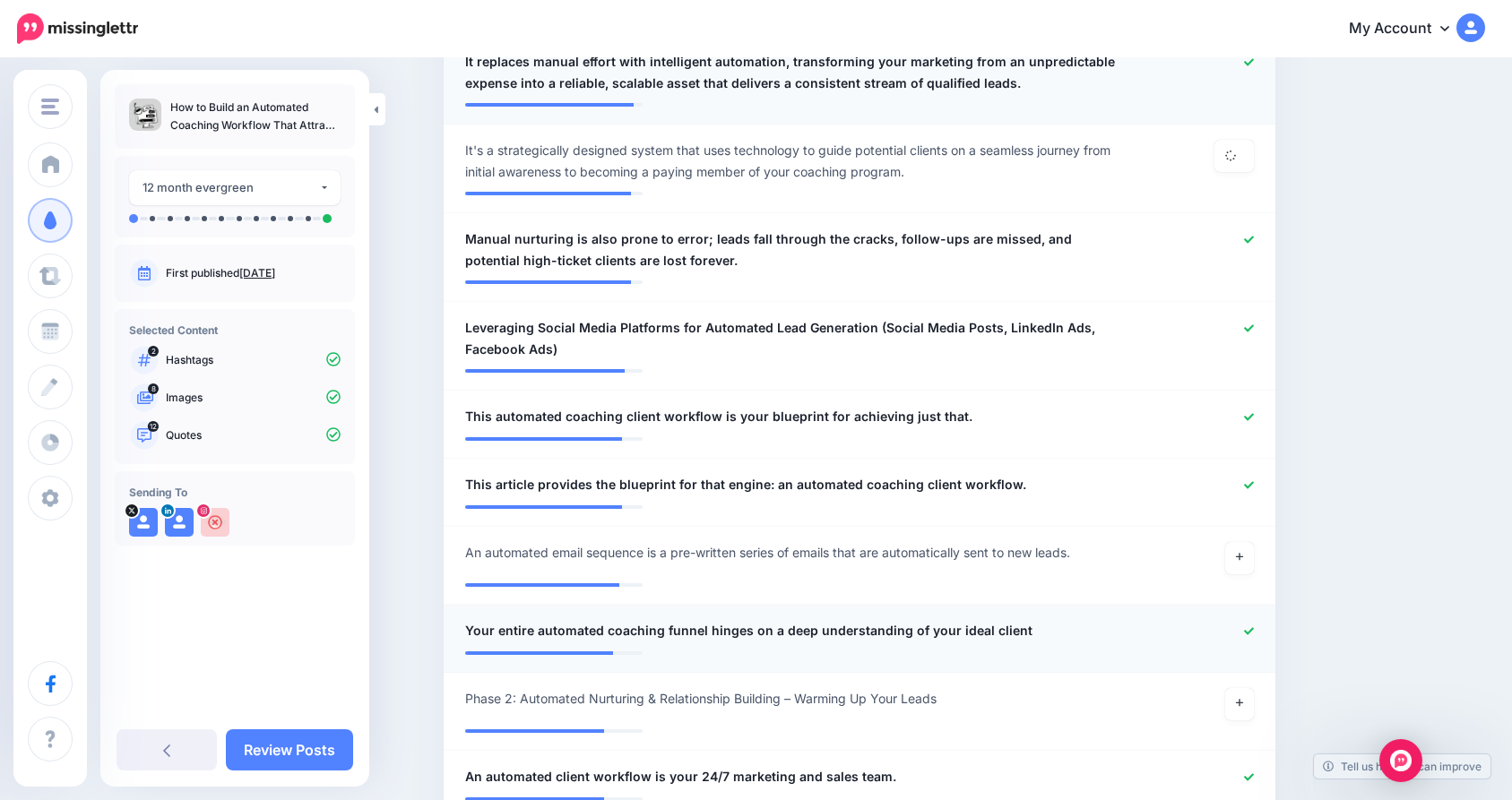
scroll to position [0, 0]
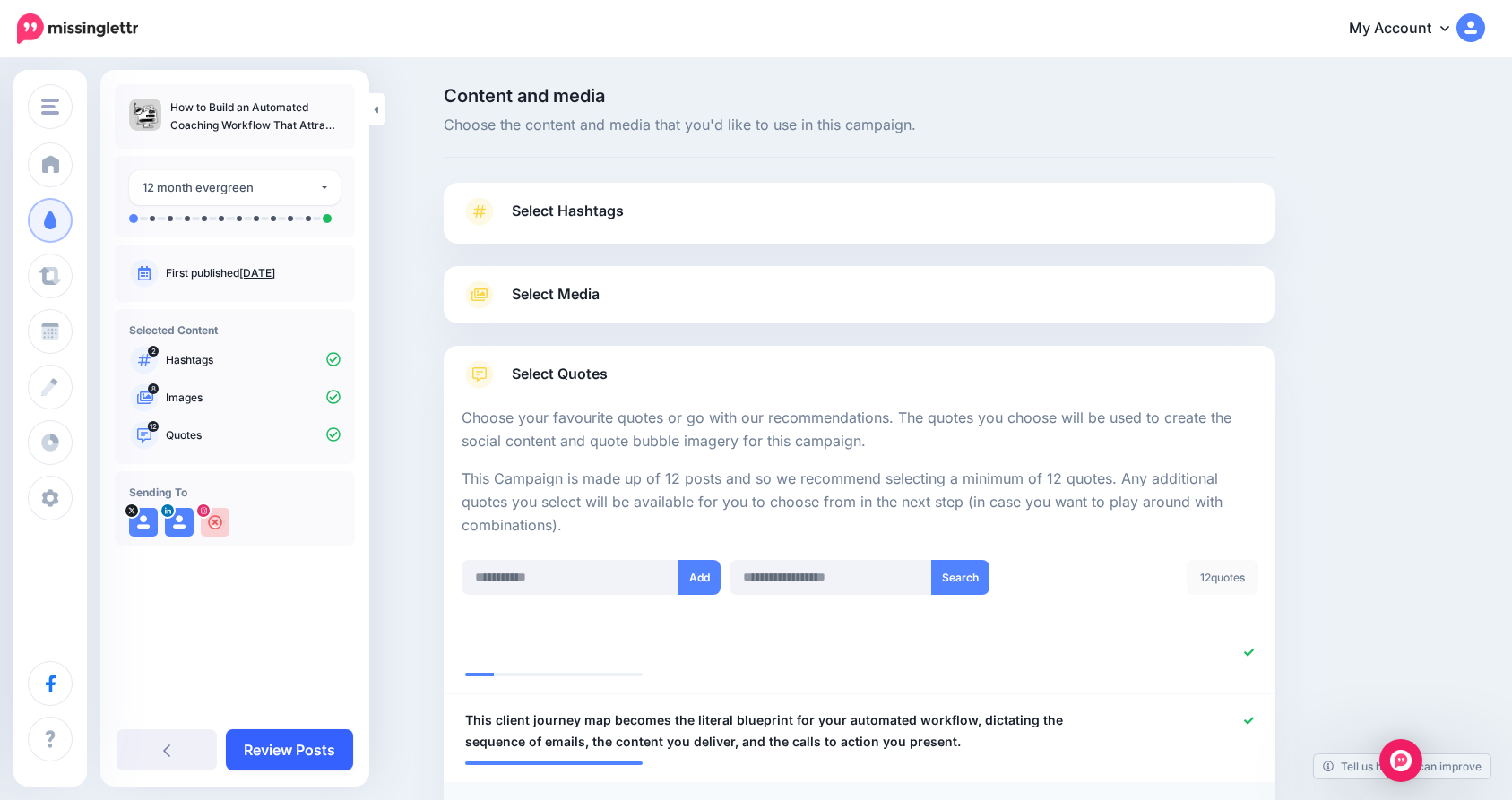
click at [295, 737] on link "Review Posts" at bounding box center [289, 750] width 127 height 41
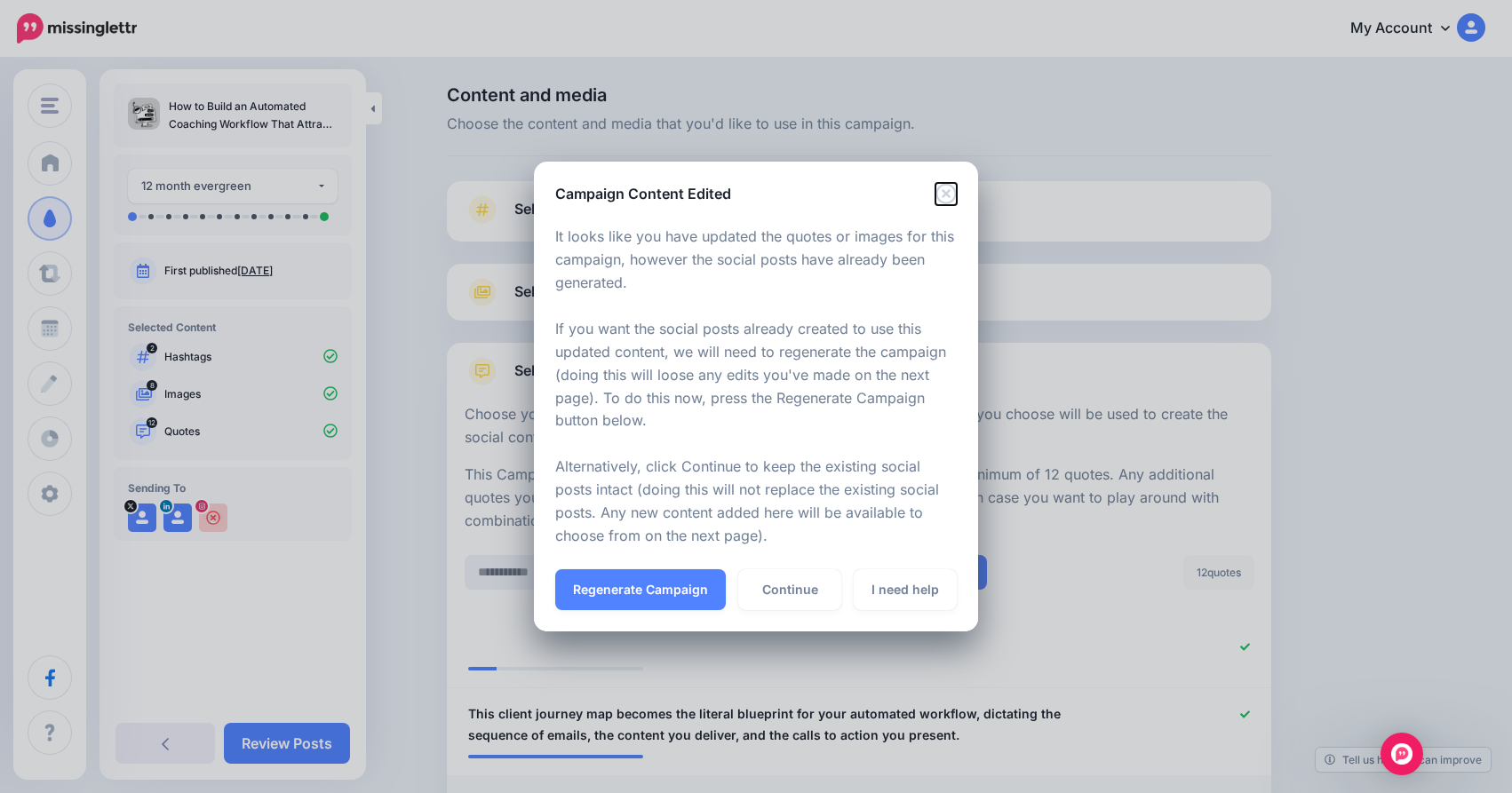
click at [951, 188] on icon "Close" at bounding box center [946, 194] width 21 height 21
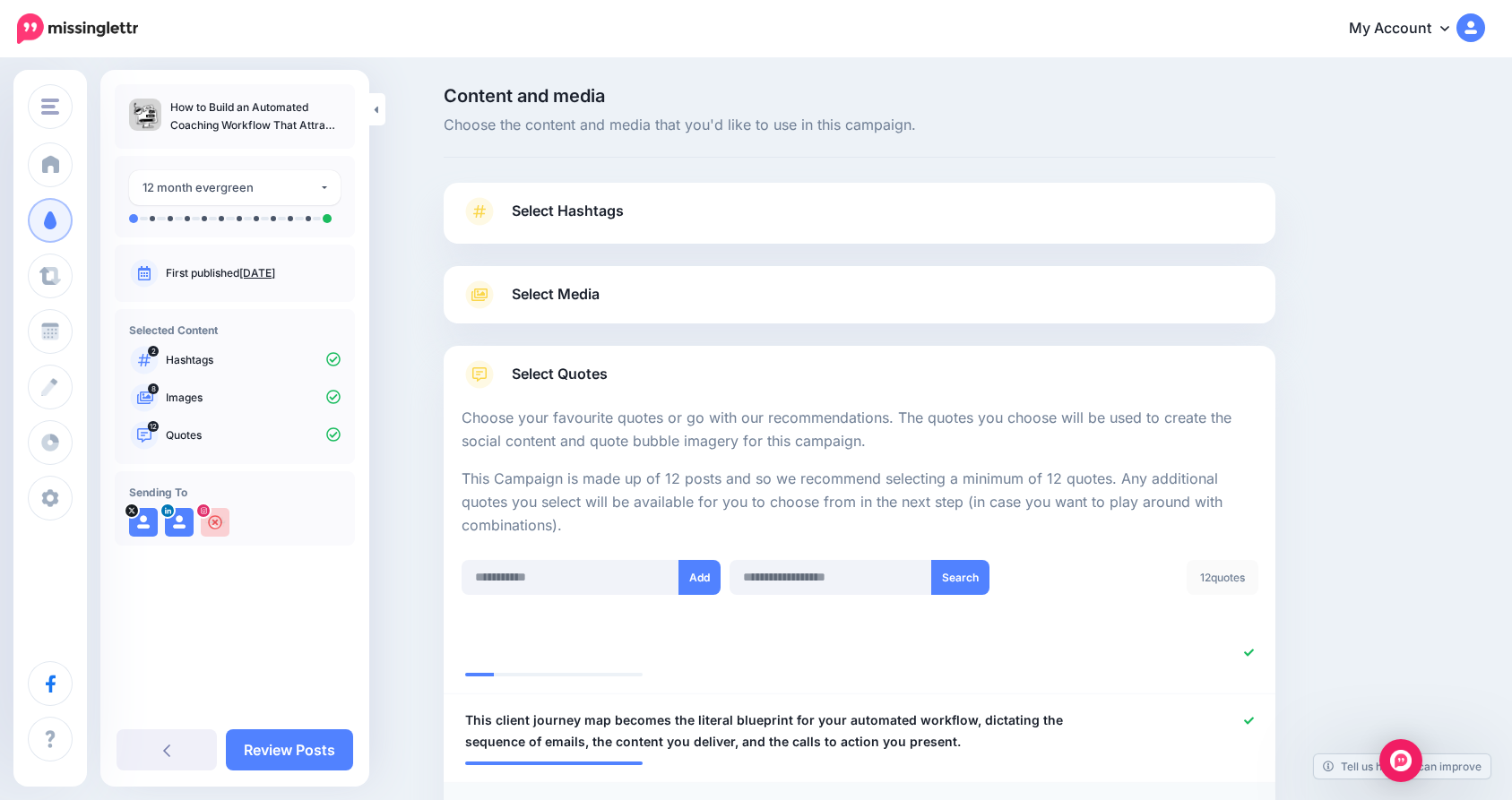
click at [278, 112] on p "How to Build an Automated Coaching Workflow That Attracts High-Ticket Clients" at bounding box center [255, 116] width 170 height 36
click at [305, 742] on link "Review Posts" at bounding box center [289, 750] width 127 height 41
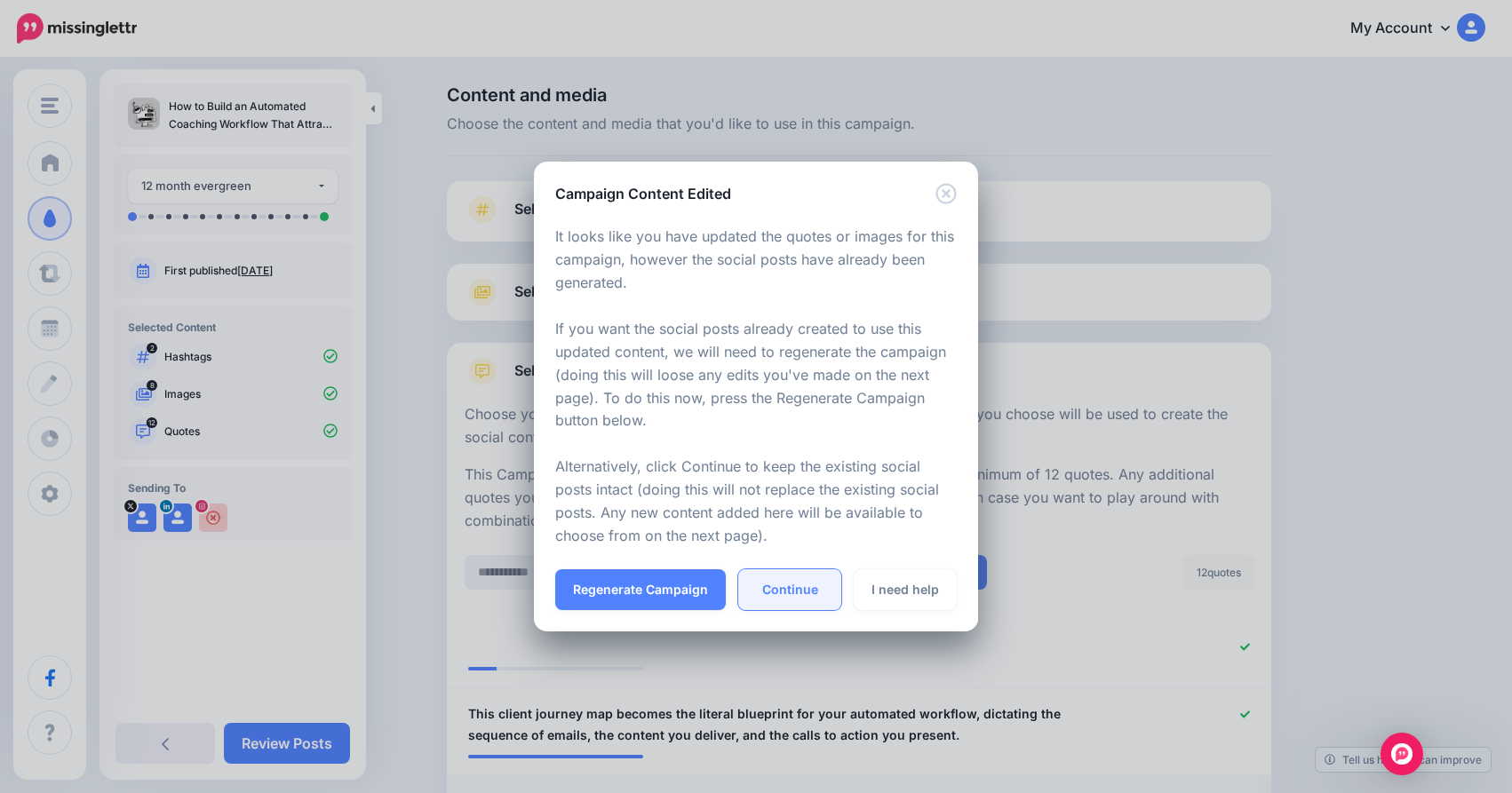
click at [776, 600] on link "Continue" at bounding box center [790, 590] width 103 height 41
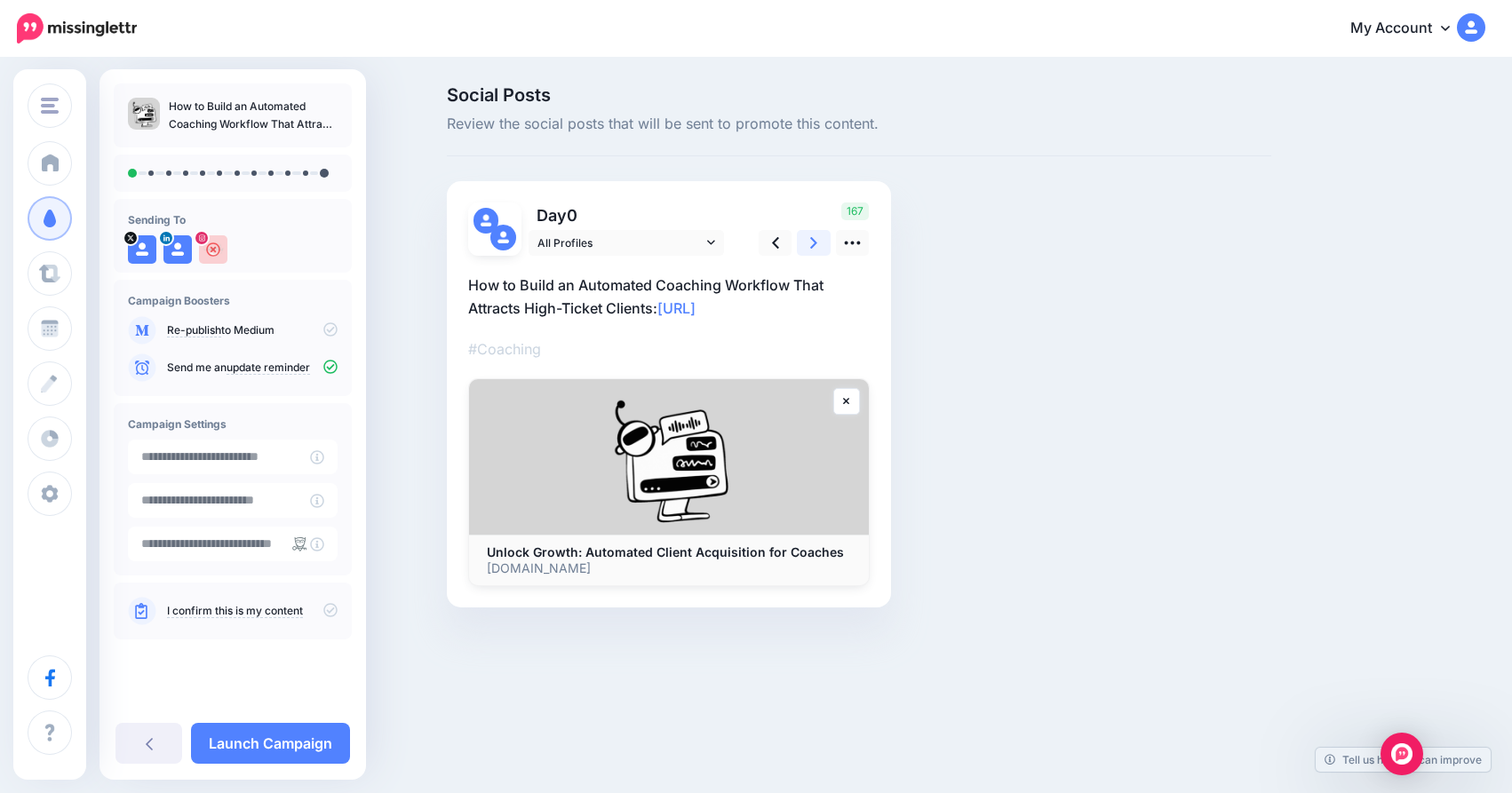
click at [804, 241] on link at bounding box center [813, 242] width 34 height 26
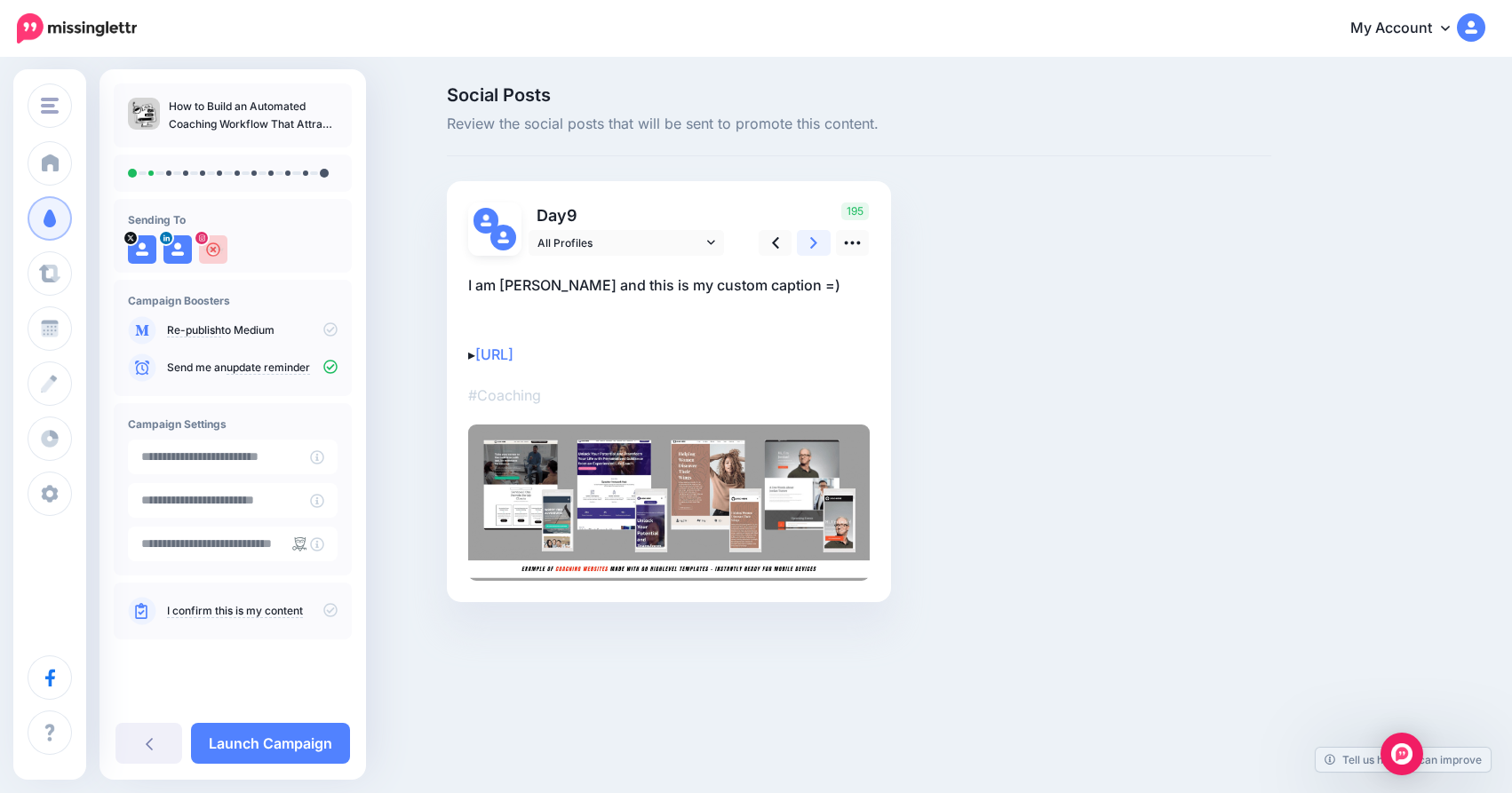
click at [803, 242] on link at bounding box center [813, 242] width 34 height 26
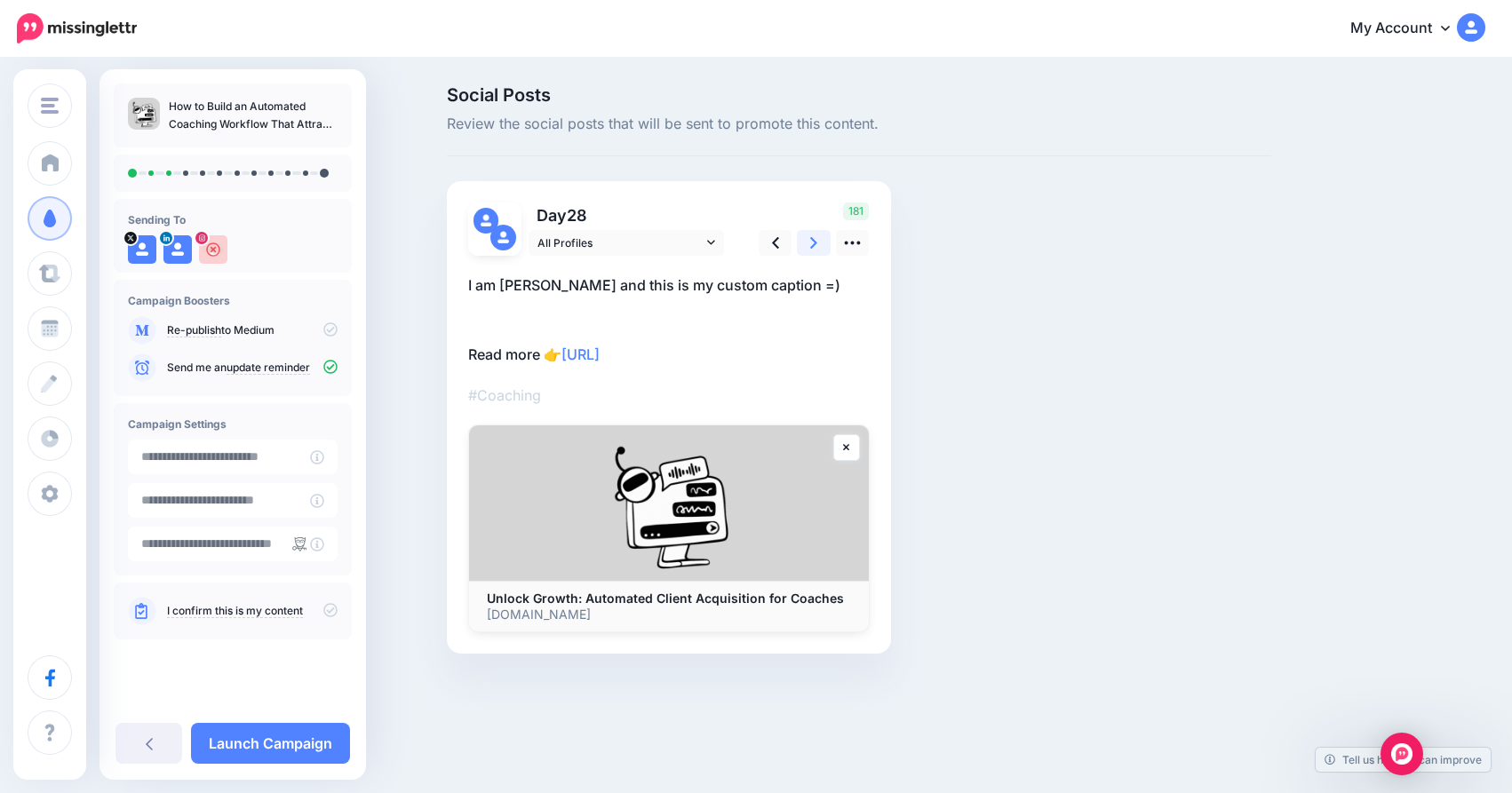
click at [809, 245] on link at bounding box center [813, 242] width 34 height 26
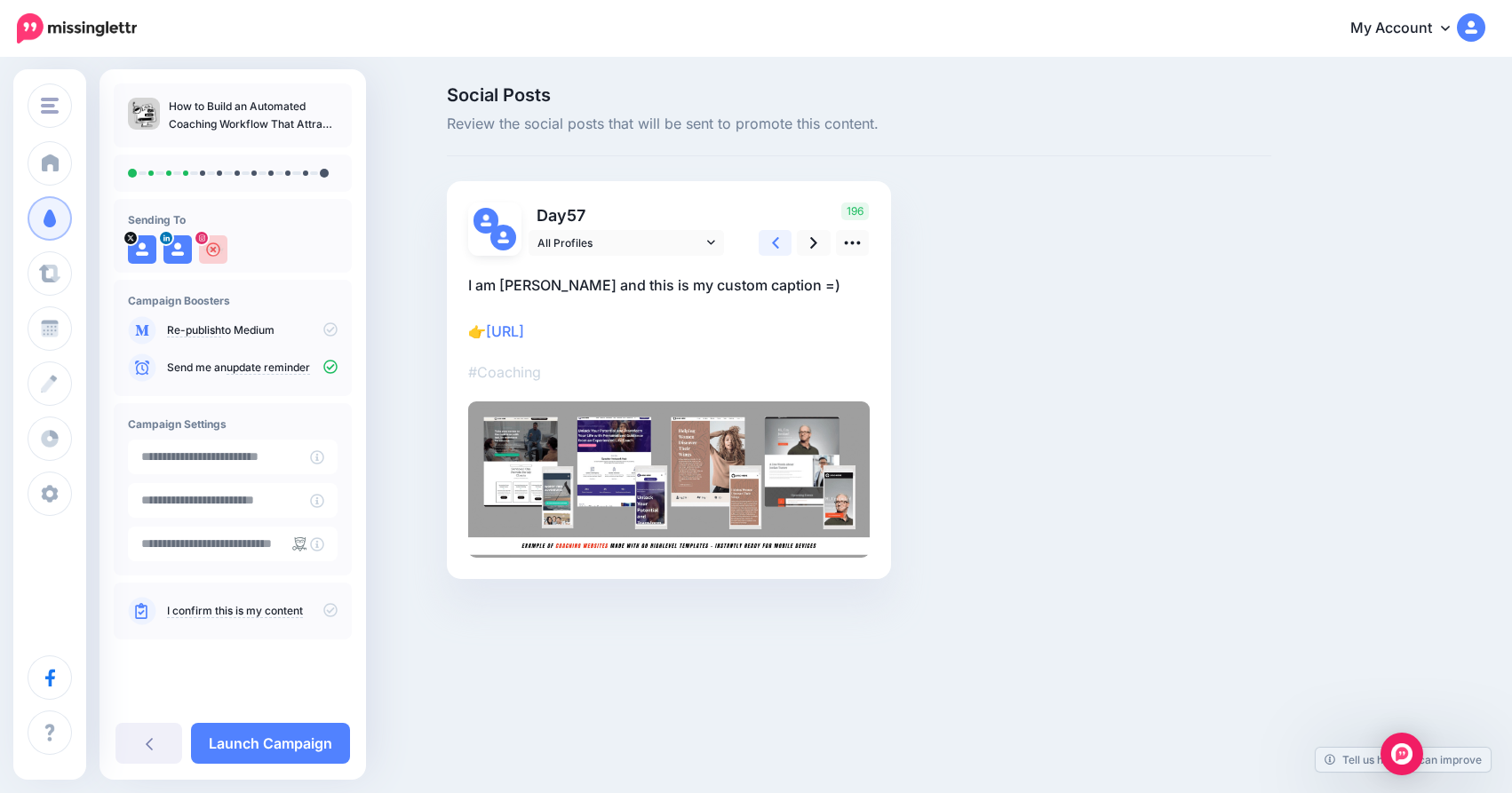
click at [769, 247] on link at bounding box center [775, 242] width 34 height 26
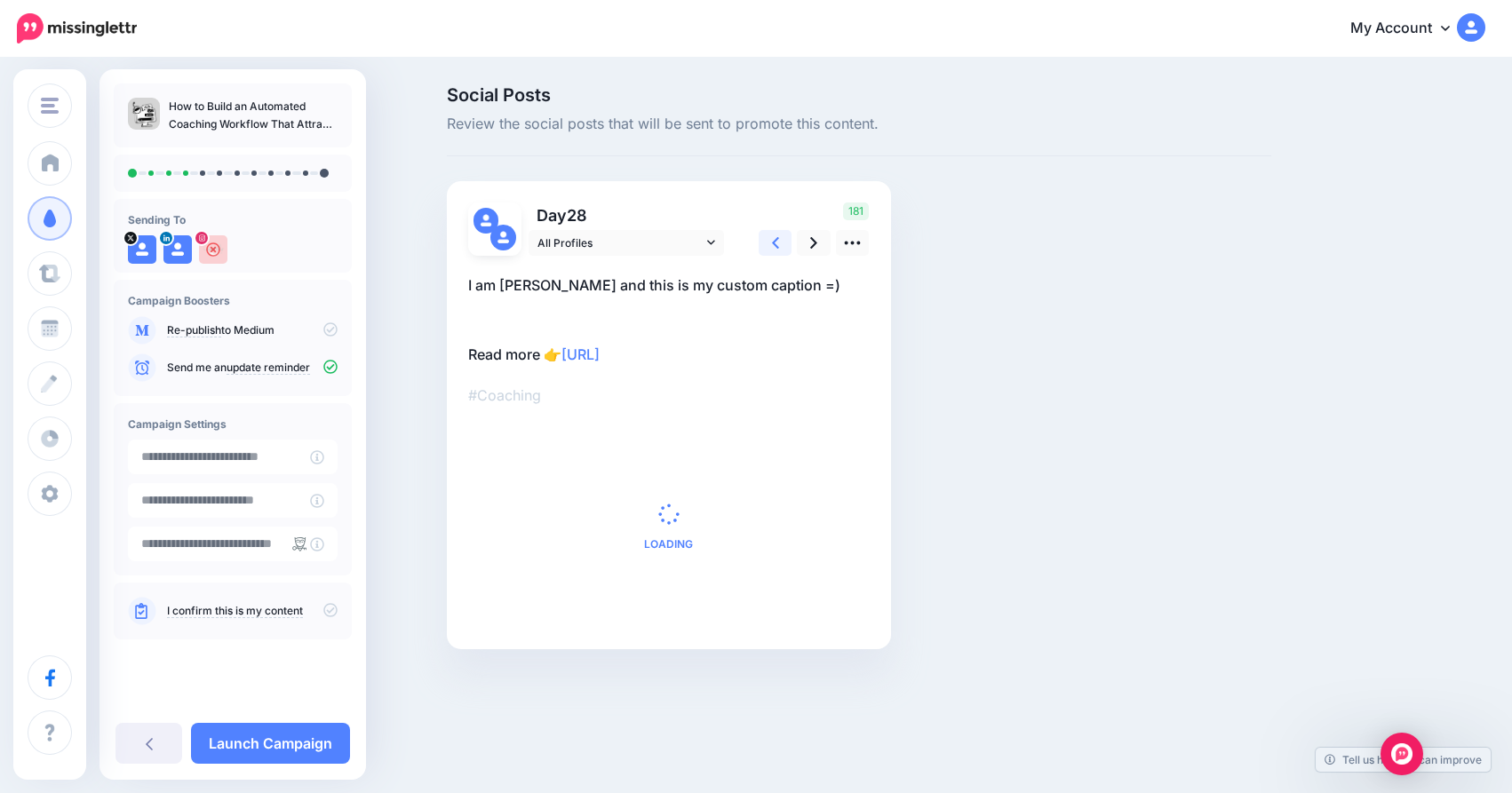
click at [769, 247] on link at bounding box center [775, 242] width 34 height 26
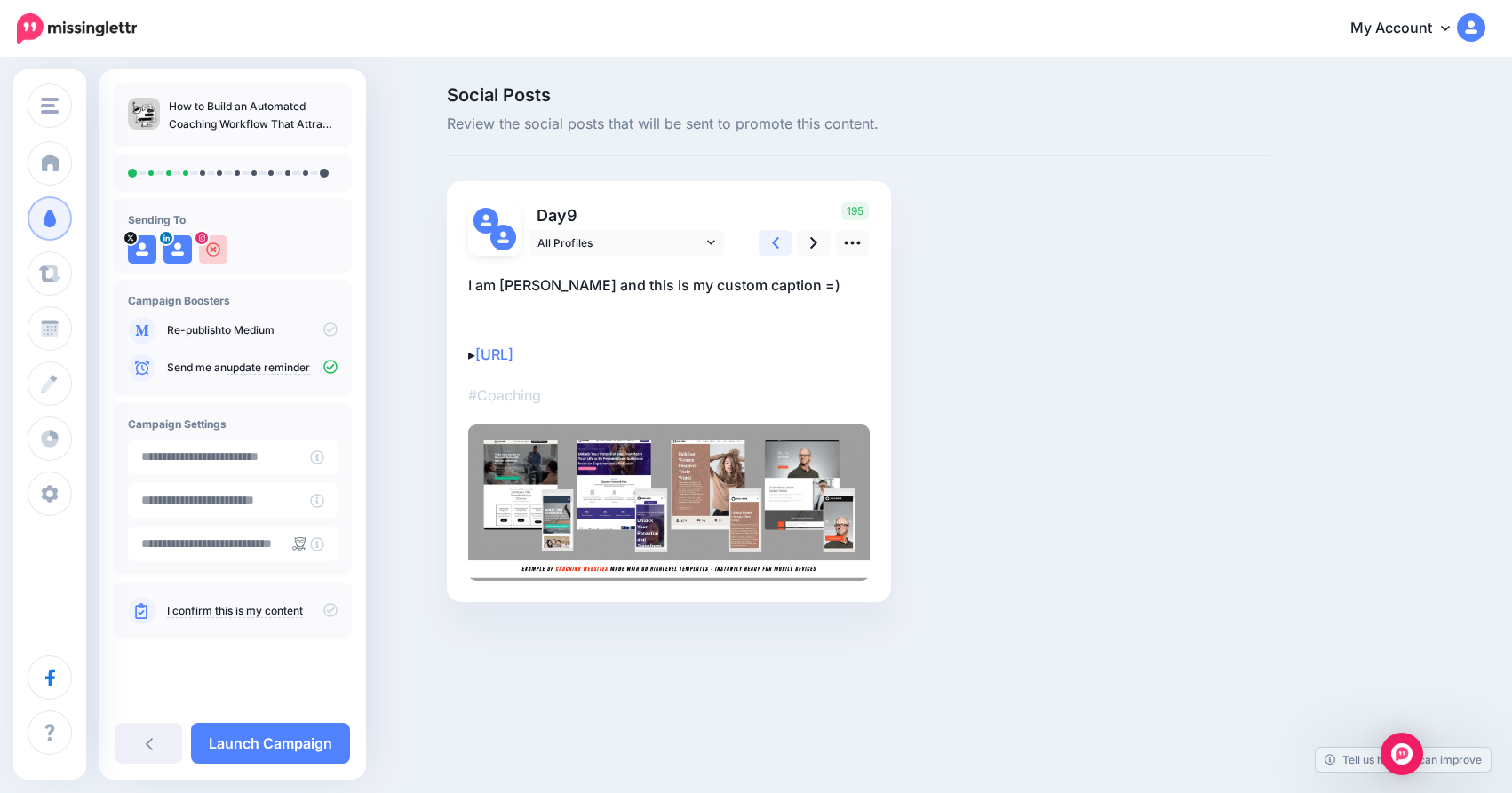
click at [769, 247] on link at bounding box center [775, 242] width 34 height 26
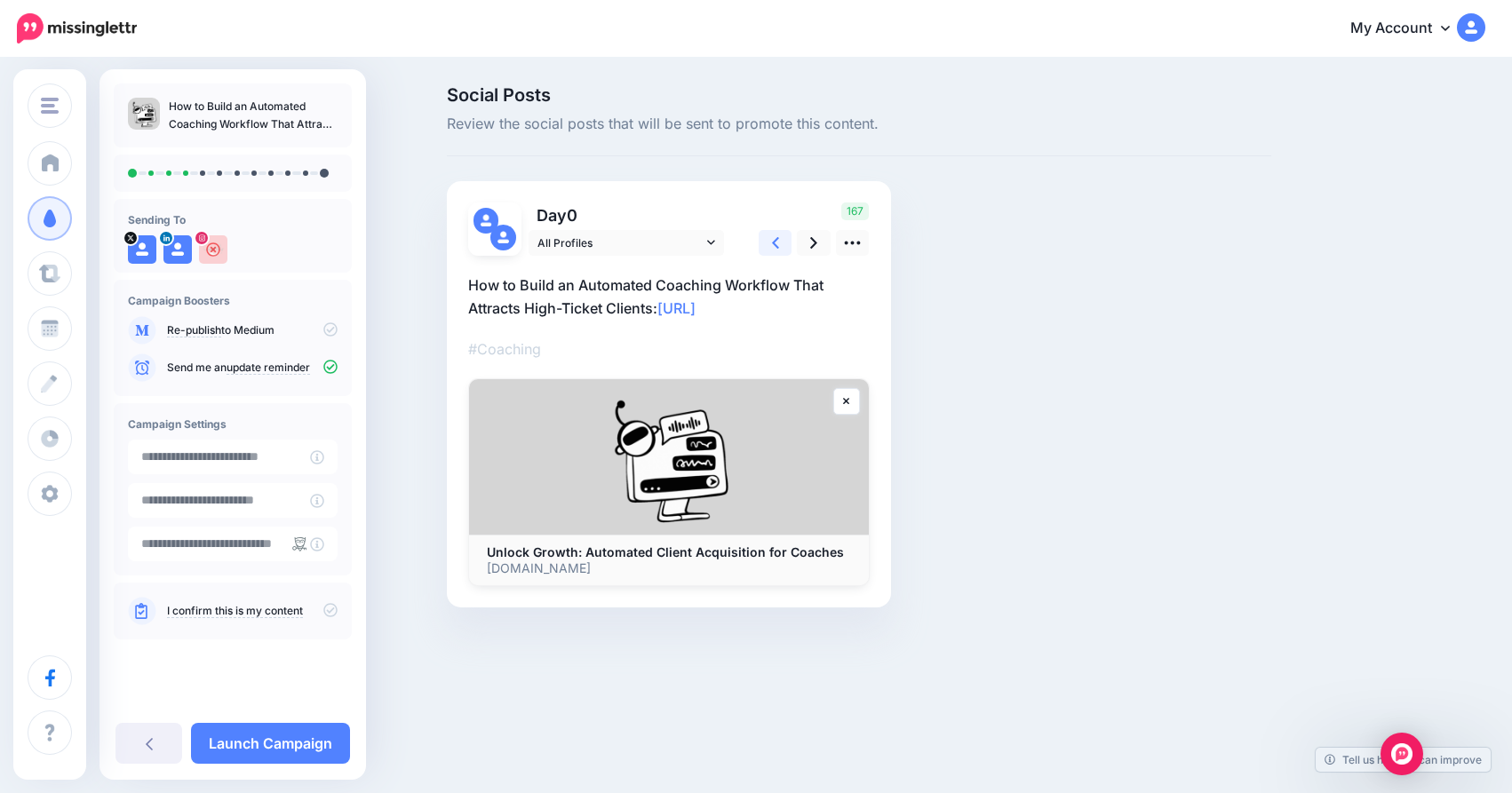
click at [771, 247] on link at bounding box center [775, 242] width 34 height 26
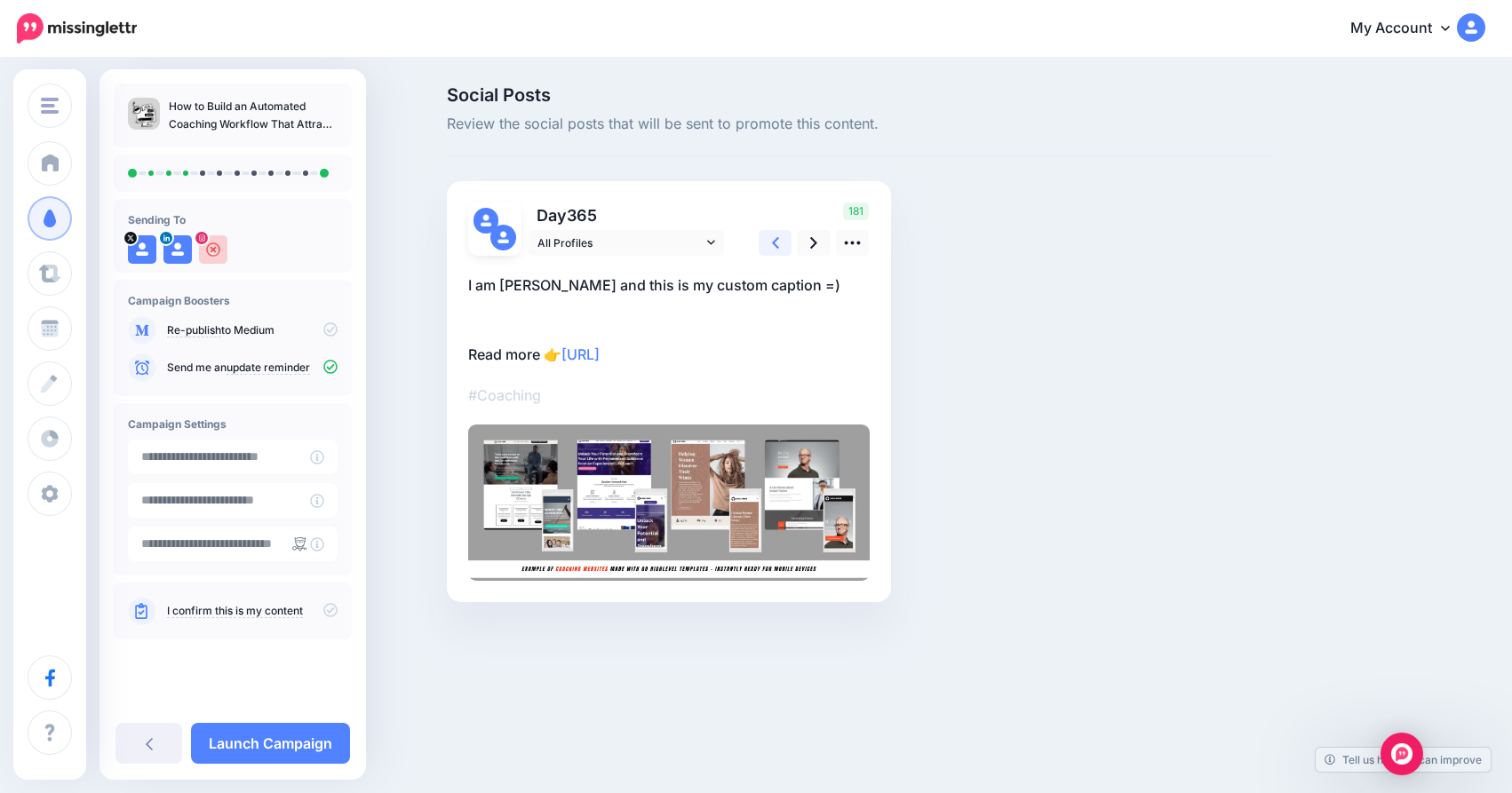
click at [771, 247] on link at bounding box center [775, 242] width 34 height 26
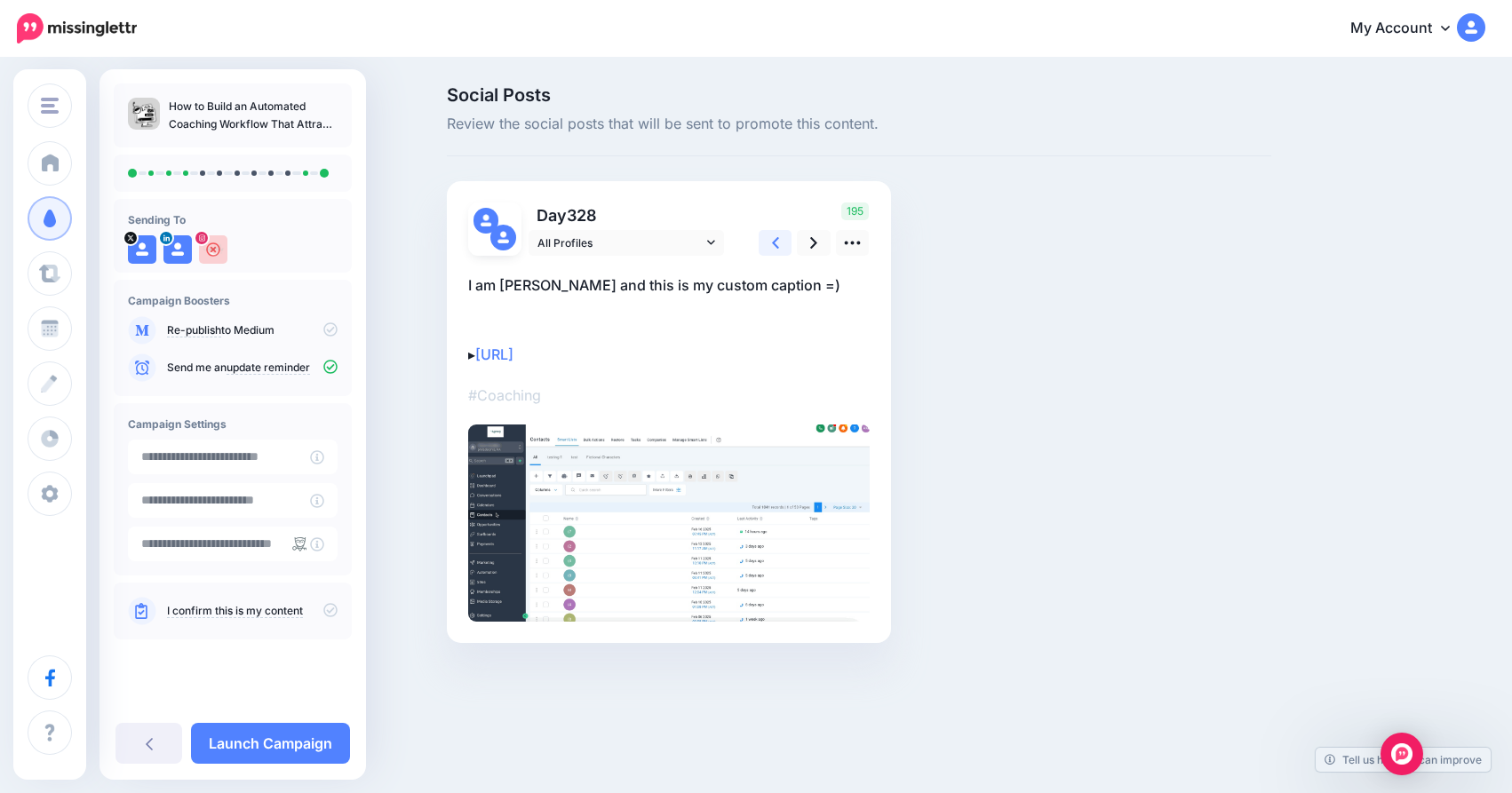
click at [771, 247] on link at bounding box center [775, 242] width 34 height 26
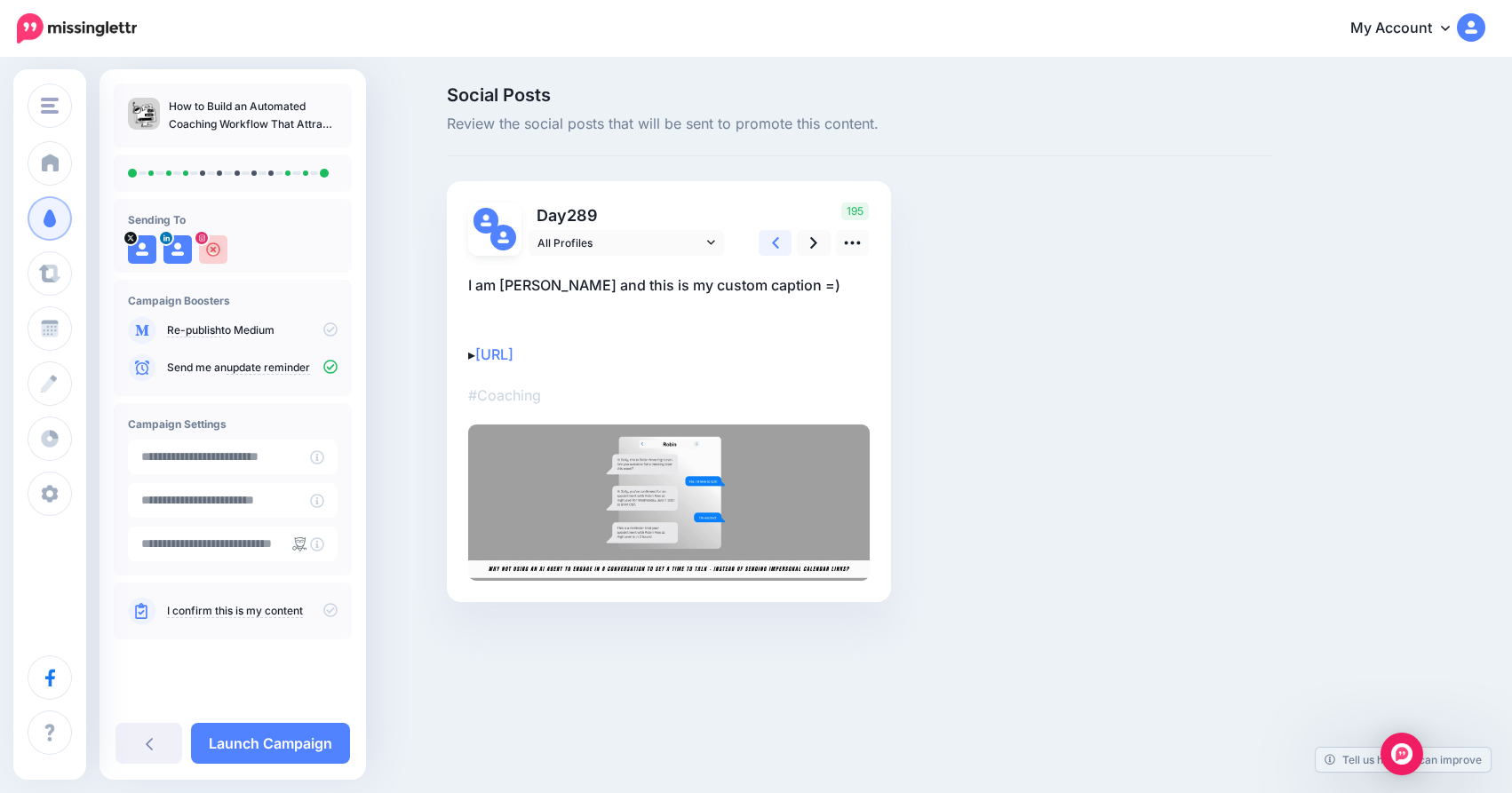
click at [771, 248] on link at bounding box center [775, 242] width 34 height 26
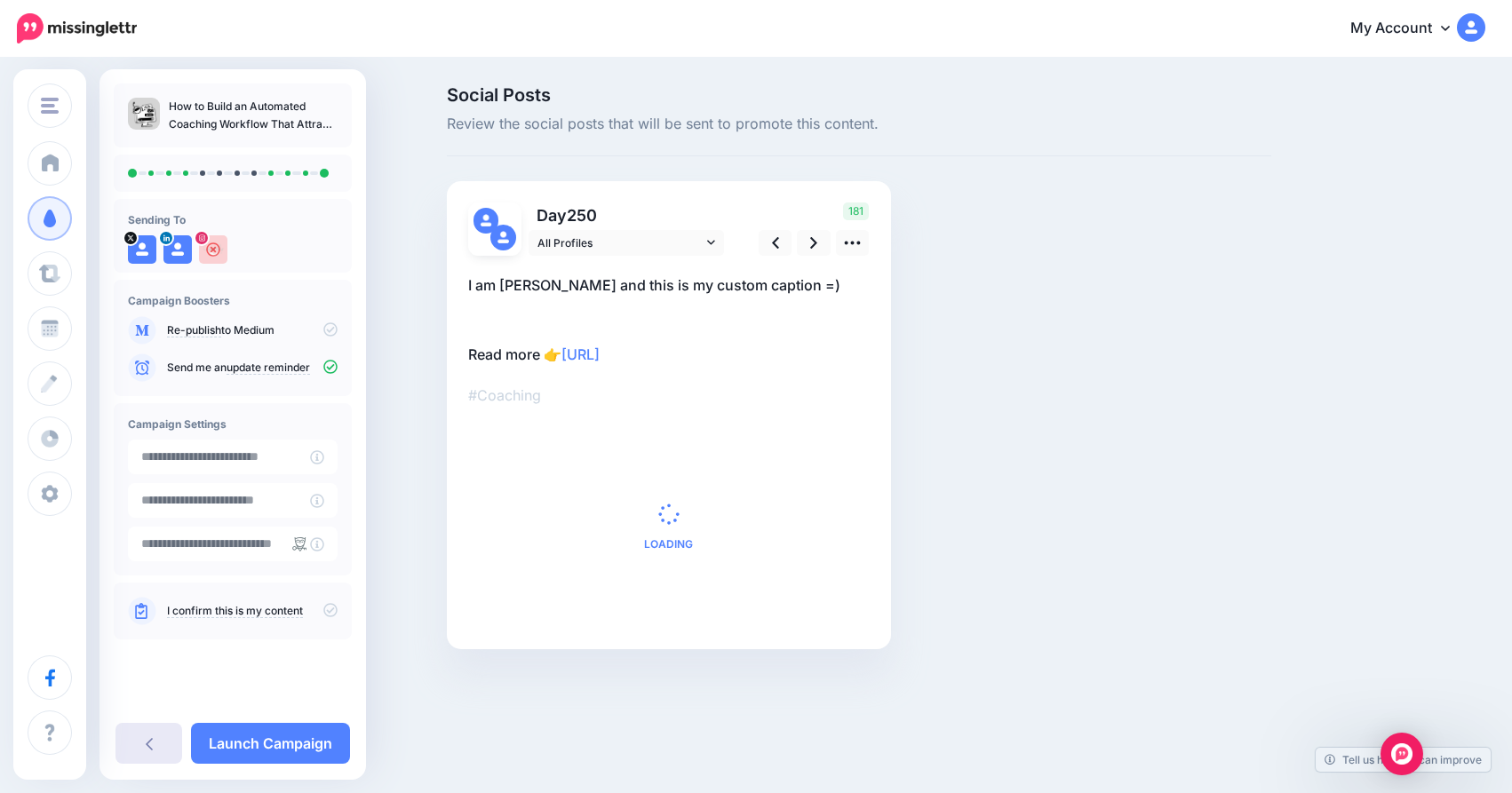
click at [143, 735] on link at bounding box center [148, 744] width 67 height 41
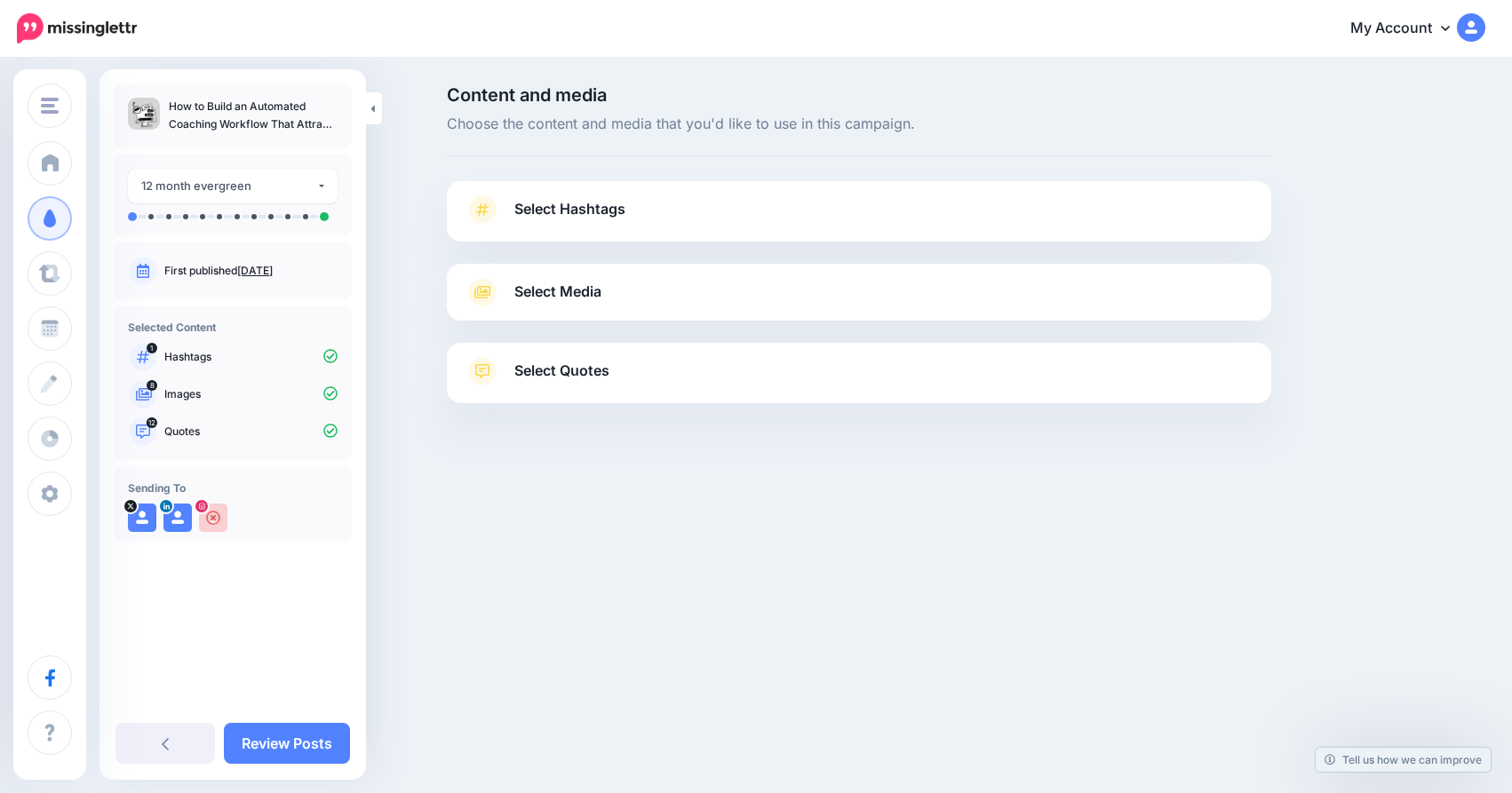
click at [551, 367] on span "Select Quotes" at bounding box center [562, 370] width 95 height 24
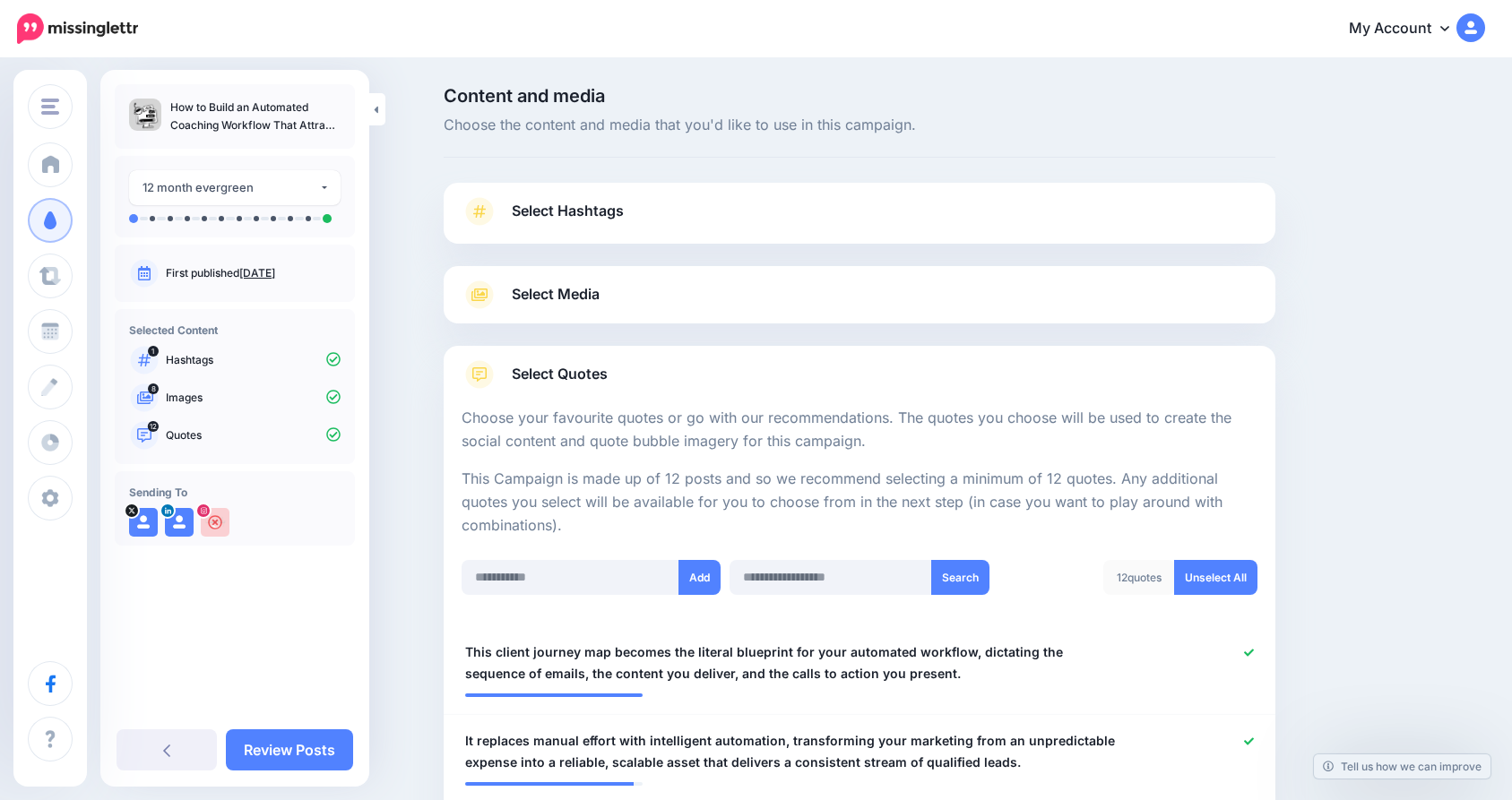
click at [712, 307] on link "Select Media" at bounding box center [860, 294] width 796 height 28
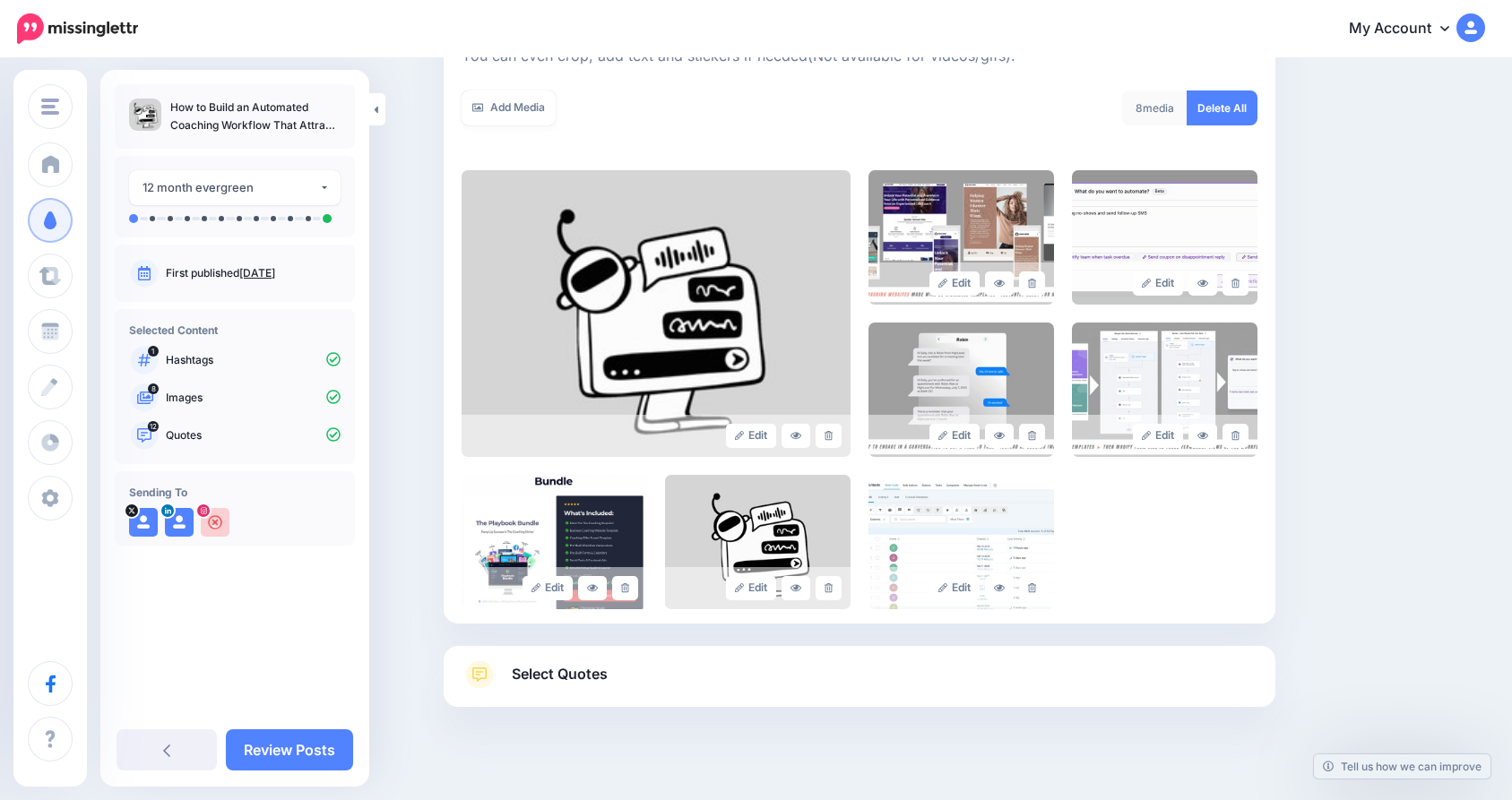
scroll to position [320, 0]
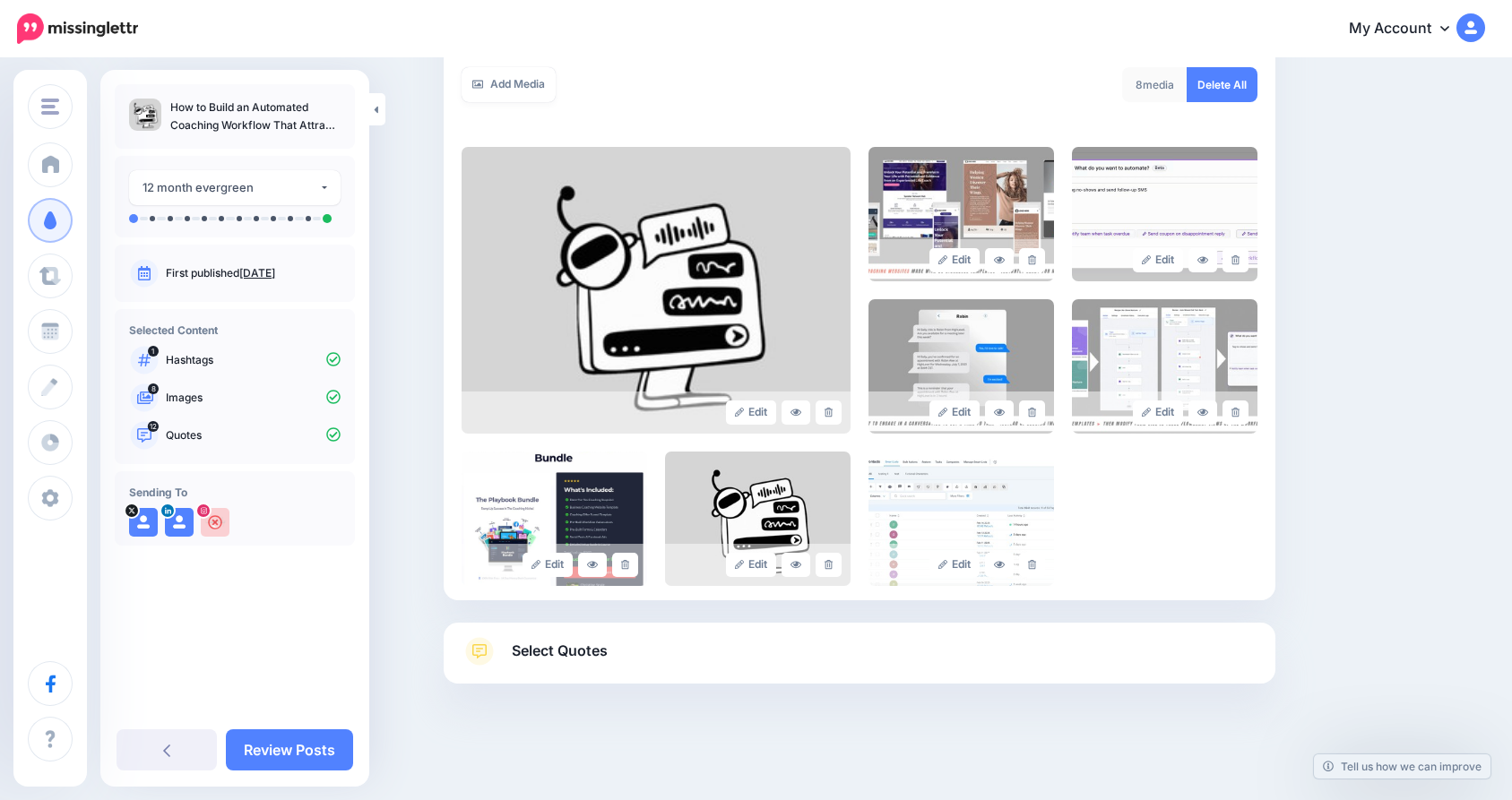
click at [924, 657] on link "Select Quotes" at bounding box center [860, 661] width 796 height 47
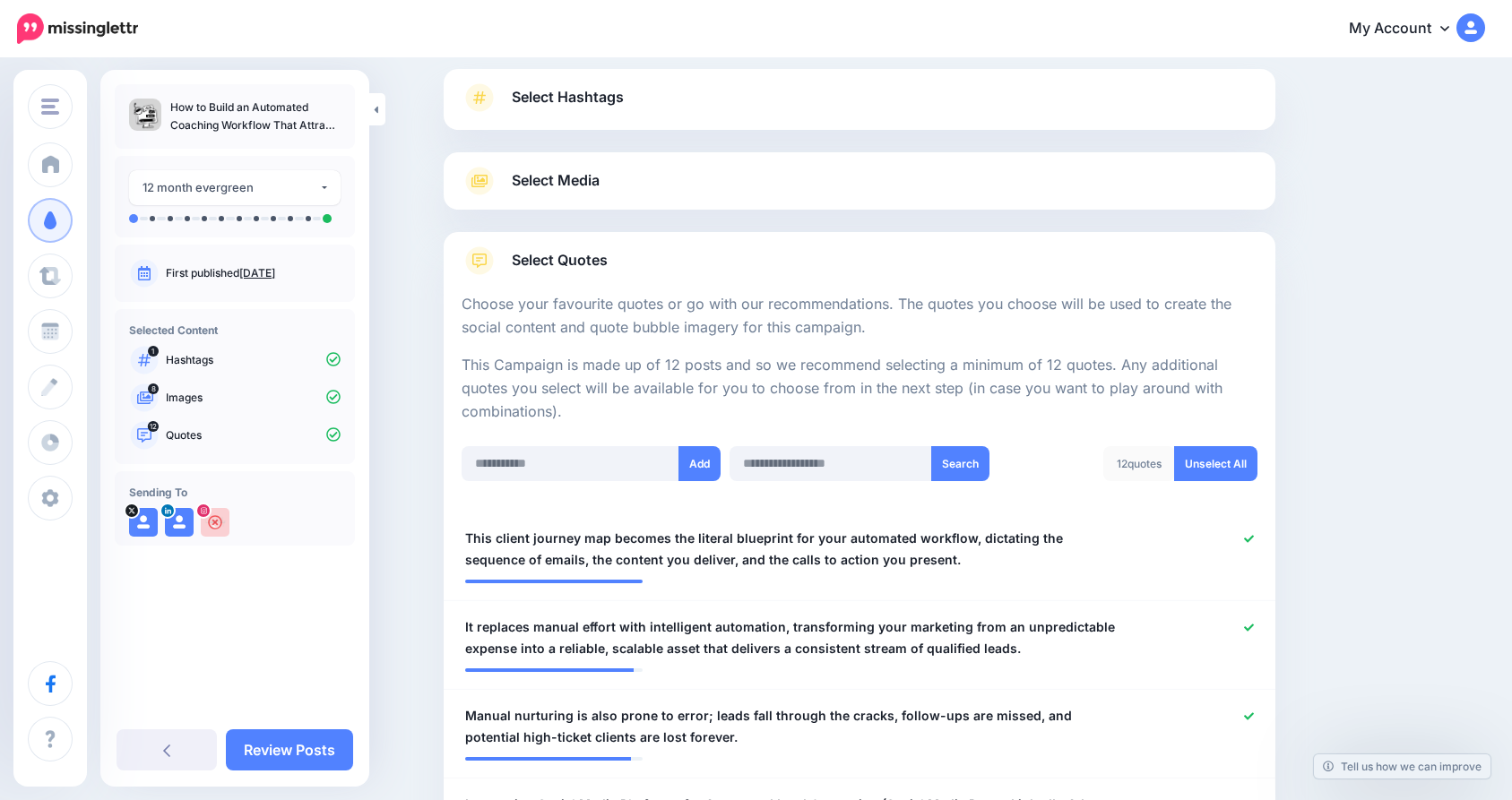
scroll to position [211, 0]
